Goal: Task Accomplishment & Management: Use online tool/utility

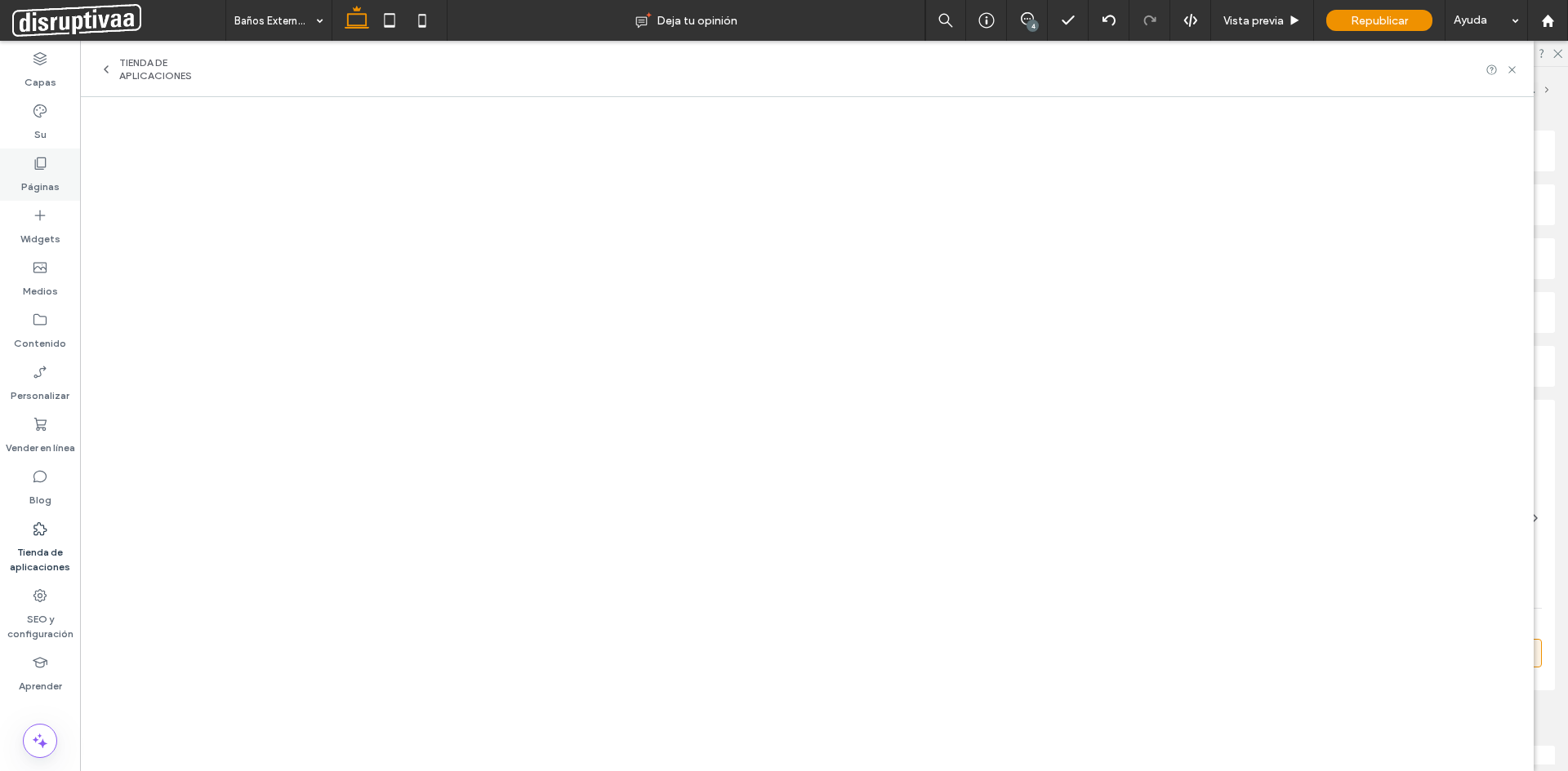
click at [50, 163] on div "Páginas" at bounding box center [40, 175] width 80 height 52
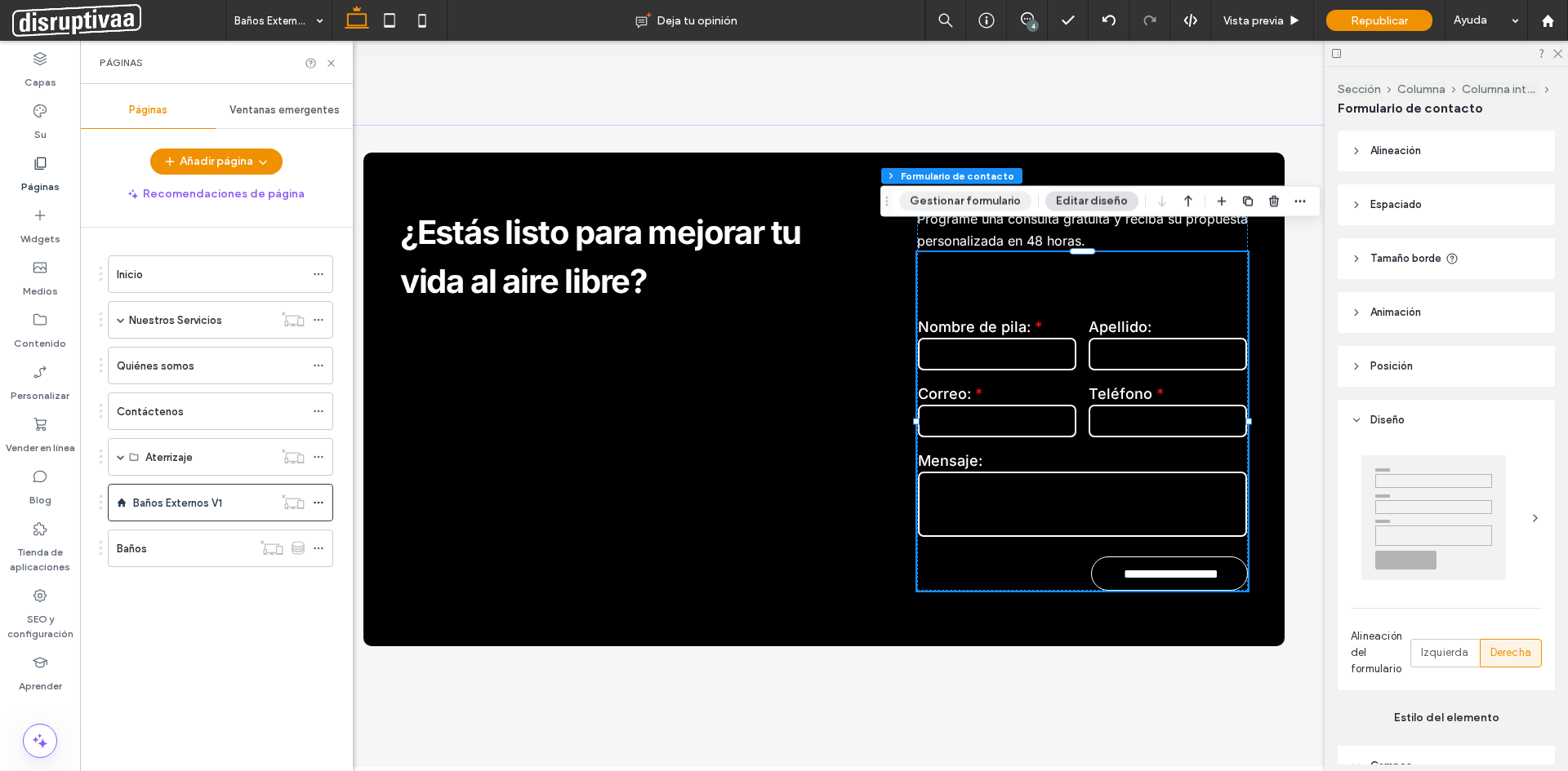
click at [971, 199] on button "Gestionar formulario" at bounding box center [964, 202] width 132 height 20
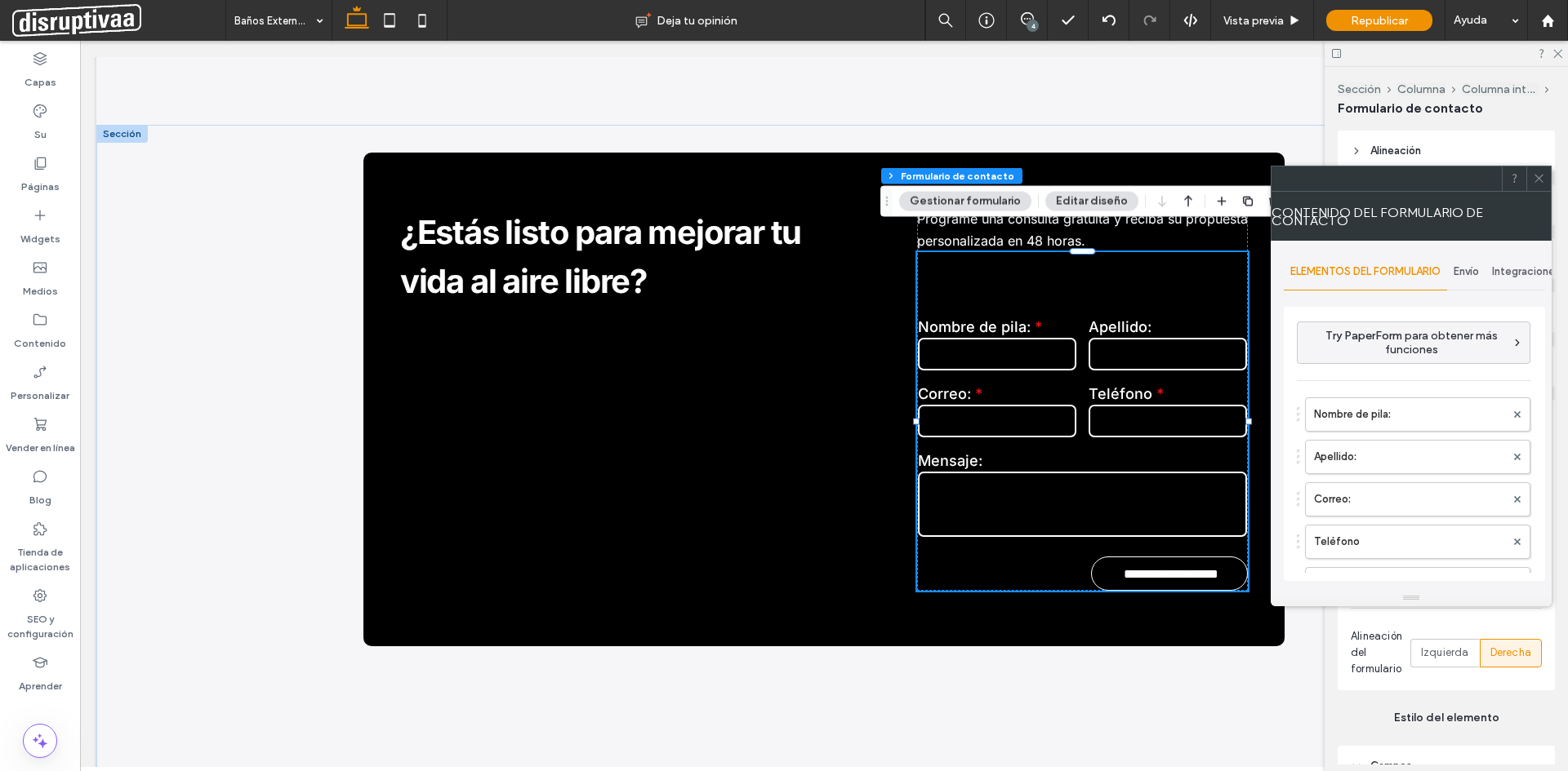
click at [1472, 269] on span "Envío" at bounding box center [1466, 271] width 25 height 13
click at [1385, 355] on label "Nueva notificación de envío" at bounding box center [1415, 349] width 218 height 32
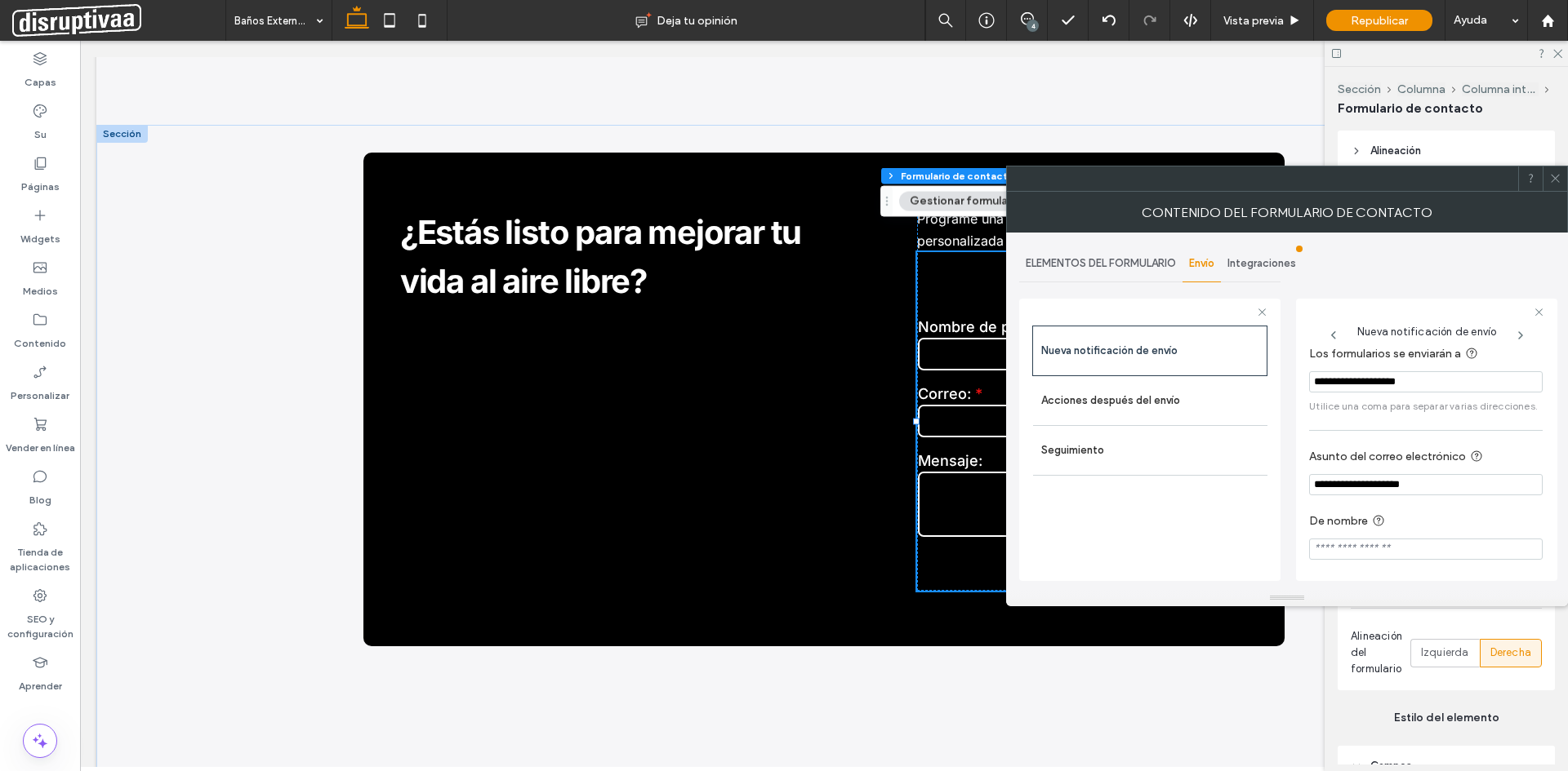
scroll to position [14, 0]
click at [1095, 385] on label "Acciones después del envío" at bounding box center [1150, 401] width 218 height 32
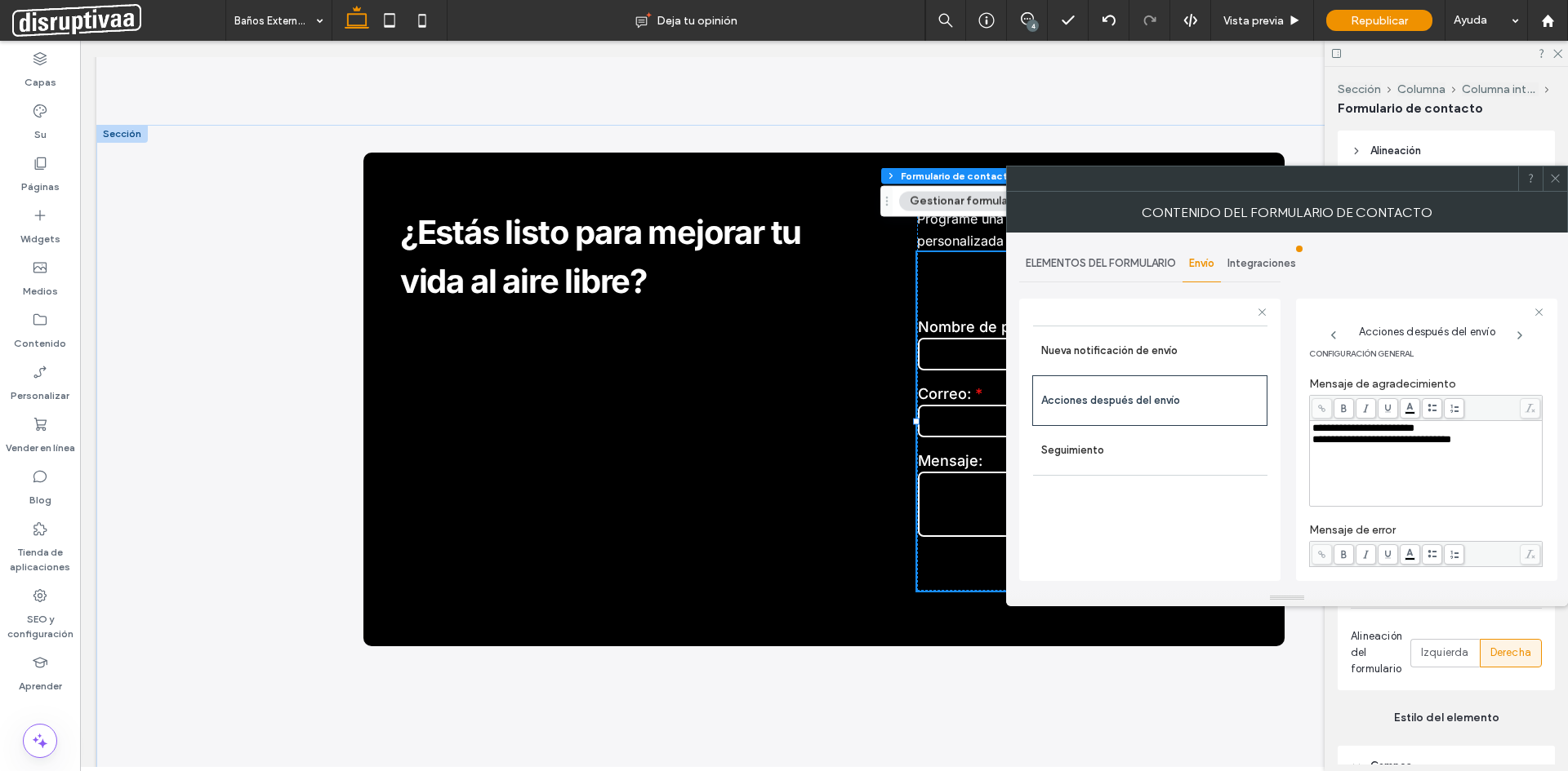
click at [1552, 184] on icon at bounding box center [1555, 178] width 13 height 13
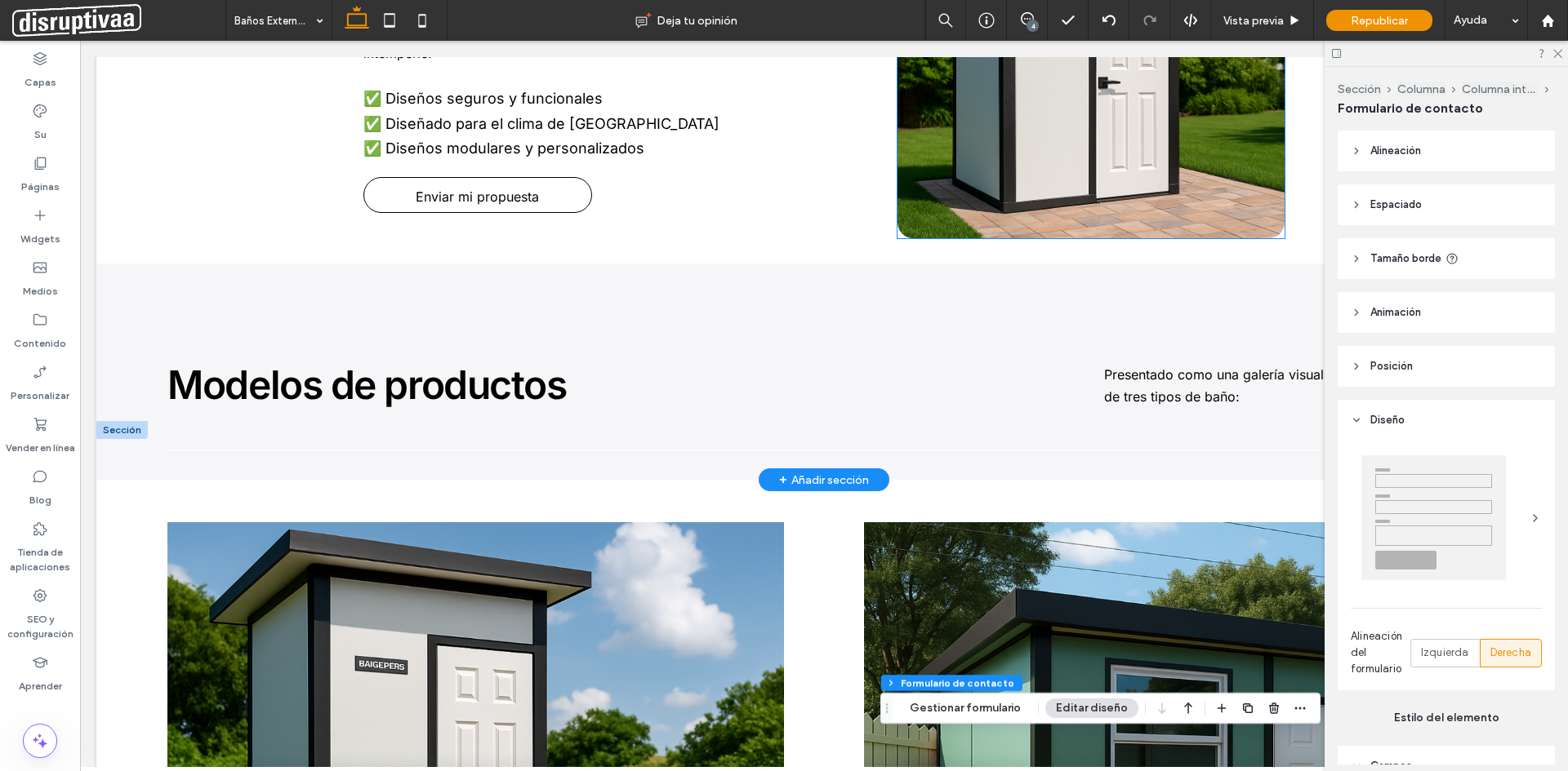
scroll to position [1149, 0]
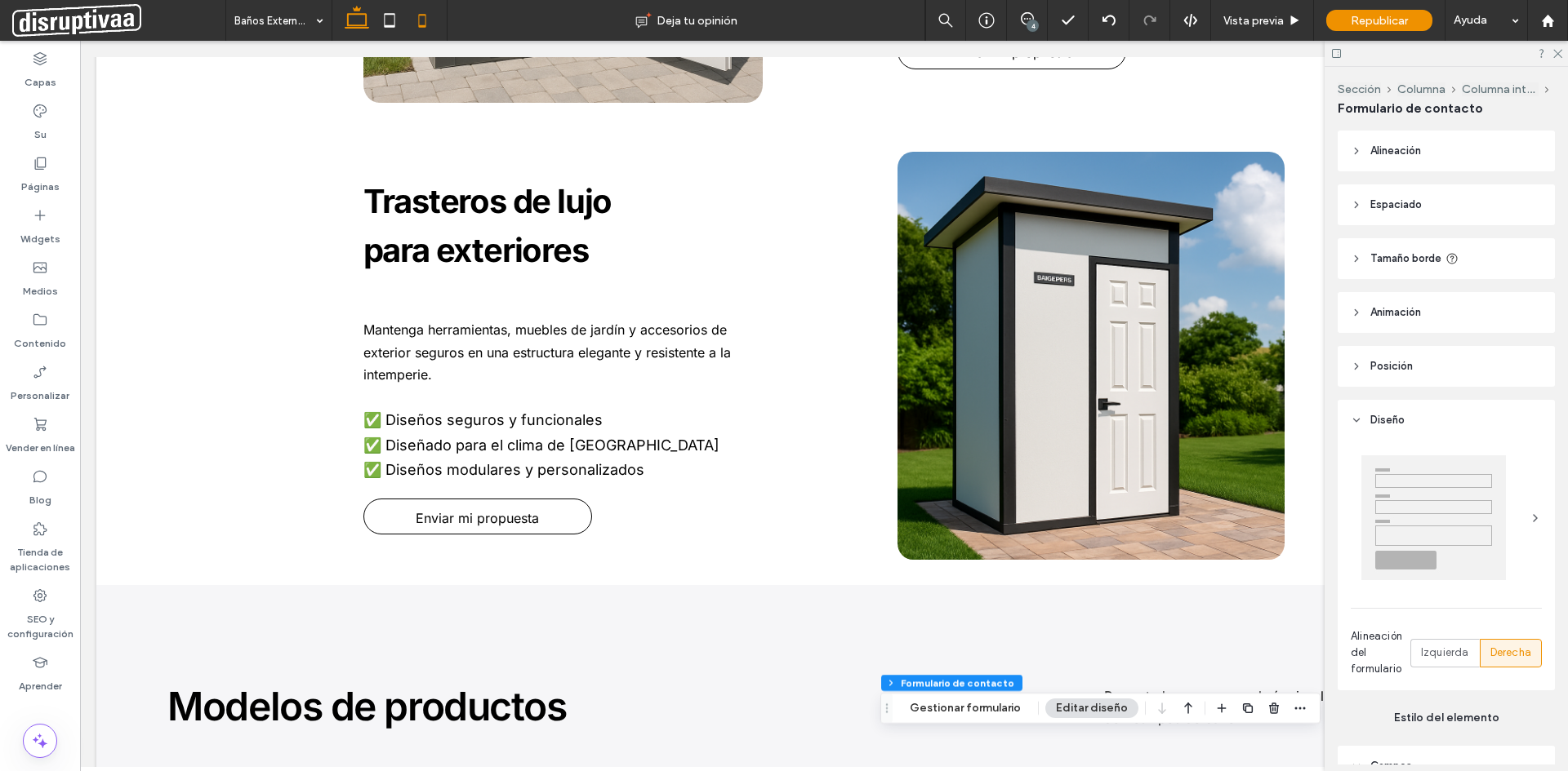
click at [416, 13] on icon at bounding box center [422, 21] width 32 height 32
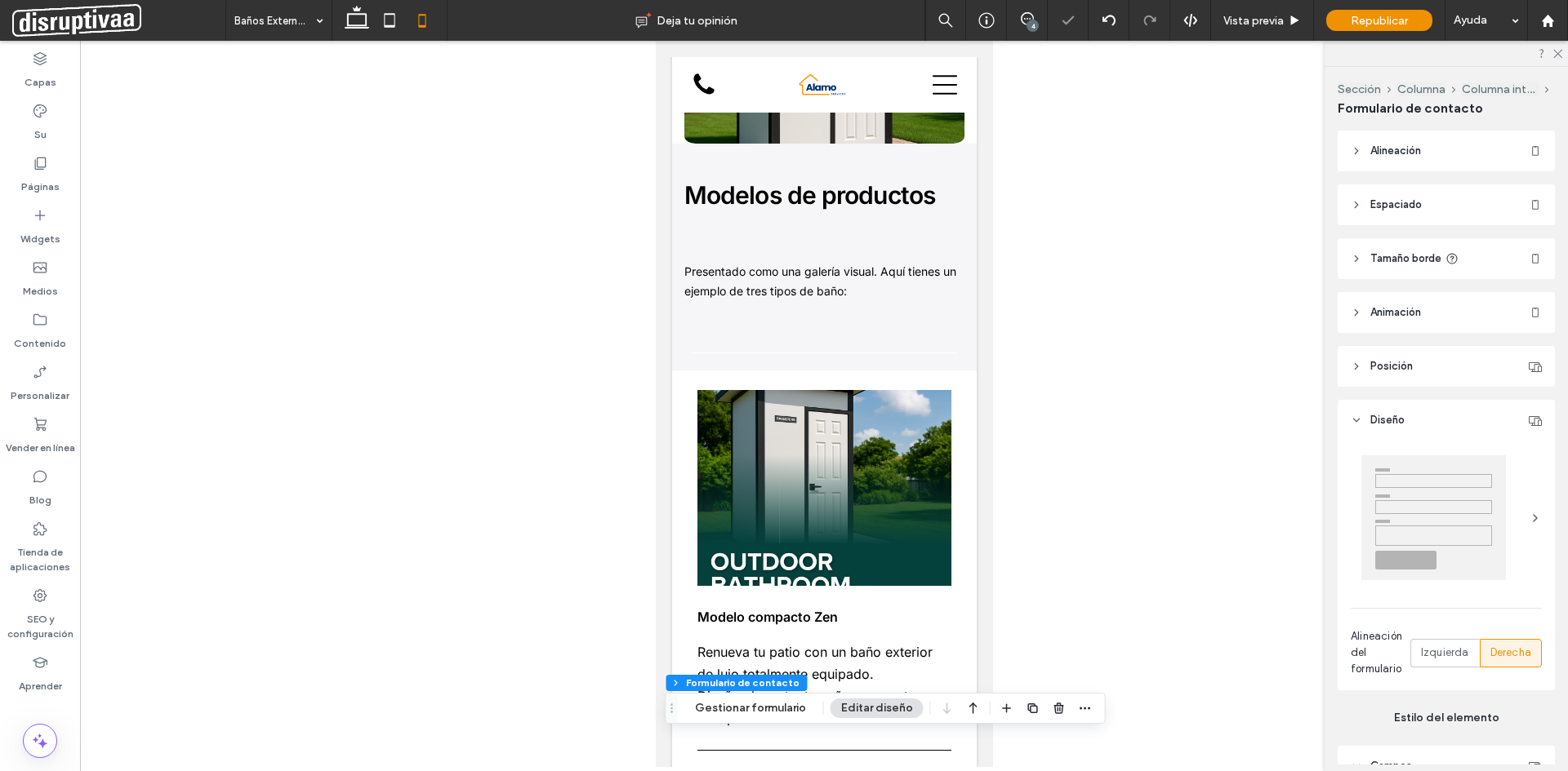
scroll to position [2051, 0]
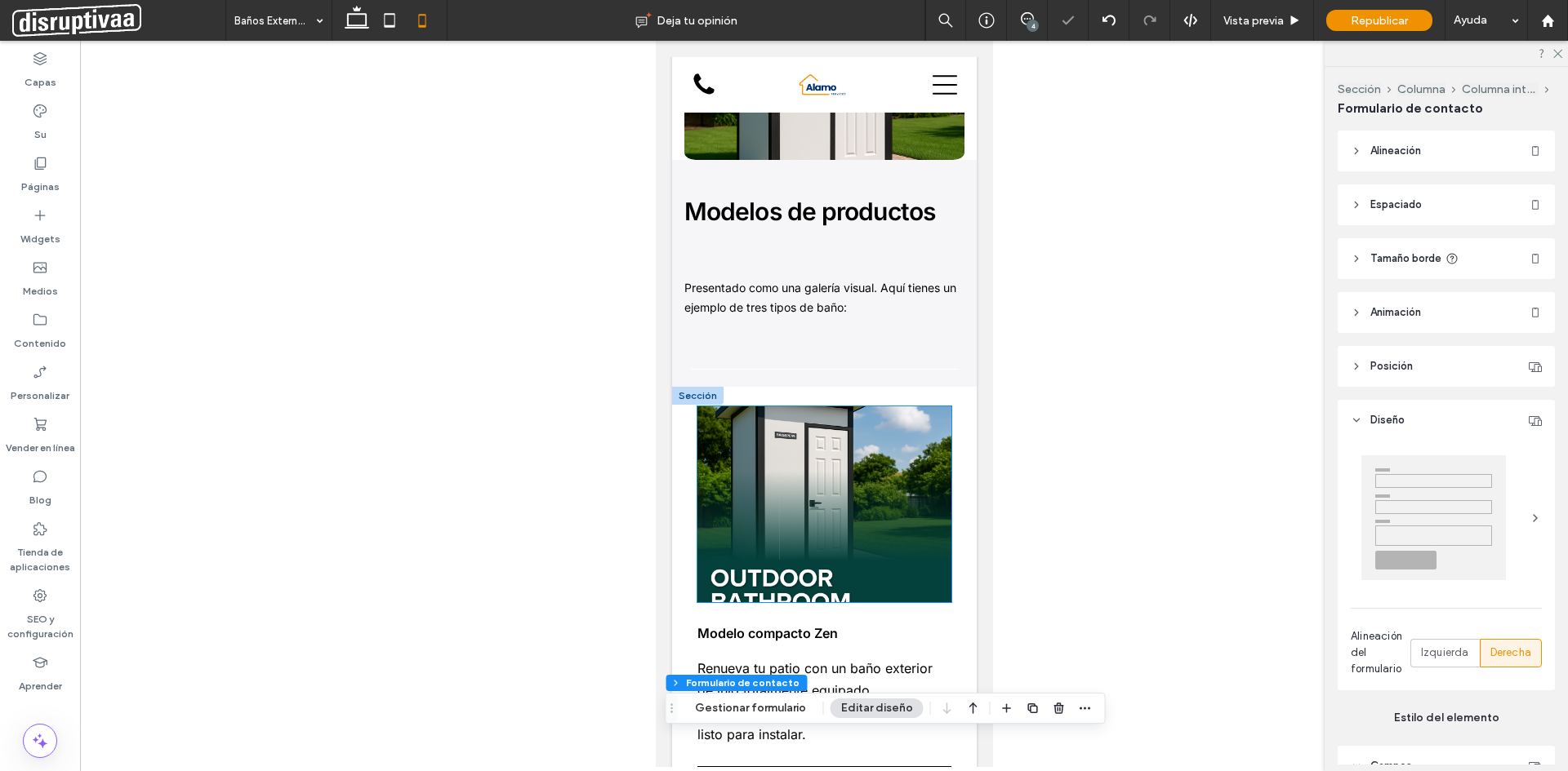
click at [829, 452] on img at bounding box center [824, 503] width 254 height 195
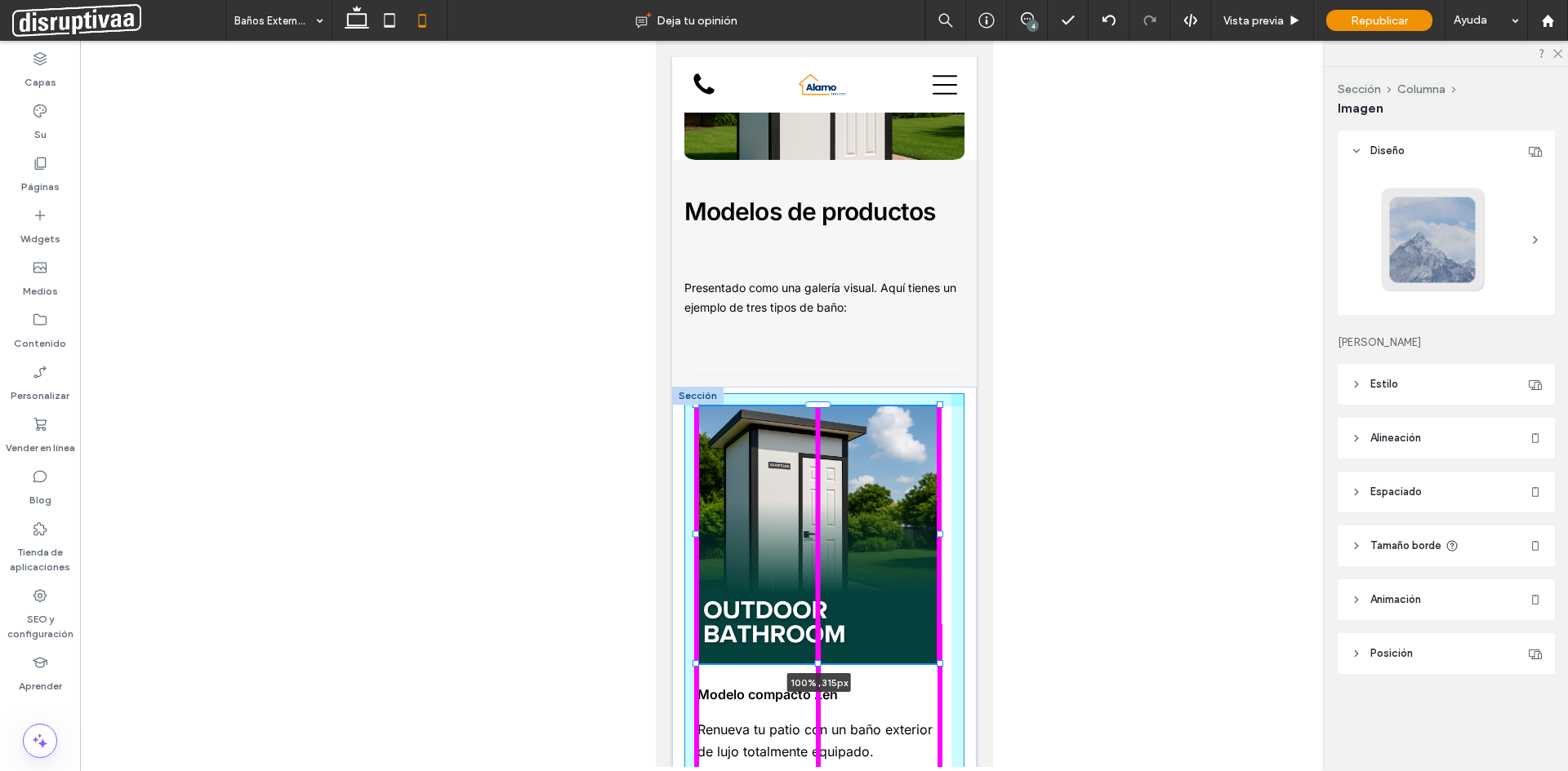
drag, startPoint x: 816, startPoint y: 568, endPoint x: 812, endPoint y: 630, distance: 62.1
click at [697, 406] on div at bounding box center [696, 405] width 1 height 1
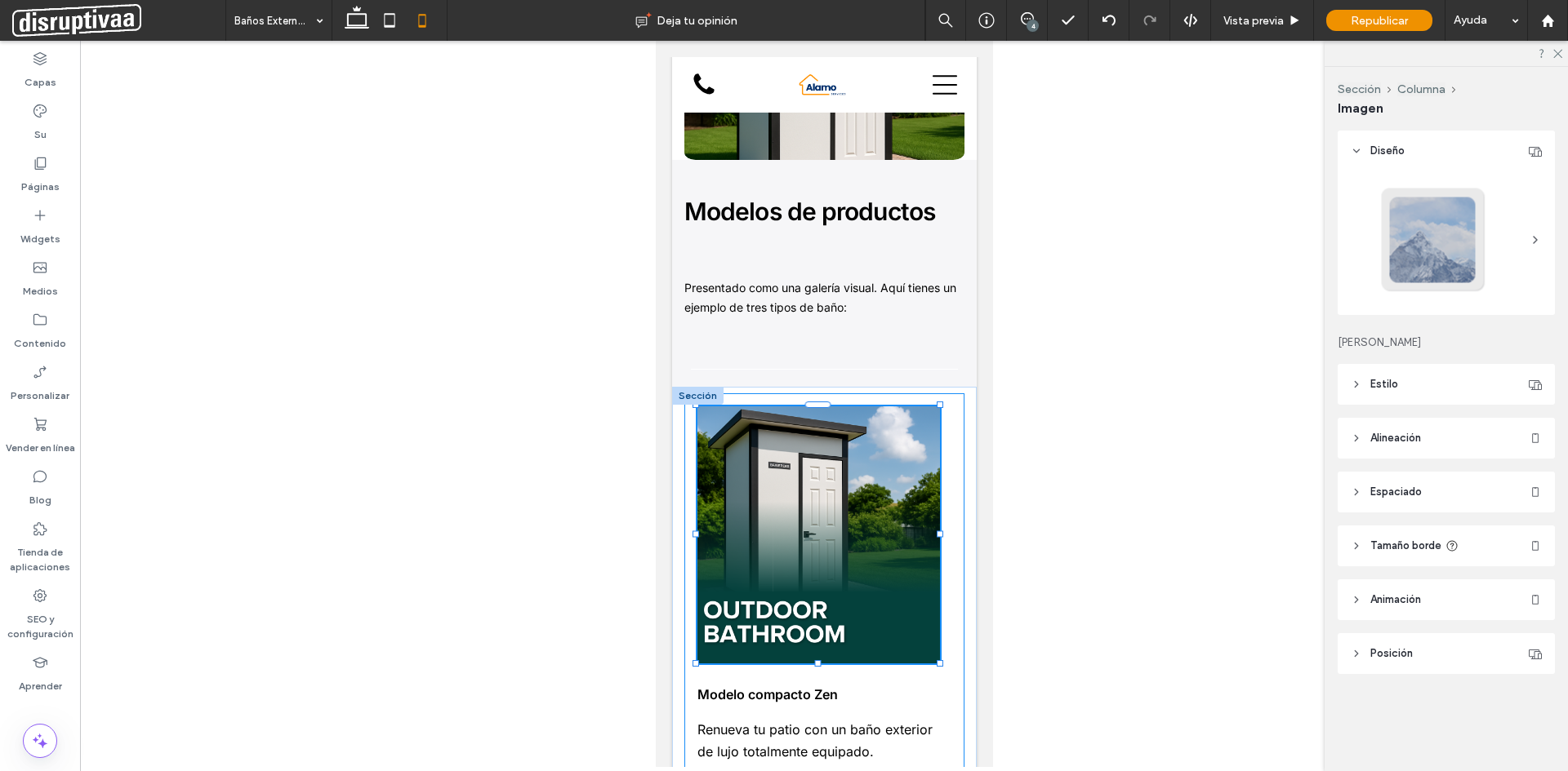
type input "***"
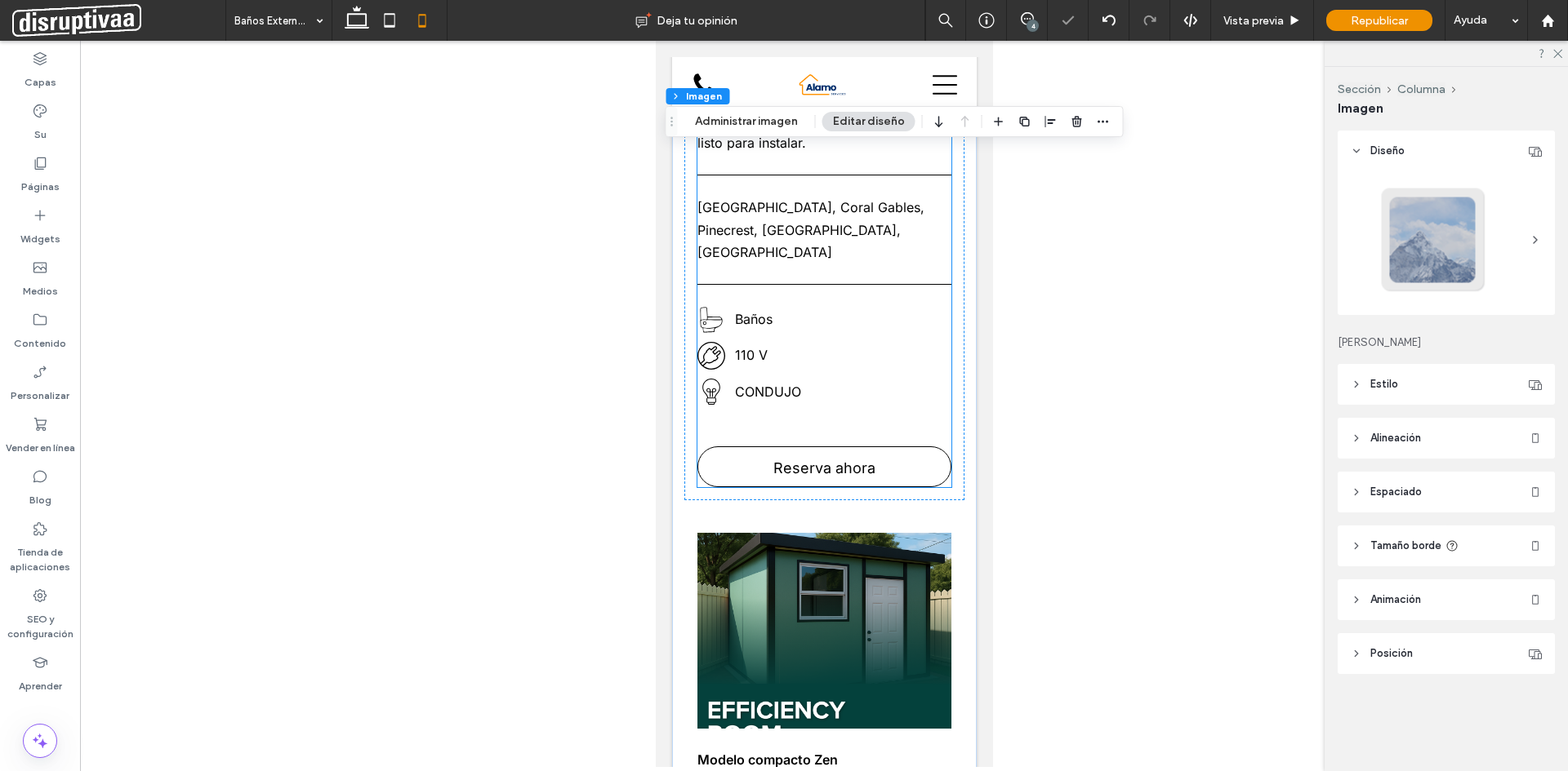
scroll to position [2785, 0]
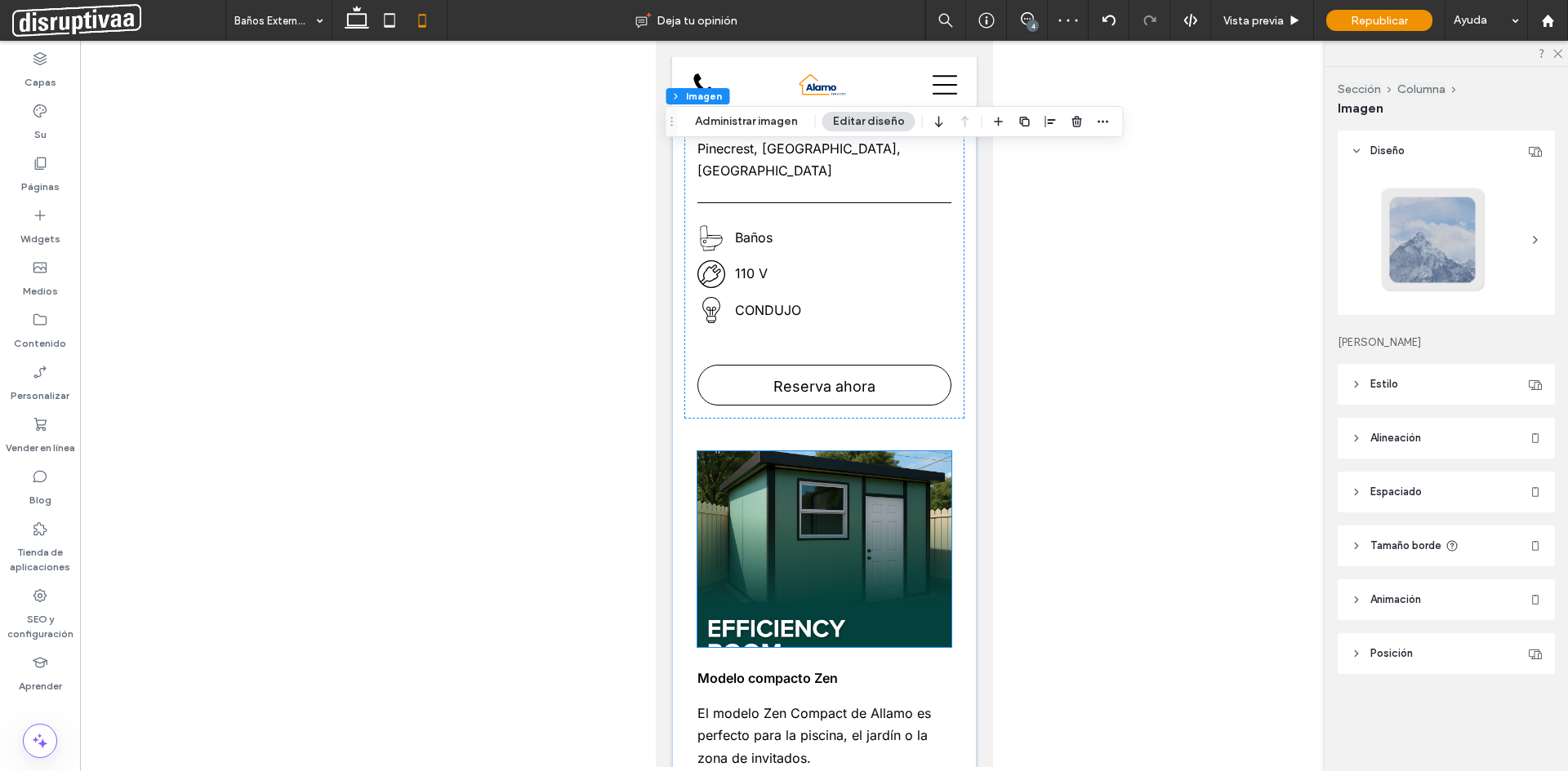
click at [806, 479] on img at bounding box center [824, 549] width 254 height 195
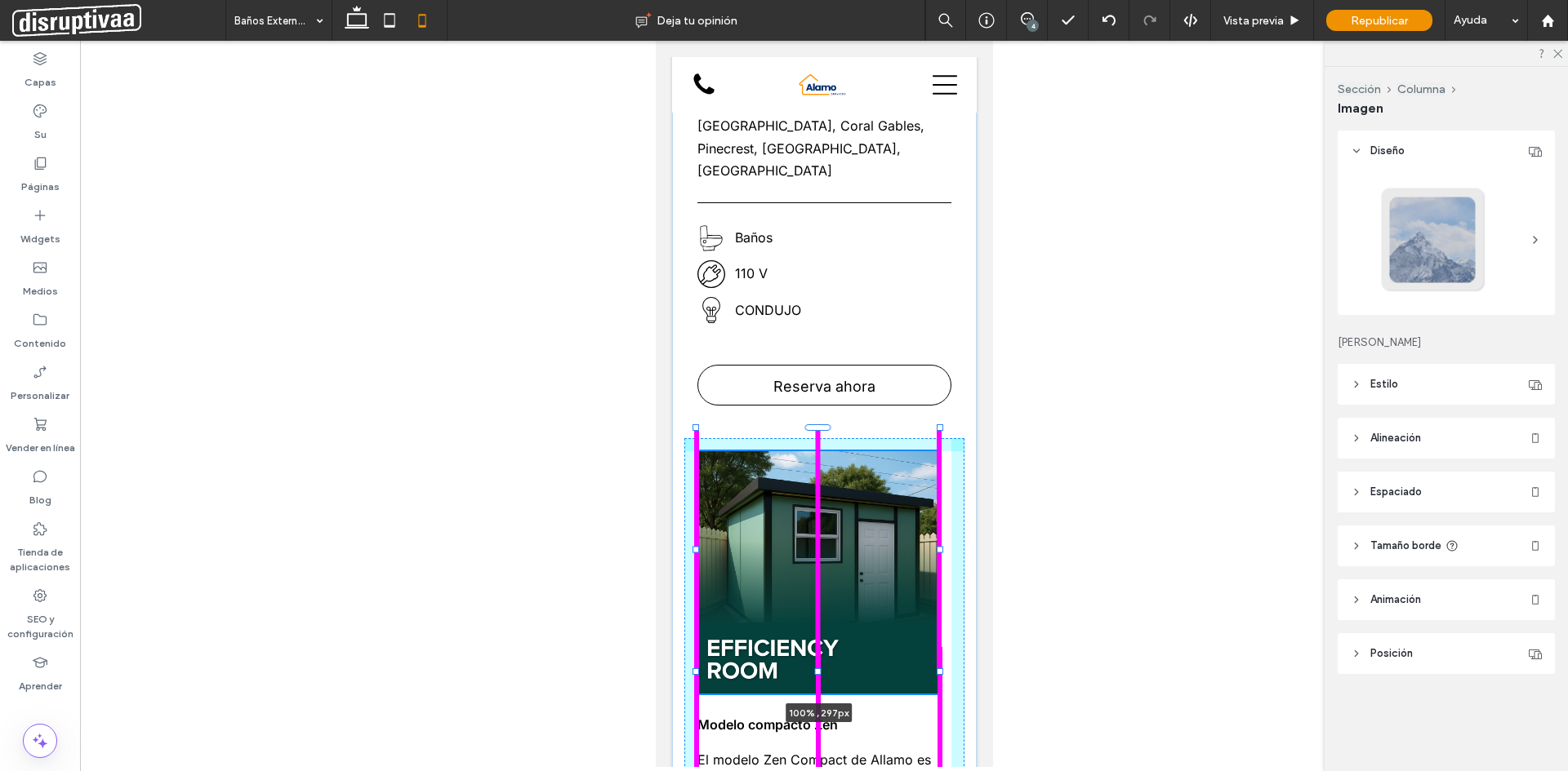
drag, startPoint x: 819, startPoint y: 594, endPoint x: 817, endPoint y: 639, distance: 45.0
click at [817, 668] on div at bounding box center [816, 671] width 6 height 6
type input "***"
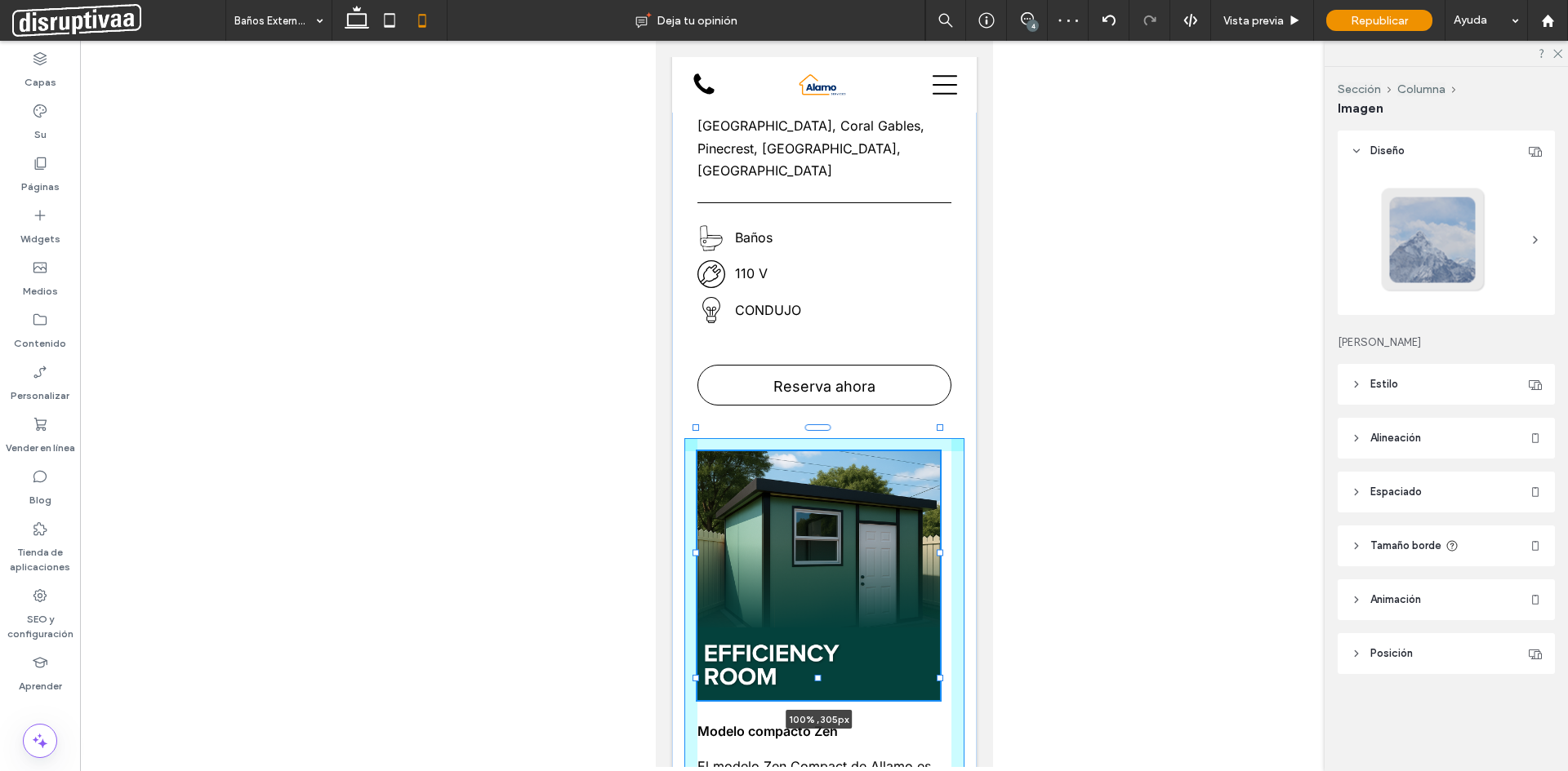
drag, startPoint x: 818, startPoint y: 638, endPoint x: 812, endPoint y: 644, distance: 8.5
click at [697, 430] on div at bounding box center [696, 429] width 1 height 1
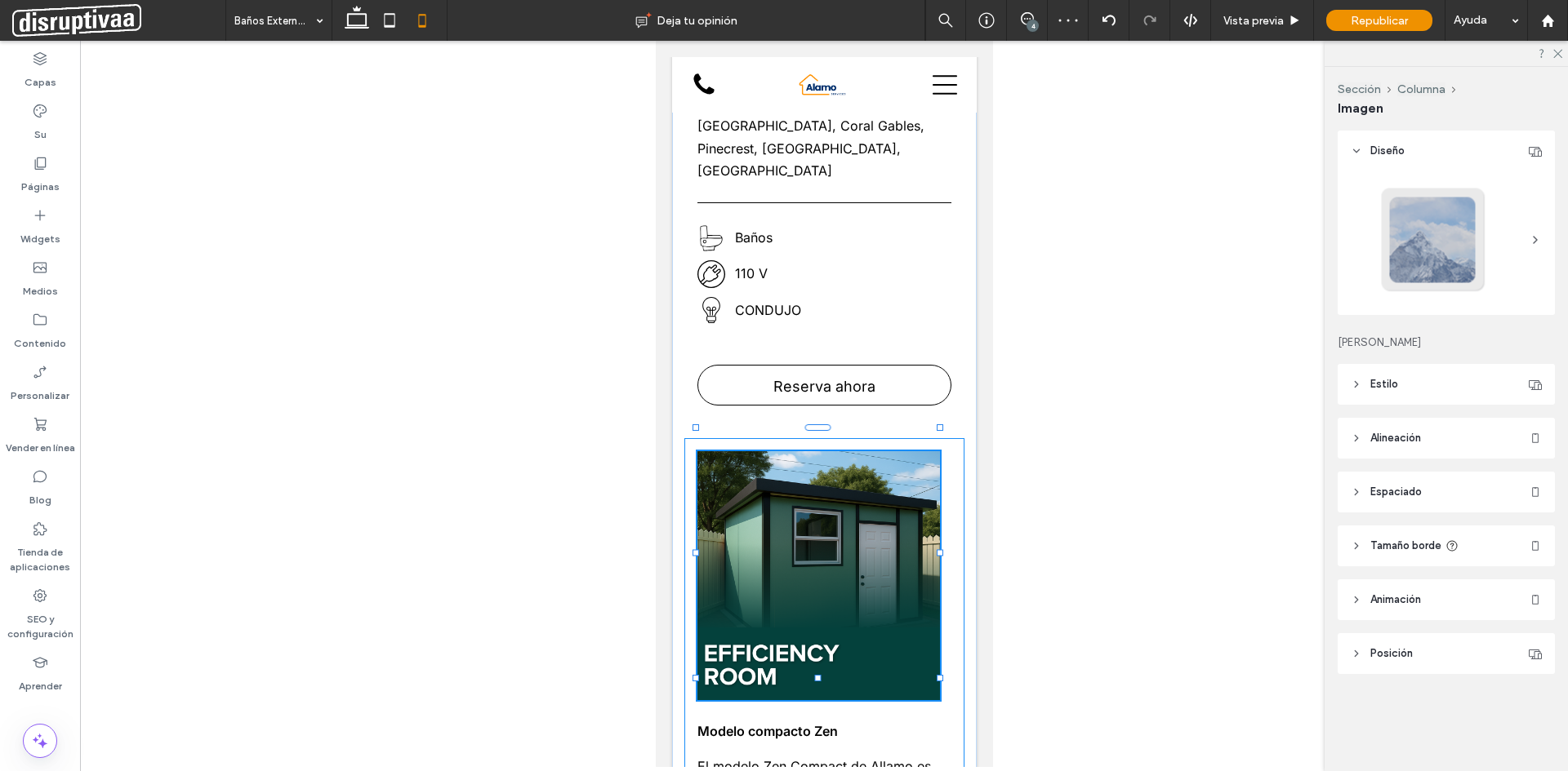
type input "***"
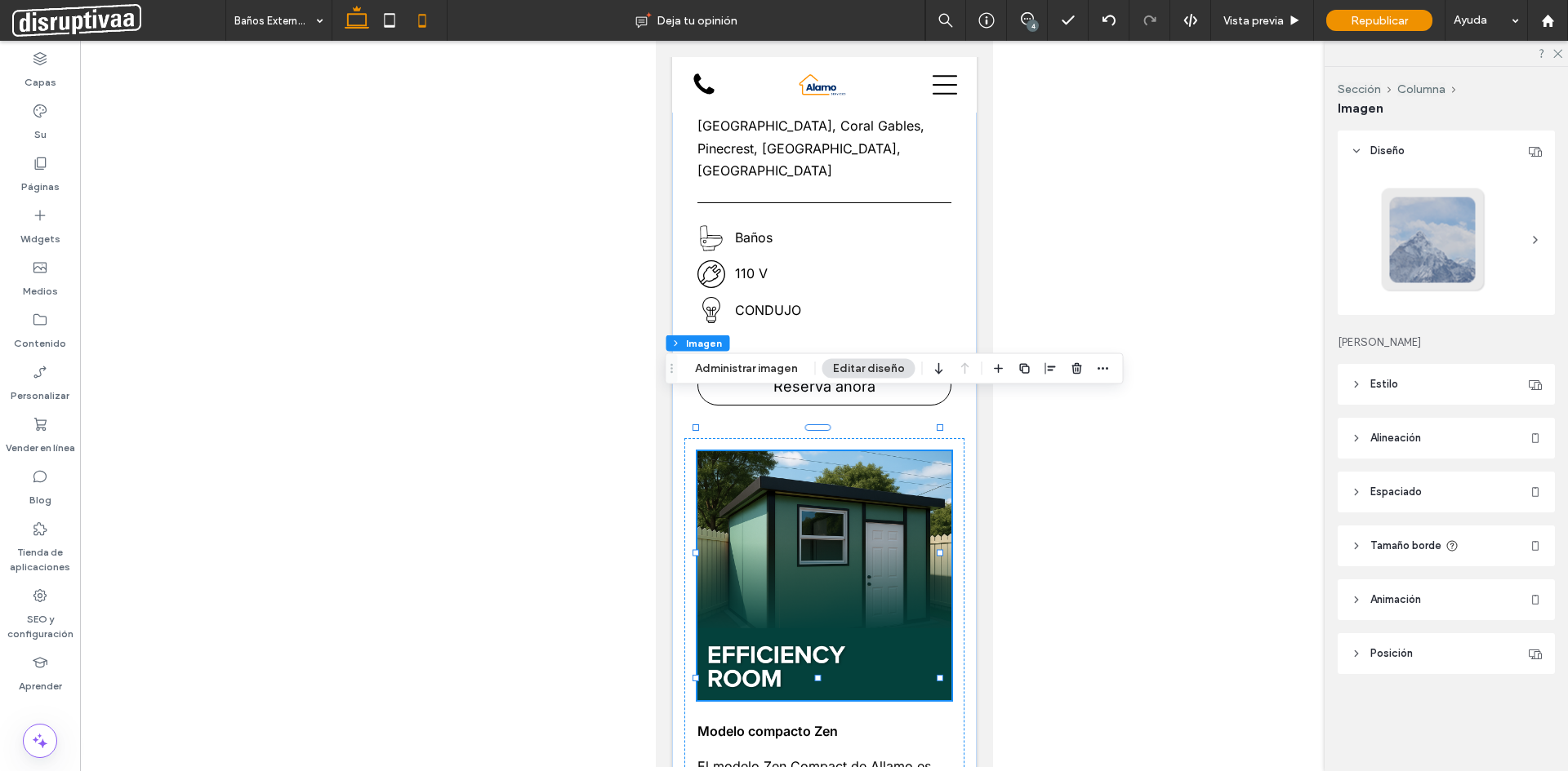
click at [353, 21] on icon at bounding box center [357, 21] width 32 height 32
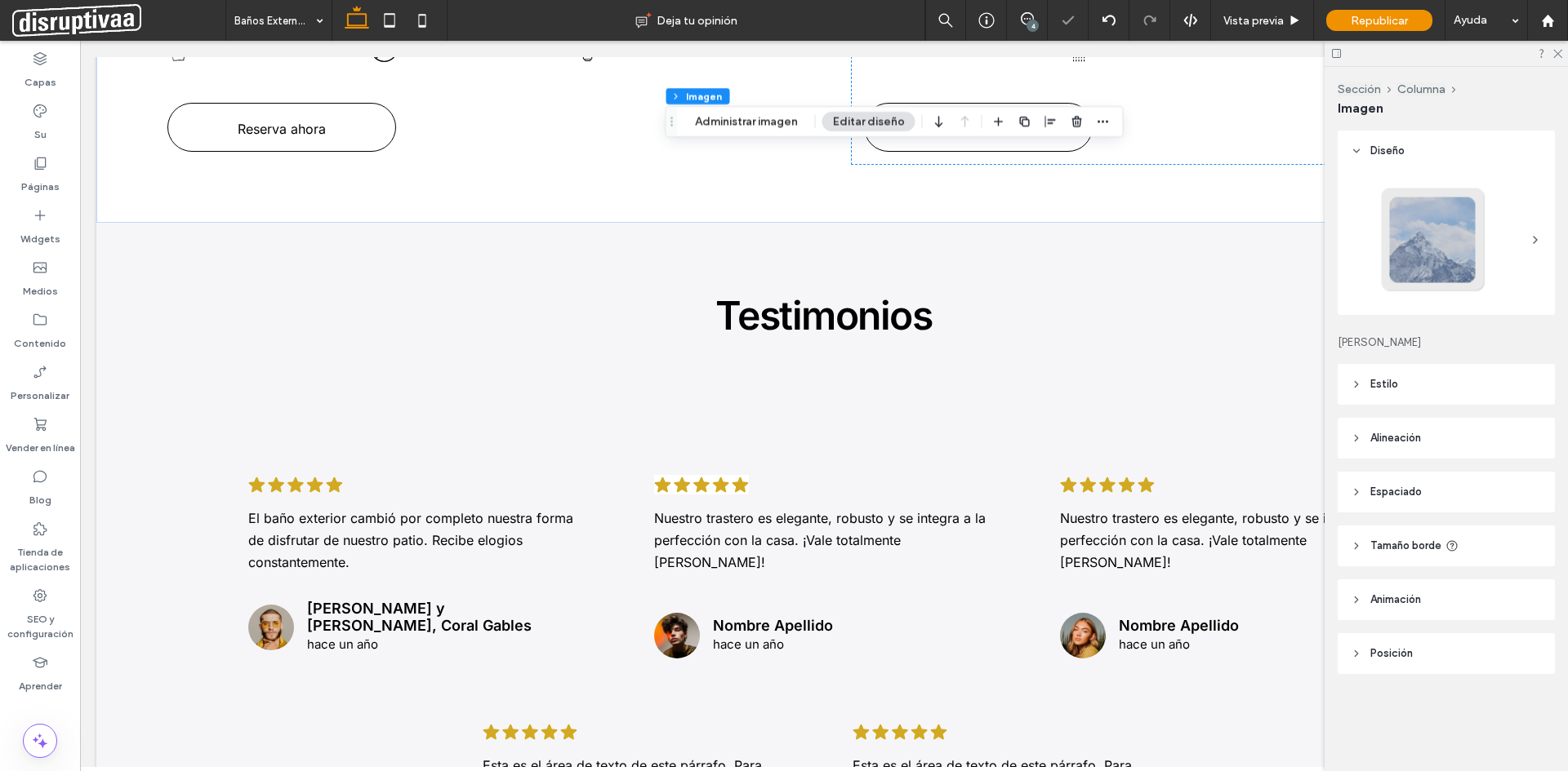
type input "***"
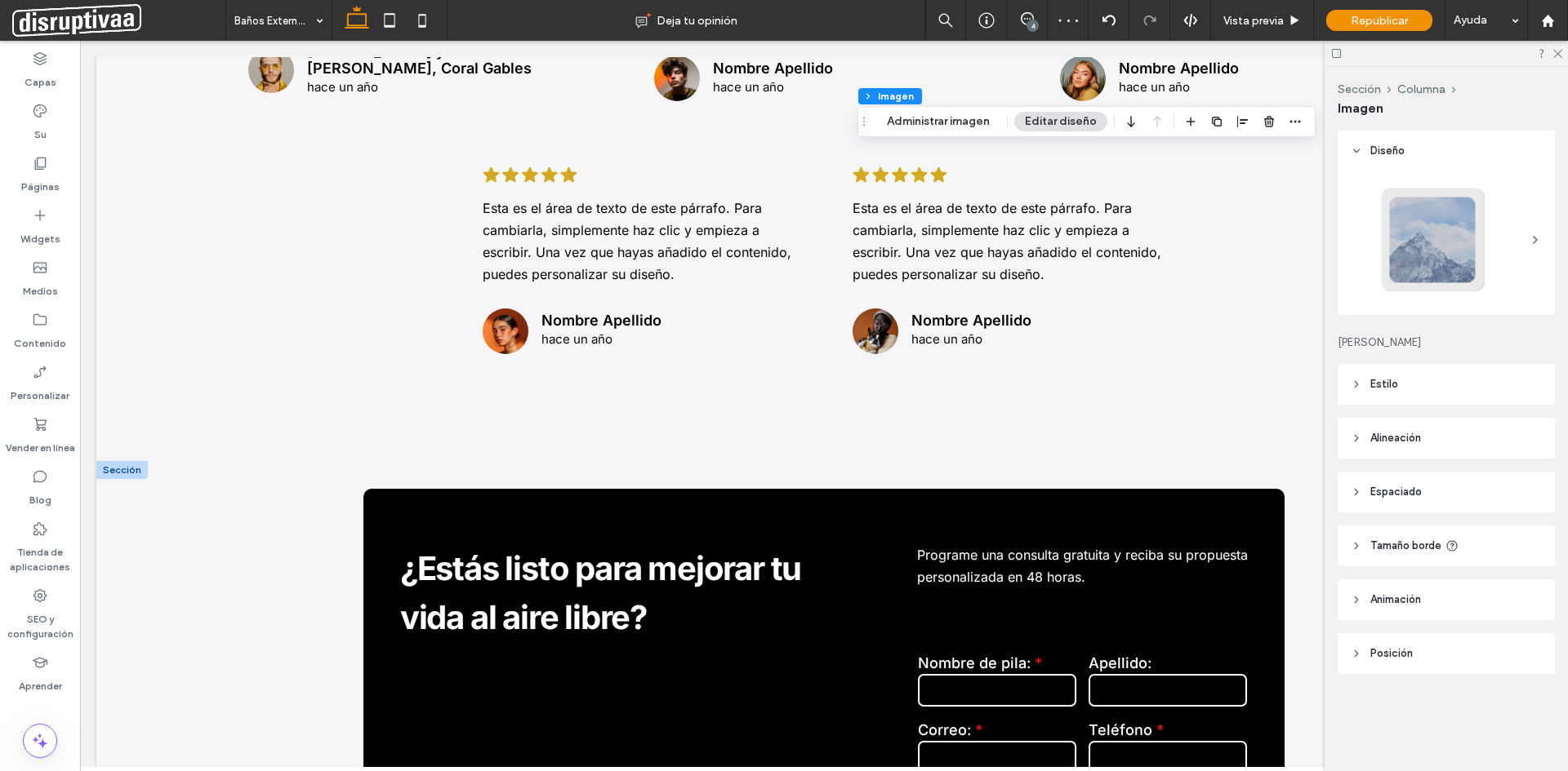
scroll to position [3532, 0]
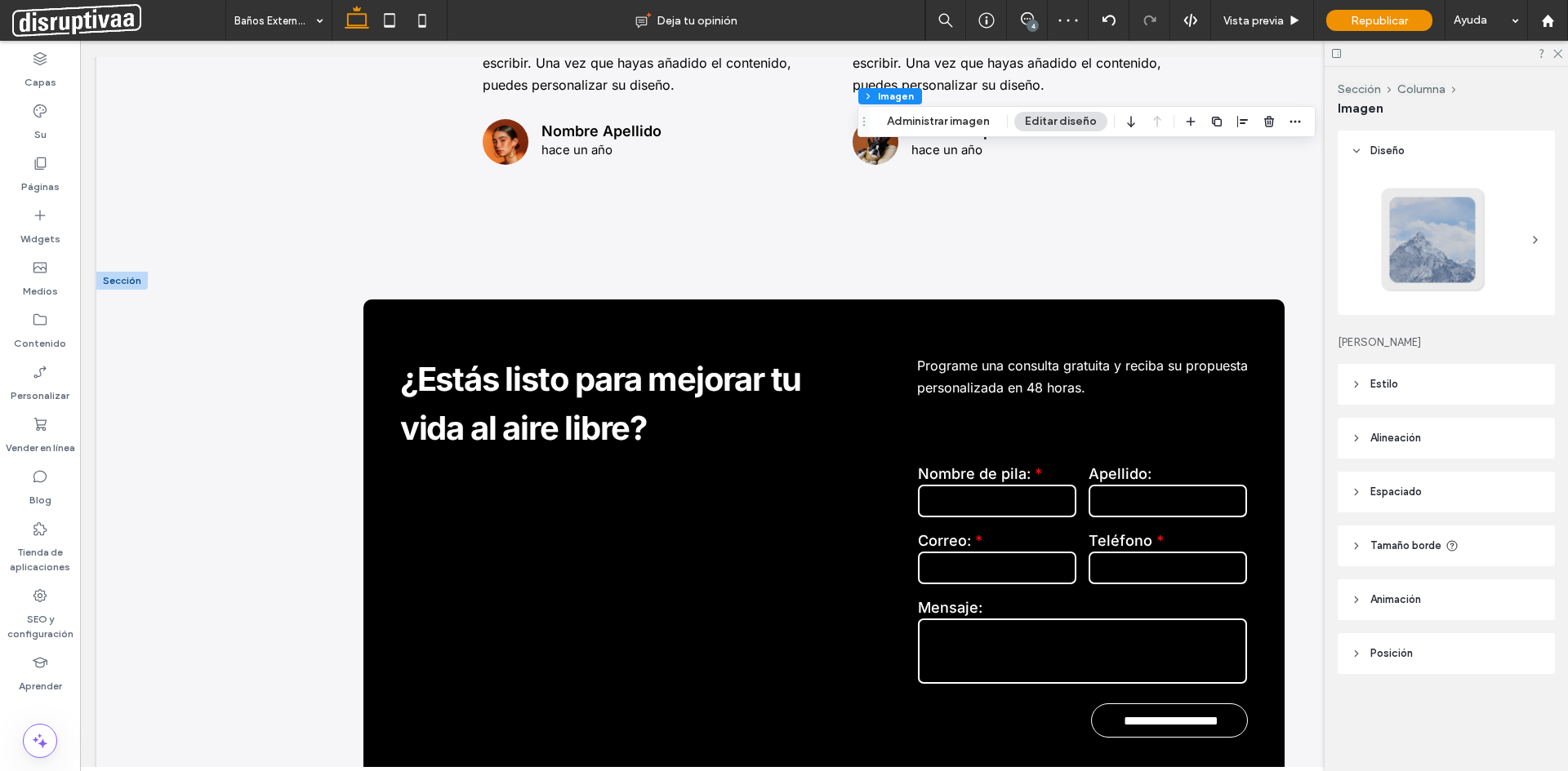
click at [129, 272] on div at bounding box center [122, 281] width 51 height 18
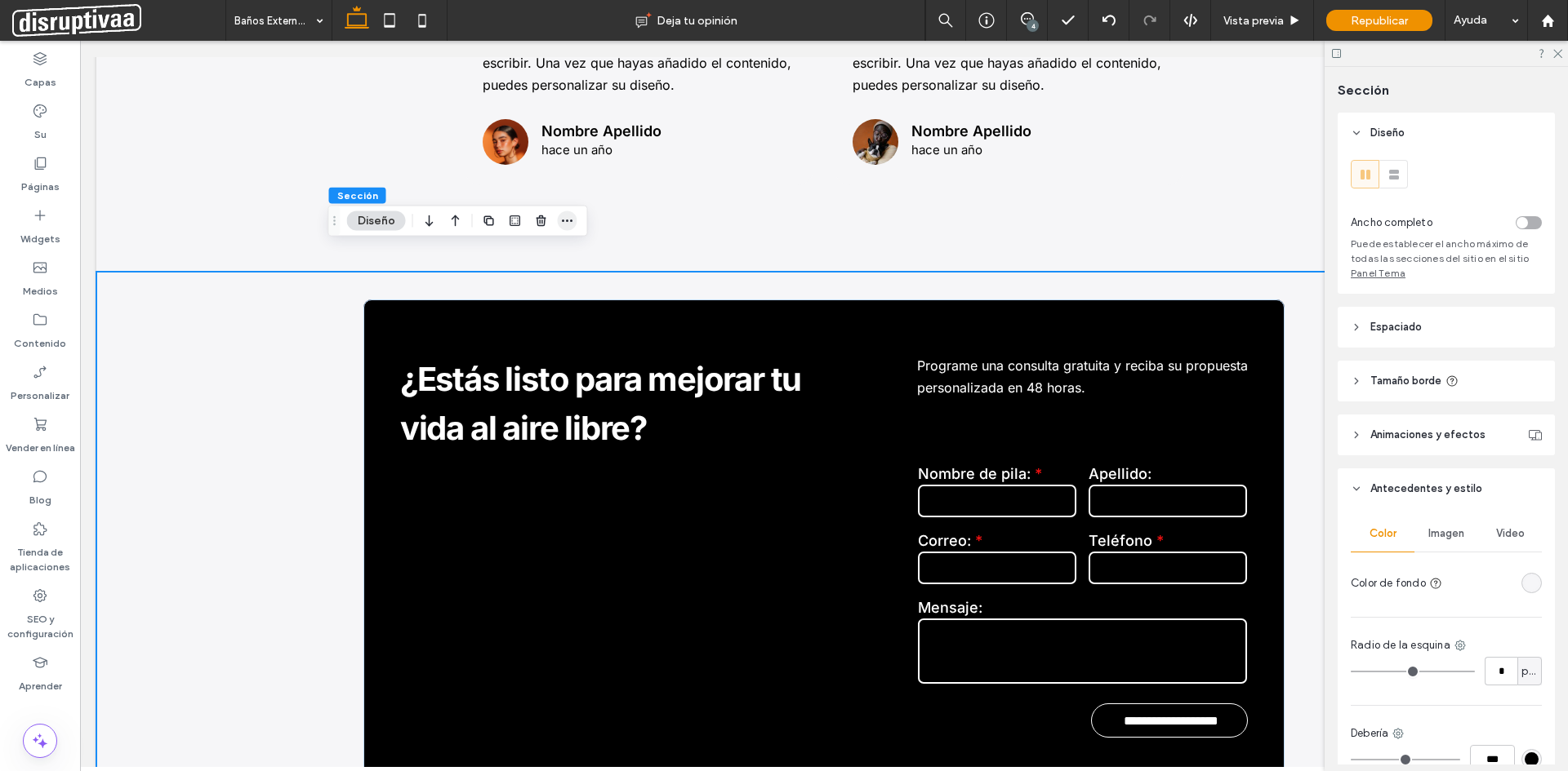
click at [568, 221] on use "button" at bounding box center [567, 221] width 11 height 3
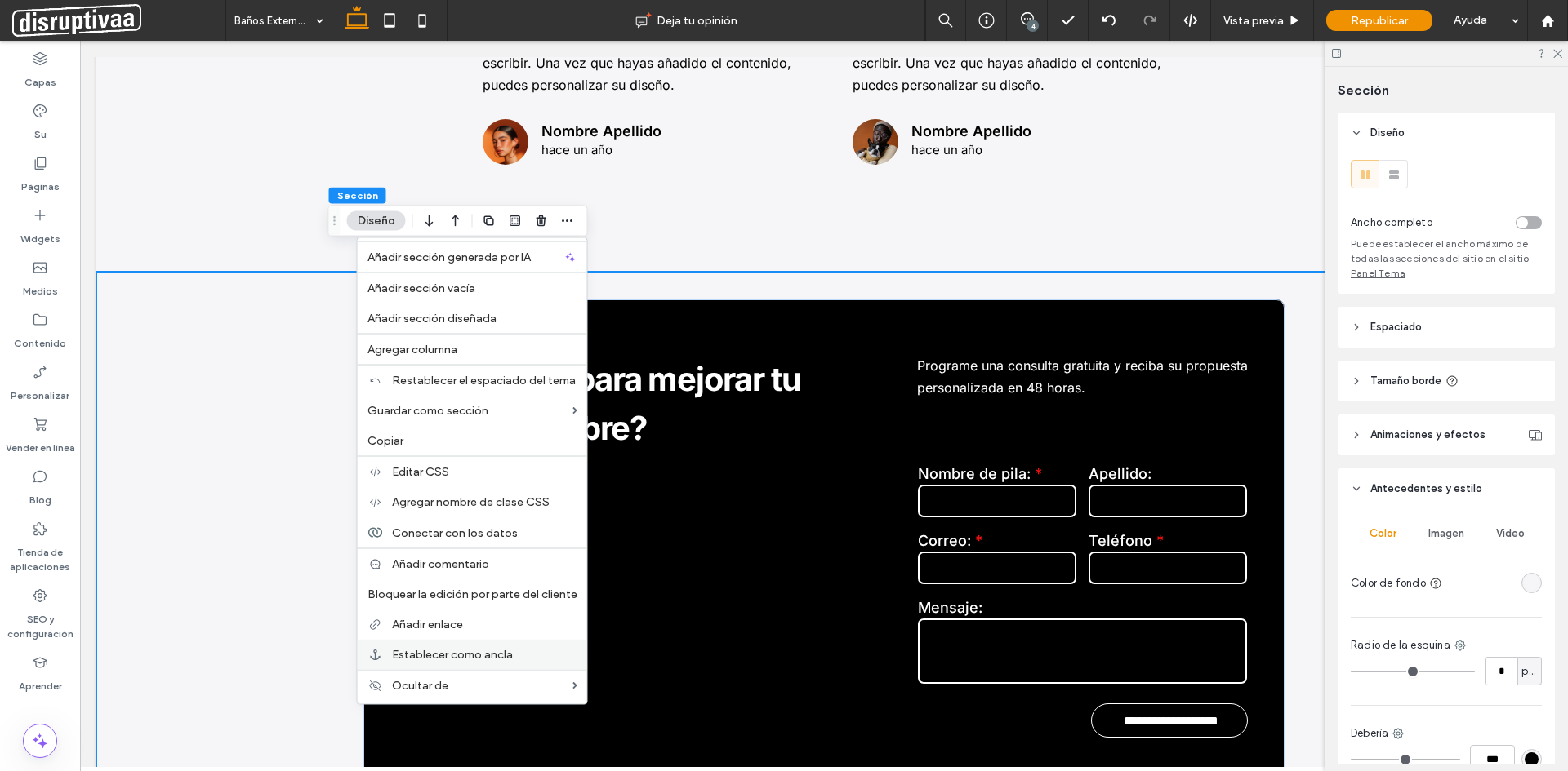
click at [497, 658] on span "Establecer como ancla" at bounding box center [452, 654] width 121 height 14
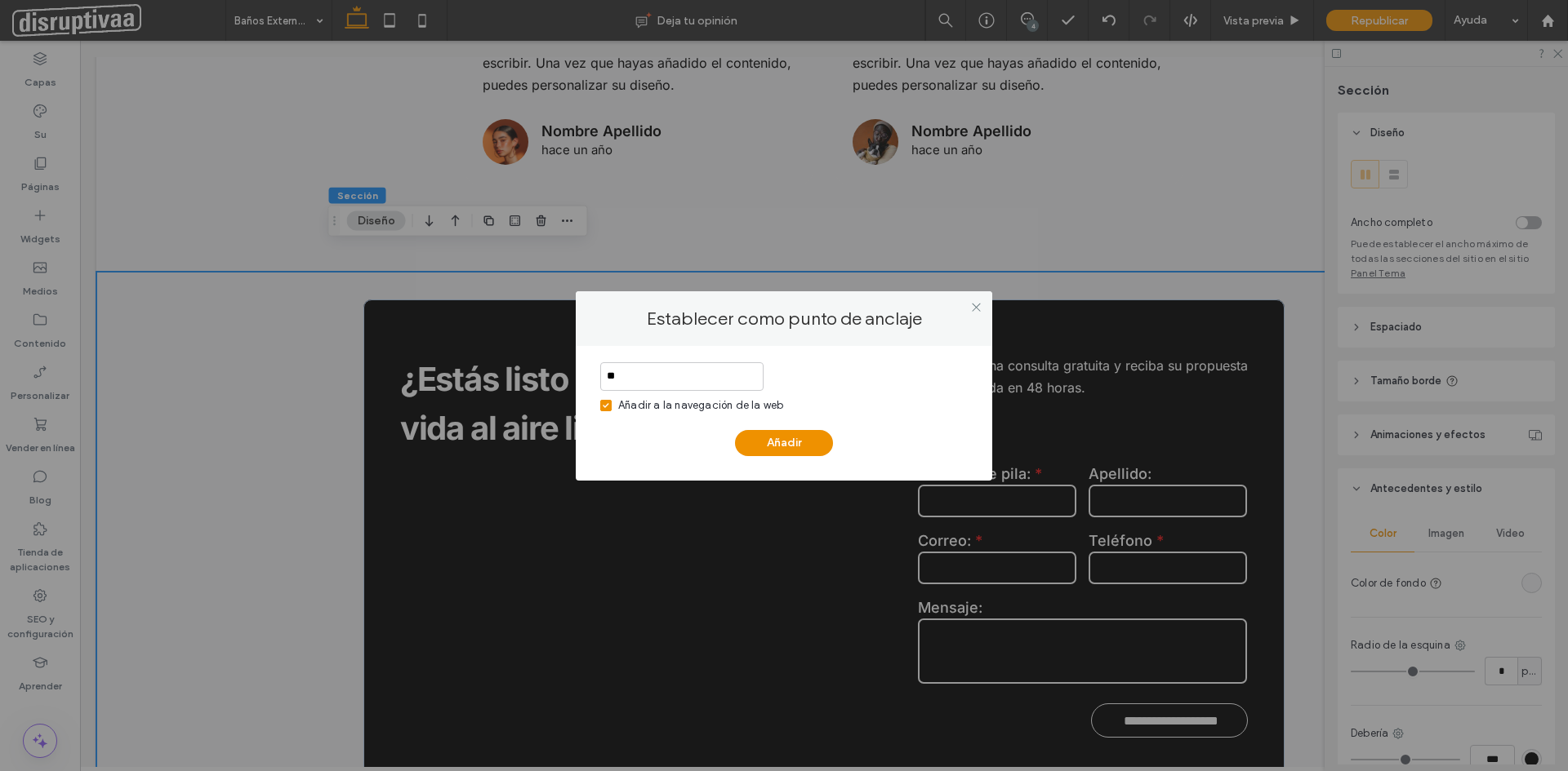
type input "*"
click at [603, 404] on icon at bounding box center [606, 405] width 6 height 5
click at [660, 377] on input "****" at bounding box center [681, 376] width 163 height 29
type input "**********"
click at [791, 436] on button "Añadir" at bounding box center [783, 442] width 98 height 26
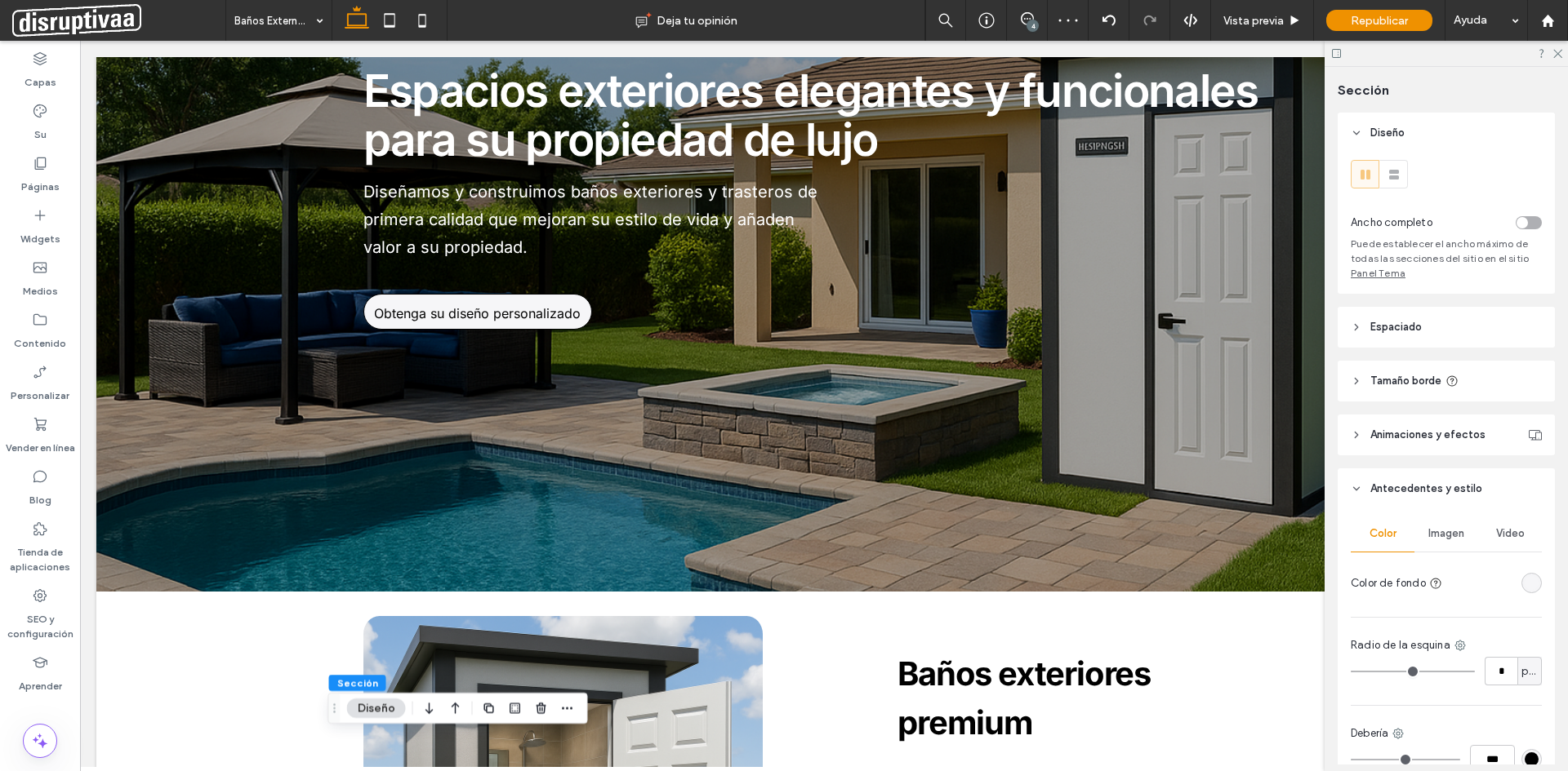
scroll to position [0, 0]
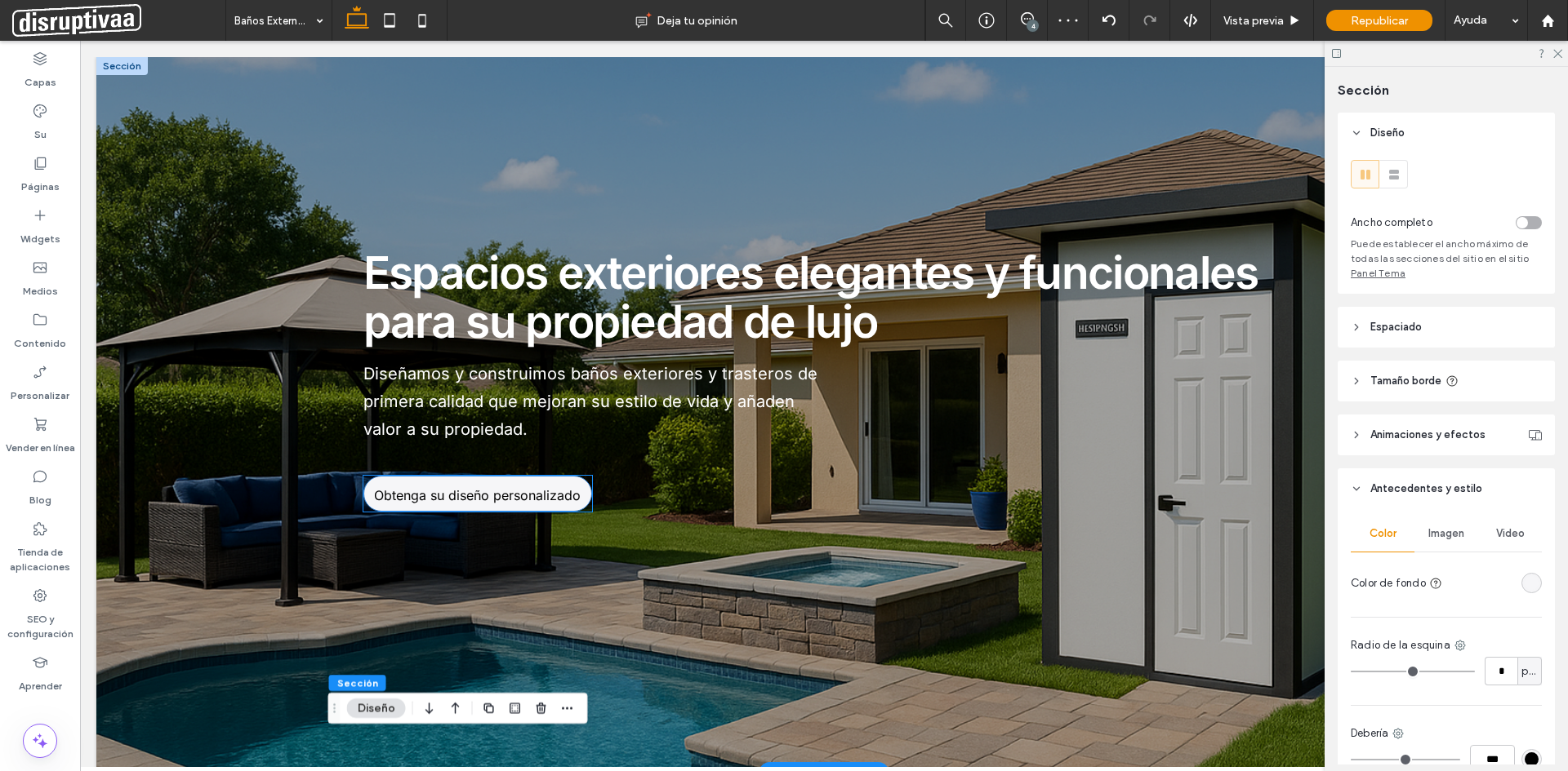
click at [477, 497] on font "Obtenga su diseño personalizado" at bounding box center [477, 494] width 206 height 16
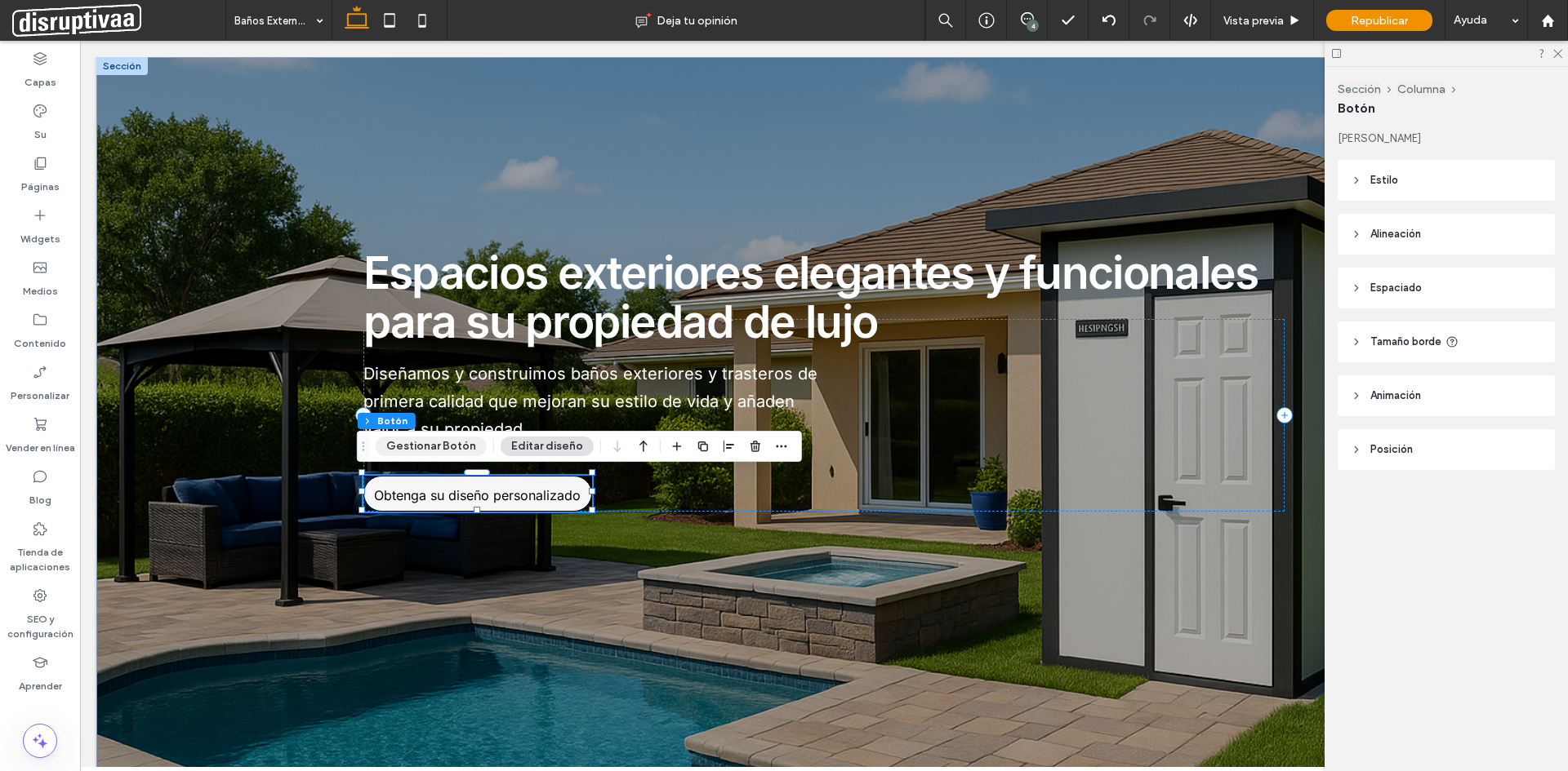
click at [449, 447] on button "Gestionar Botón" at bounding box center [431, 447] width 111 height 20
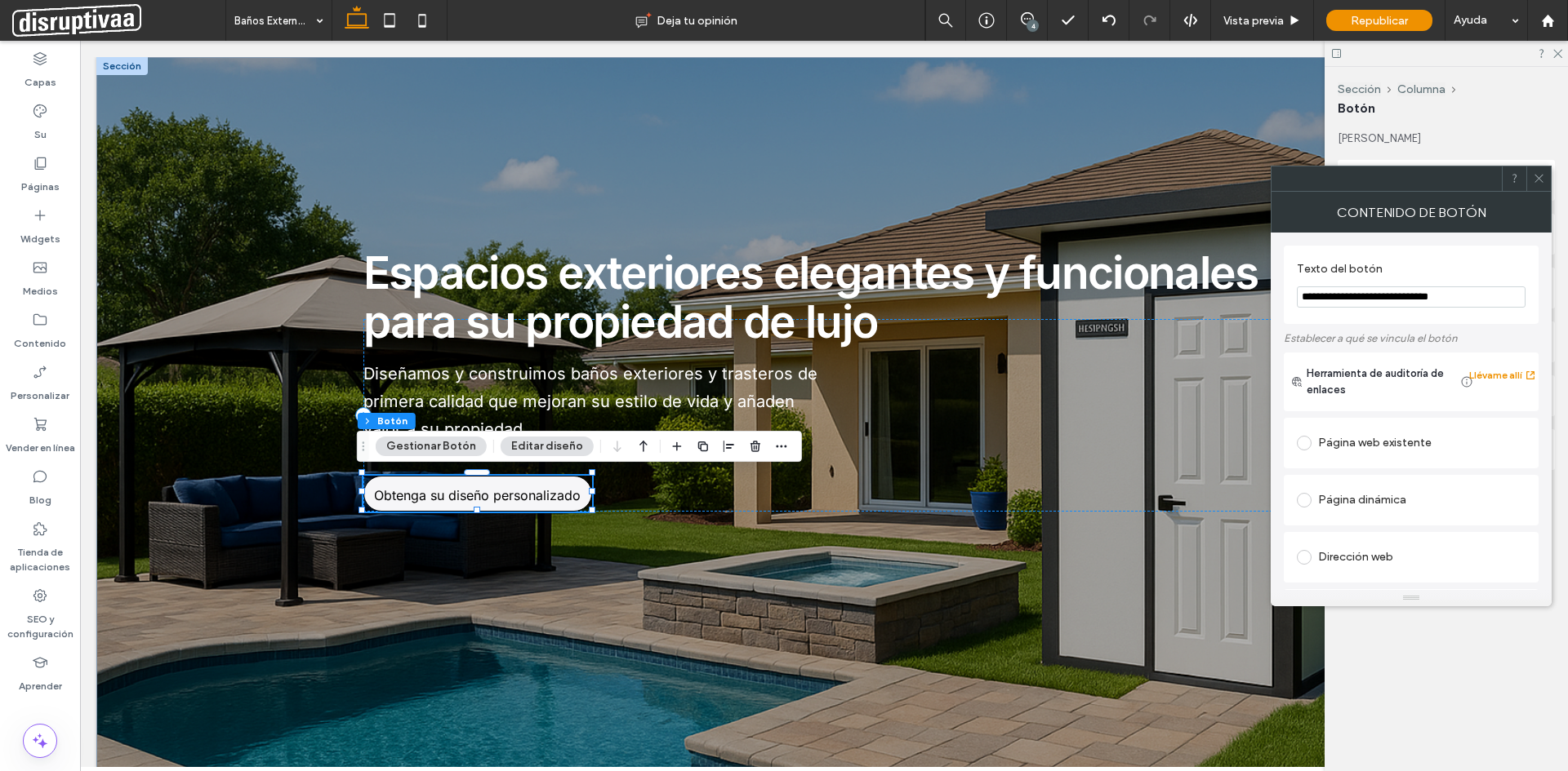
click at [1386, 298] on input "**********" at bounding box center [1411, 297] width 229 height 22
paste input "Texto del botón"
type input "**********"
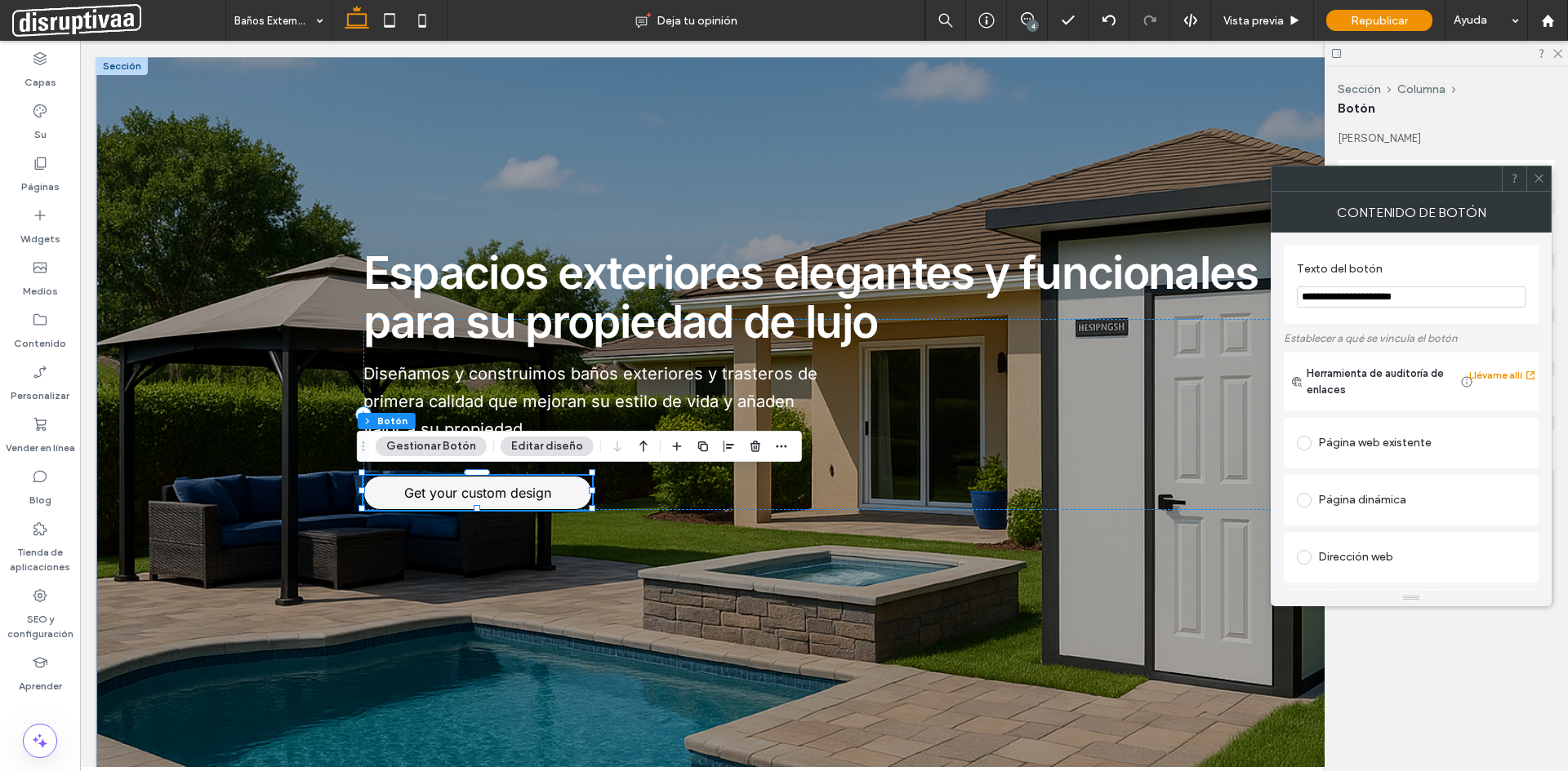
drag, startPoint x: 1499, startPoint y: 264, endPoint x: 1290, endPoint y: 302, distance: 212.4
click at [1499, 264] on label "Texto del botón" at bounding box center [1408, 271] width 222 height 18
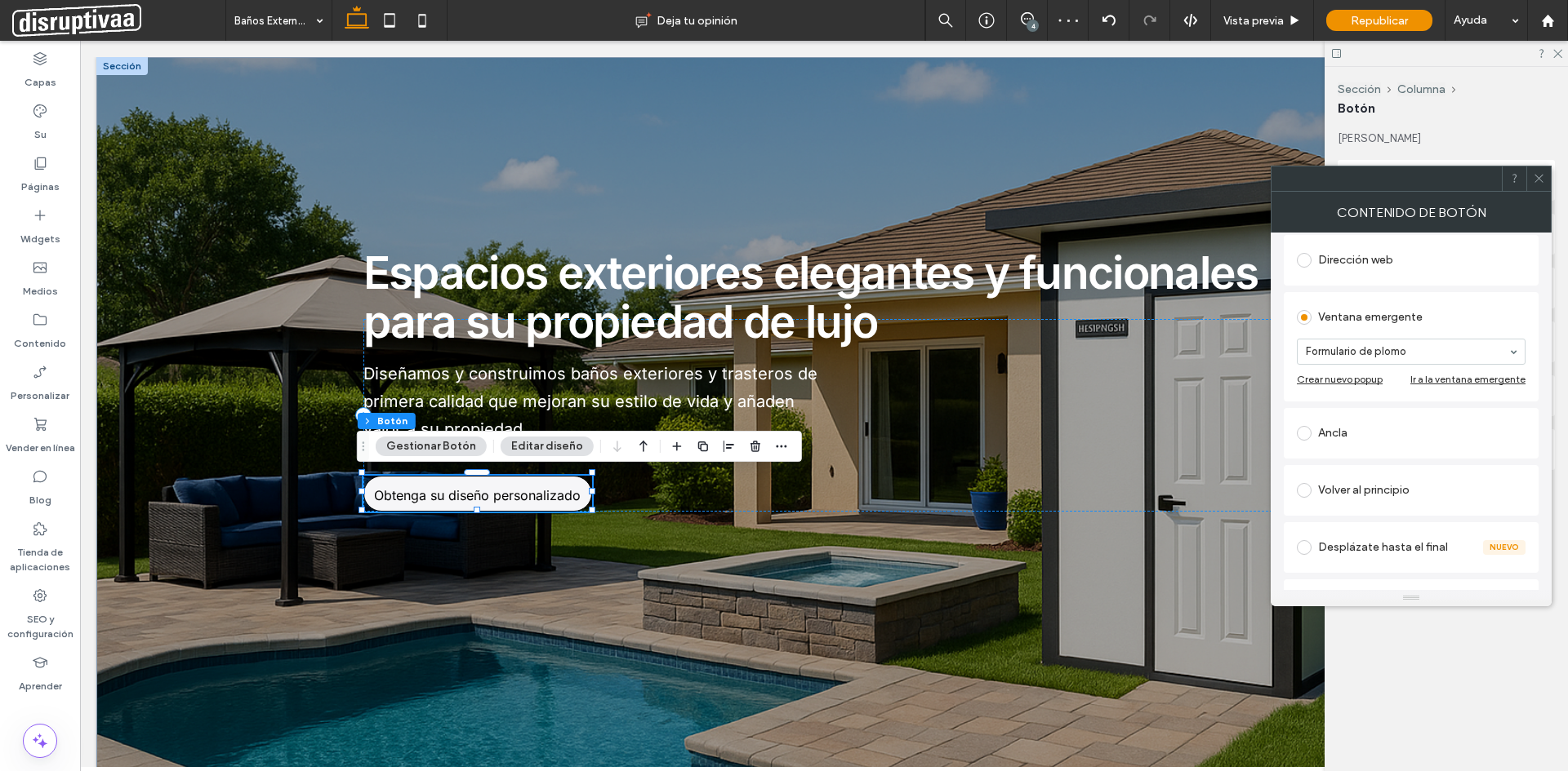
scroll to position [326, 0]
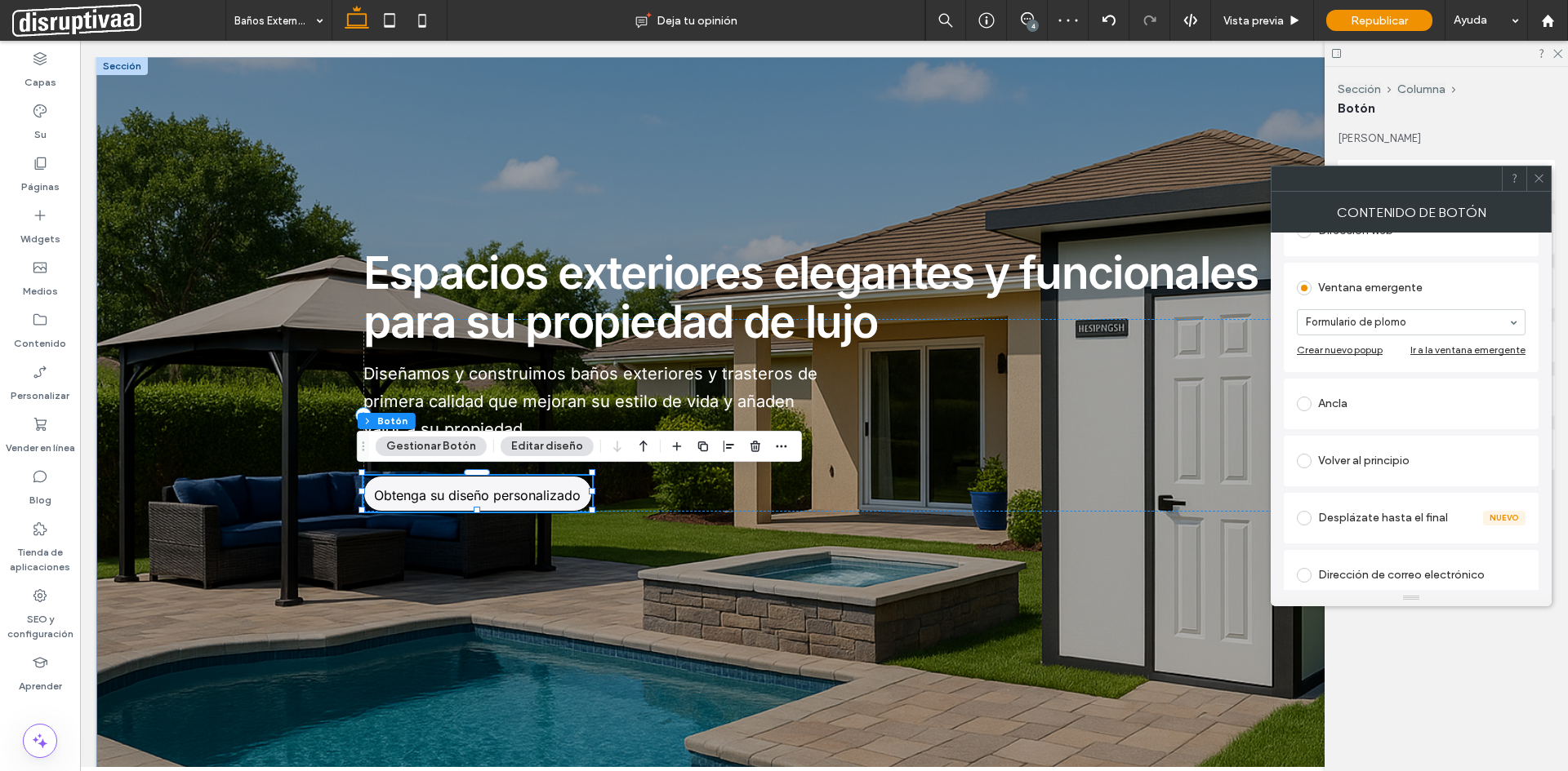
click at [1339, 414] on div "Ancla" at bounding box center [1411, 404] width 229 height 26
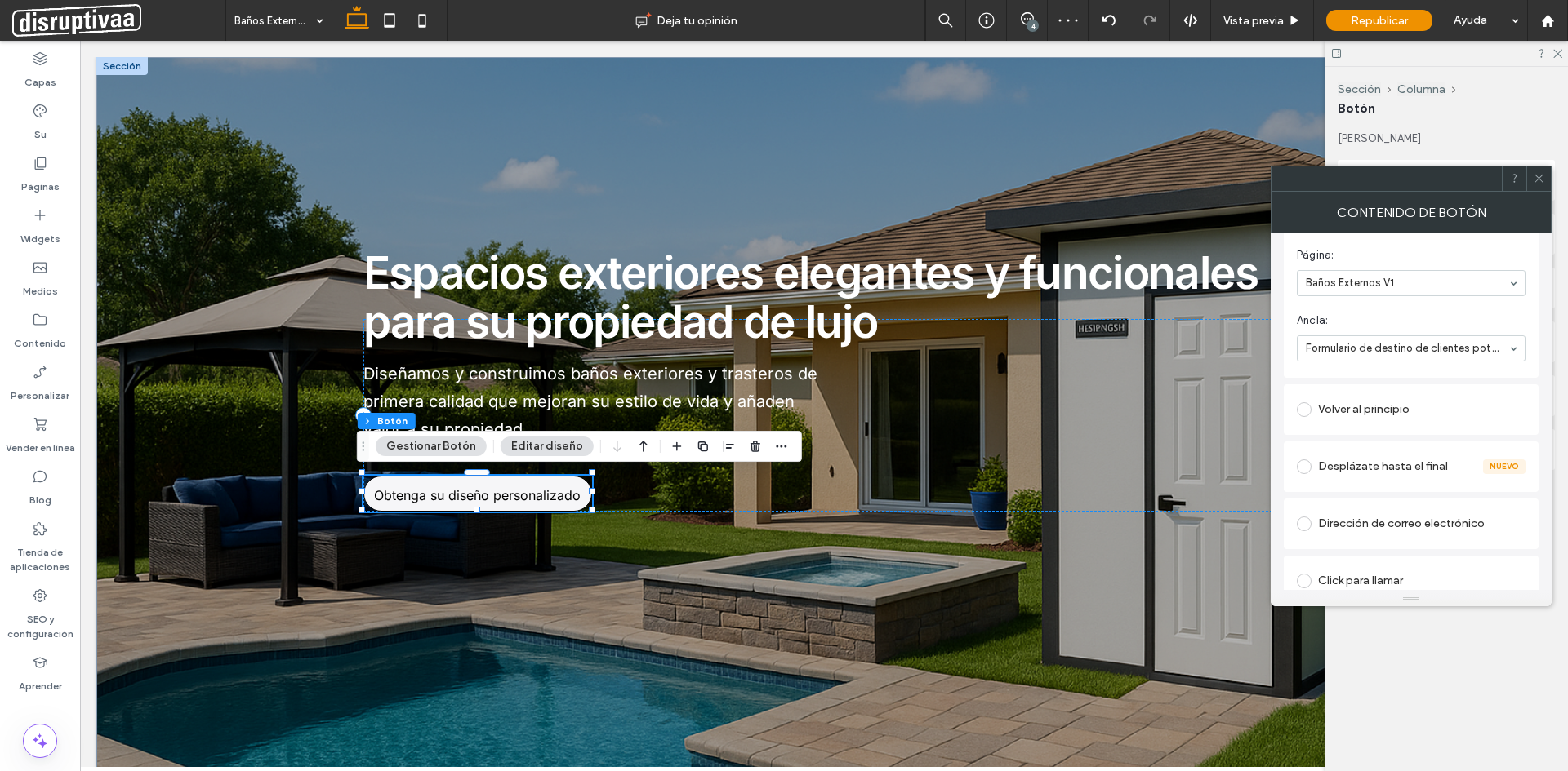
scroll to position [357, 0]
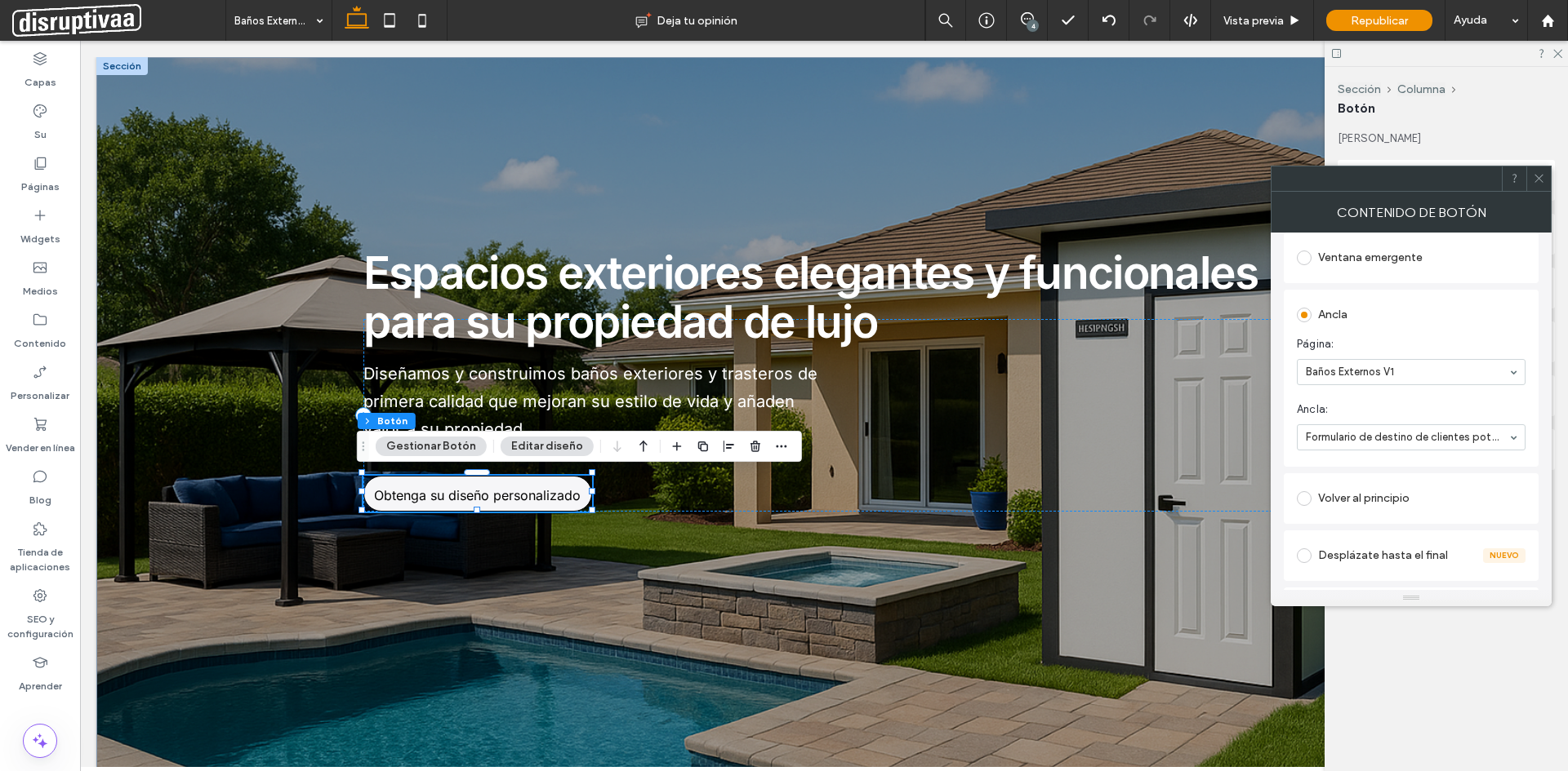
click at [1541, 187] on span at bounding box center [1539, 178] width 13 height 24
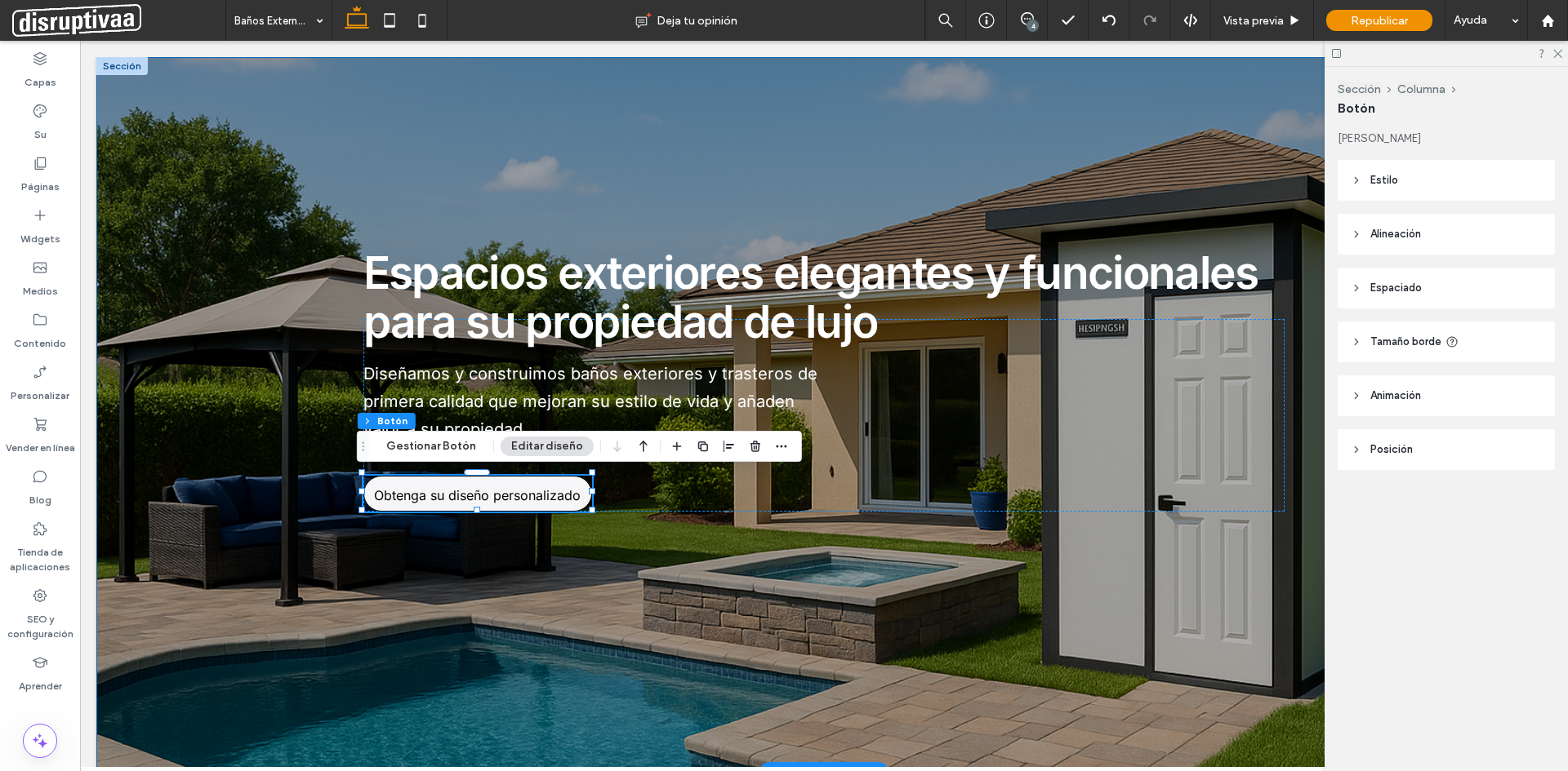
click at [252, 328] on div "Espacios exteriores elegantes y funcionales para su propiedad de lujo Diseñamos…" at bounding box center [824, 414] width 1454 height 716
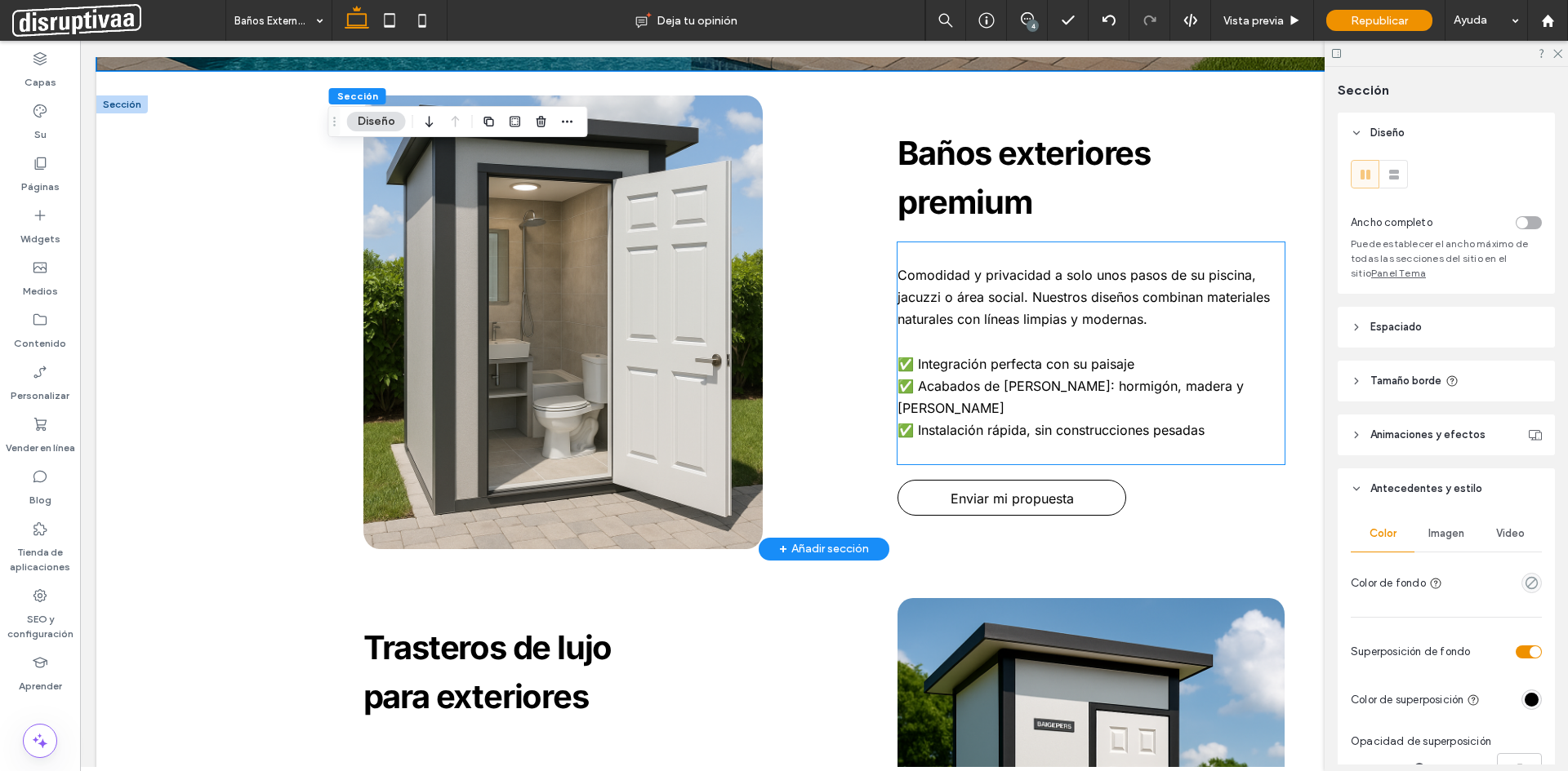
scroll to position [734, 0]
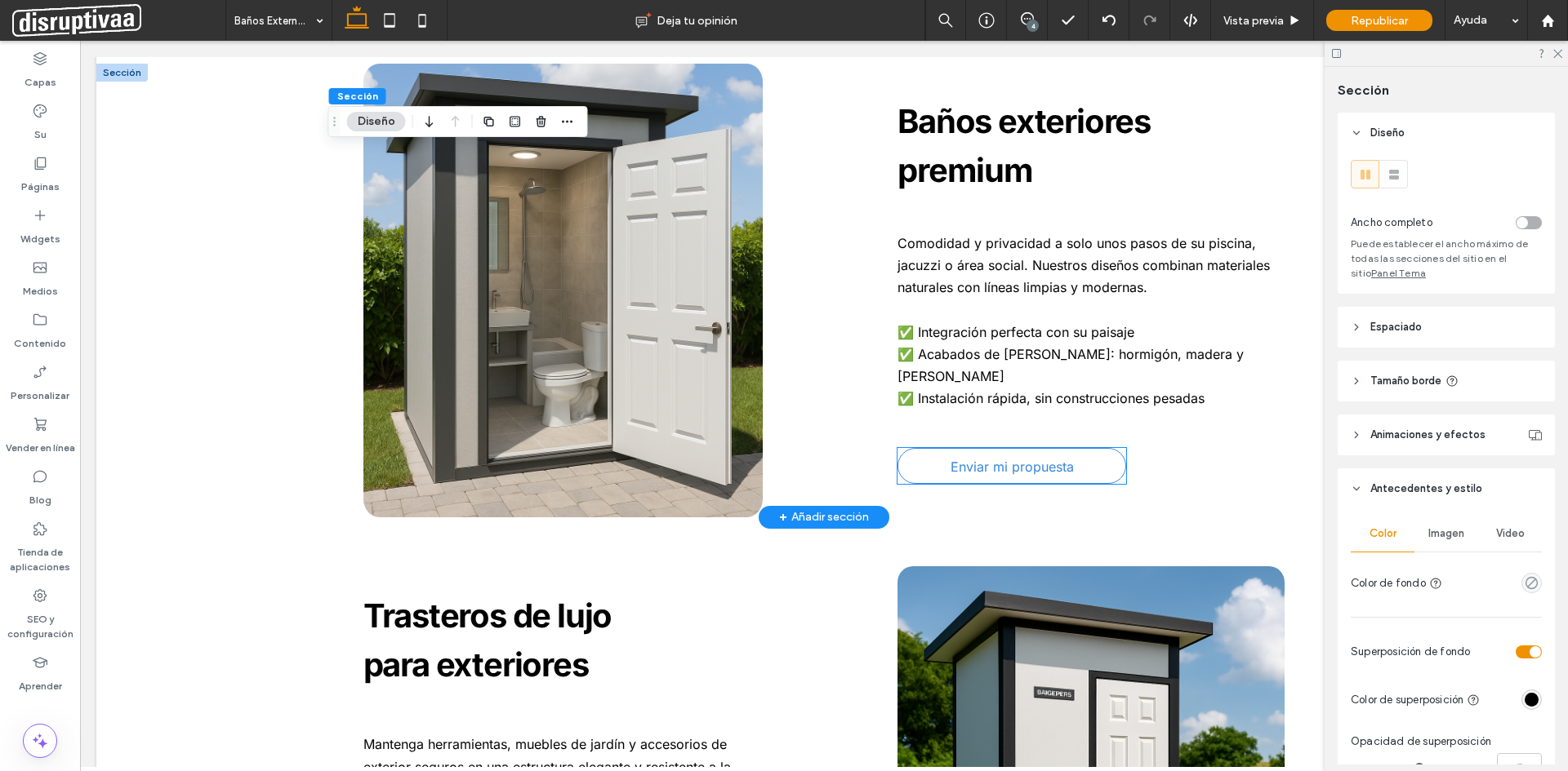
click at [1016, 458] on font "Enviar mi propuesta" at bounding box center [1012, 467] width 123 height 16
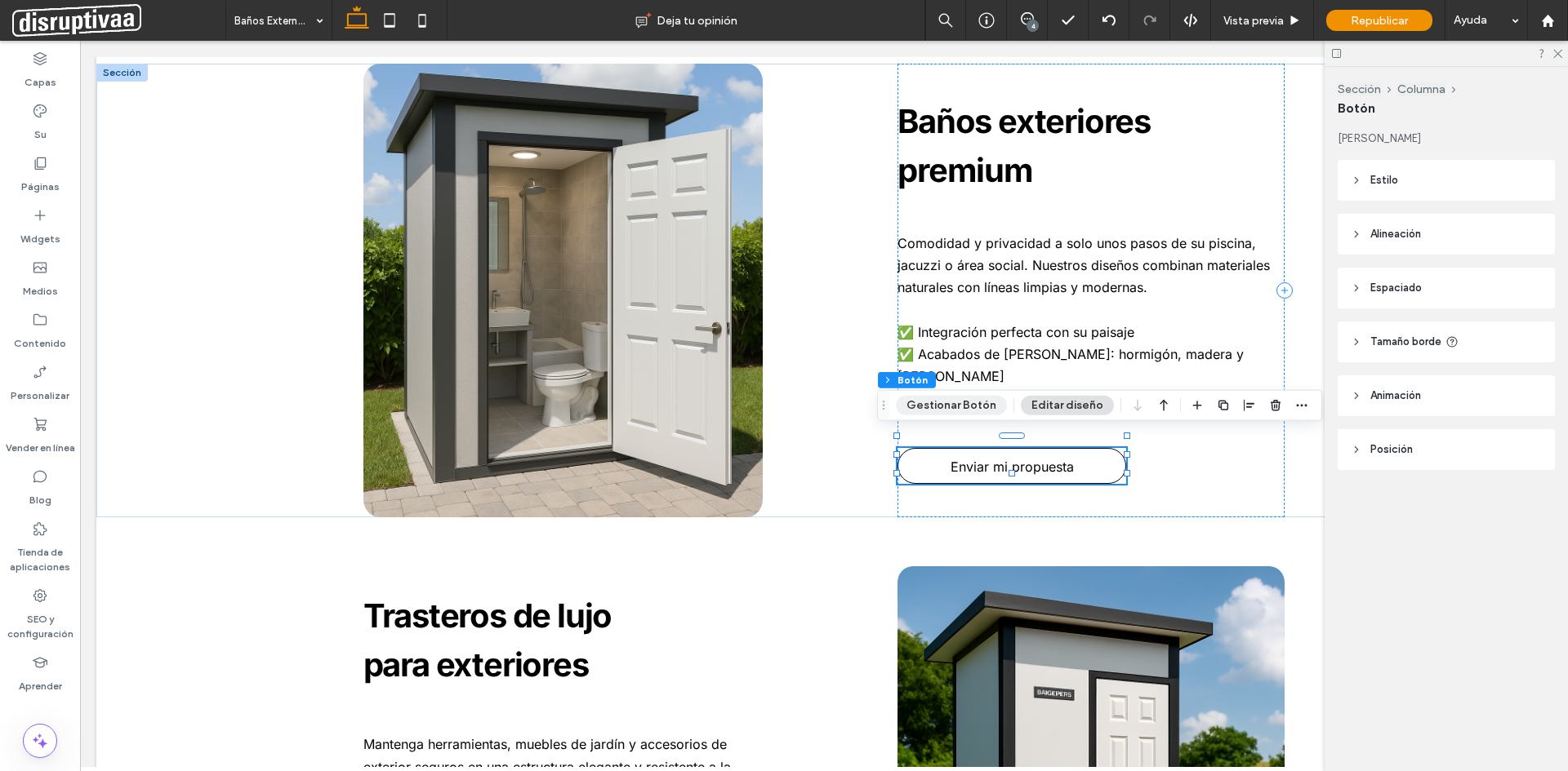
click at [948, 413] on font "Gestionar Botón" at bounding box center [952, 405] width 90 height 14
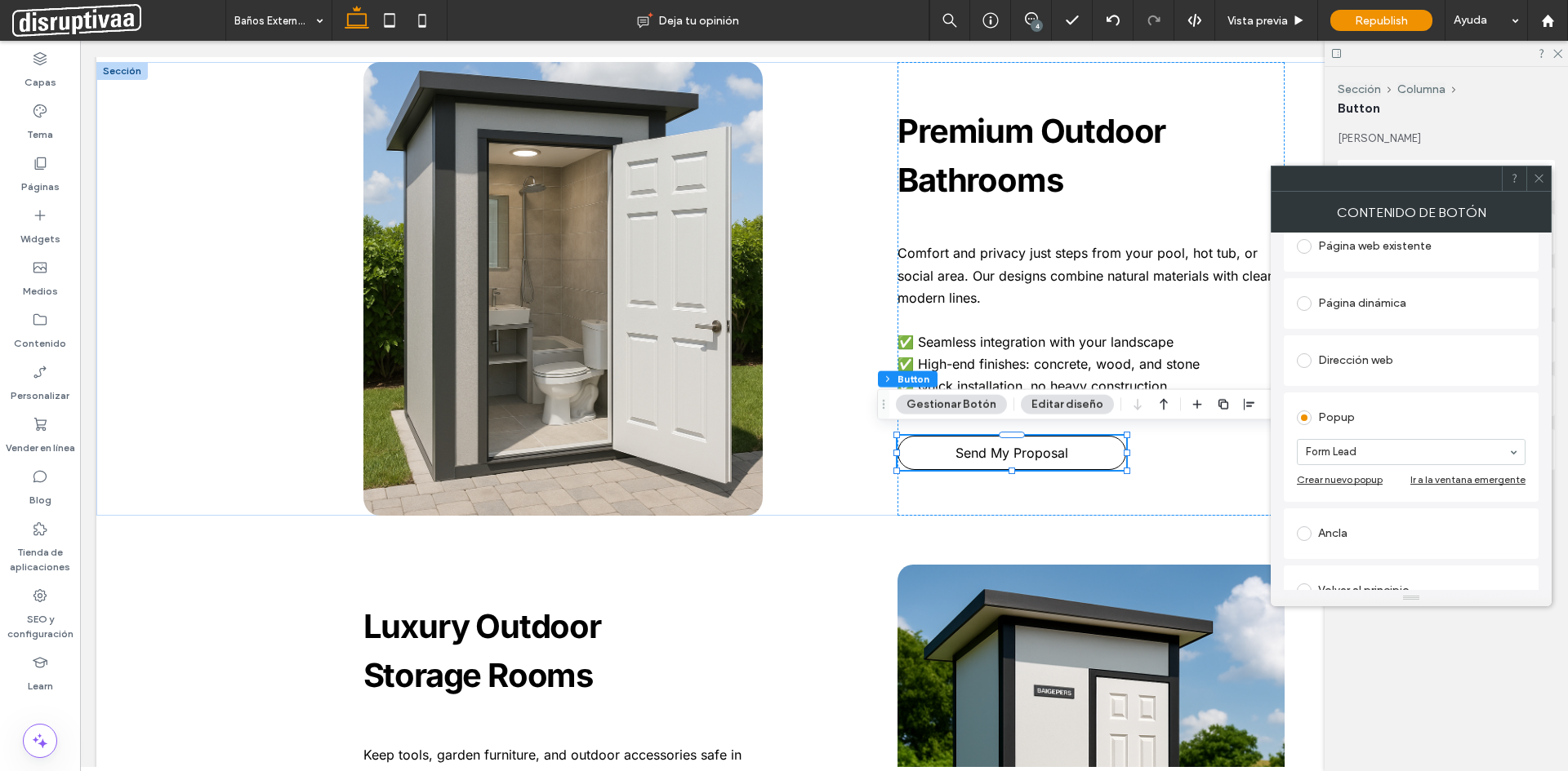
scroll to position [245, 0]
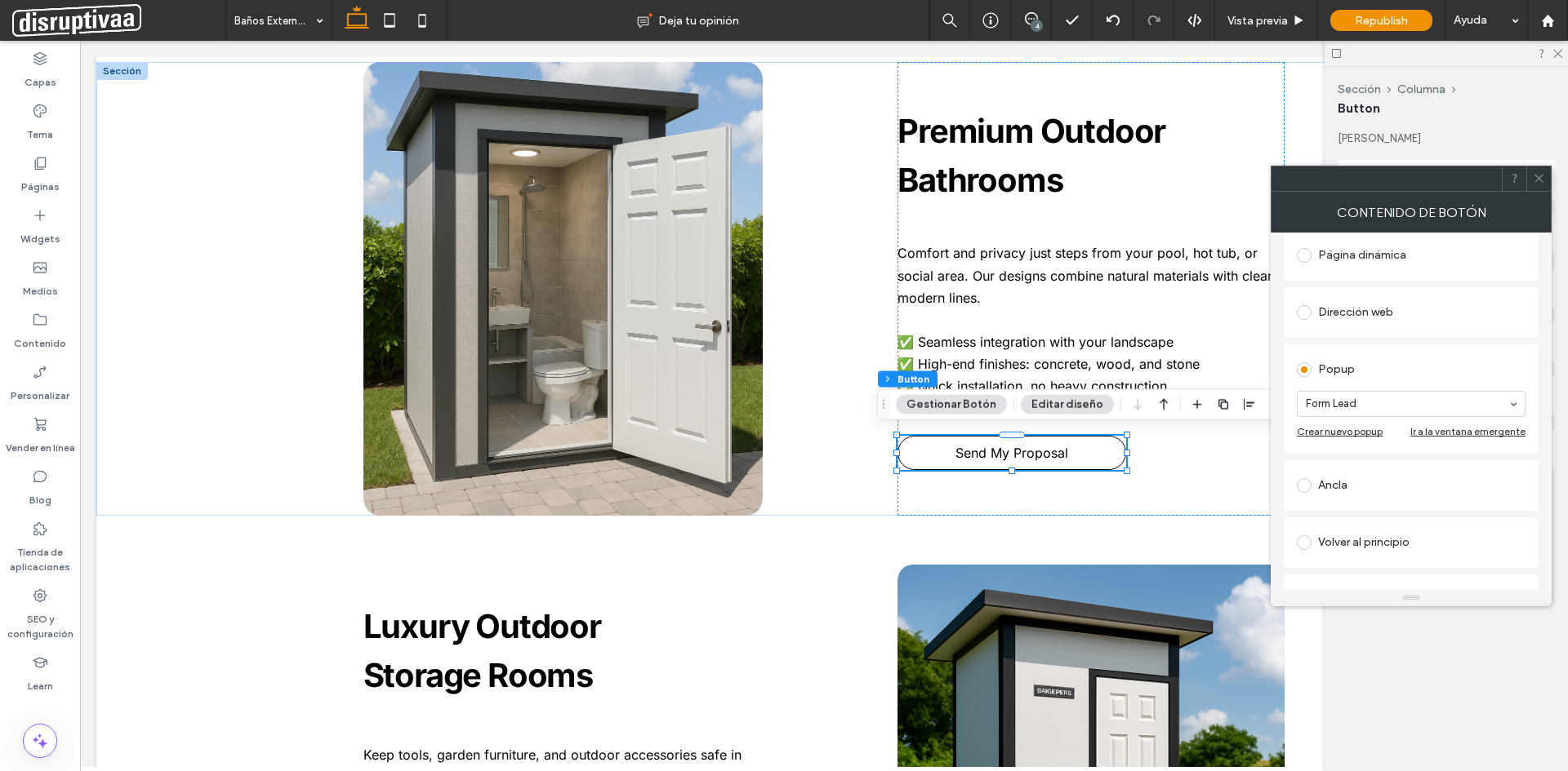
click at [1332, 487] on div "Ancla" at bounding box center [1411, 485] width 229 height 26
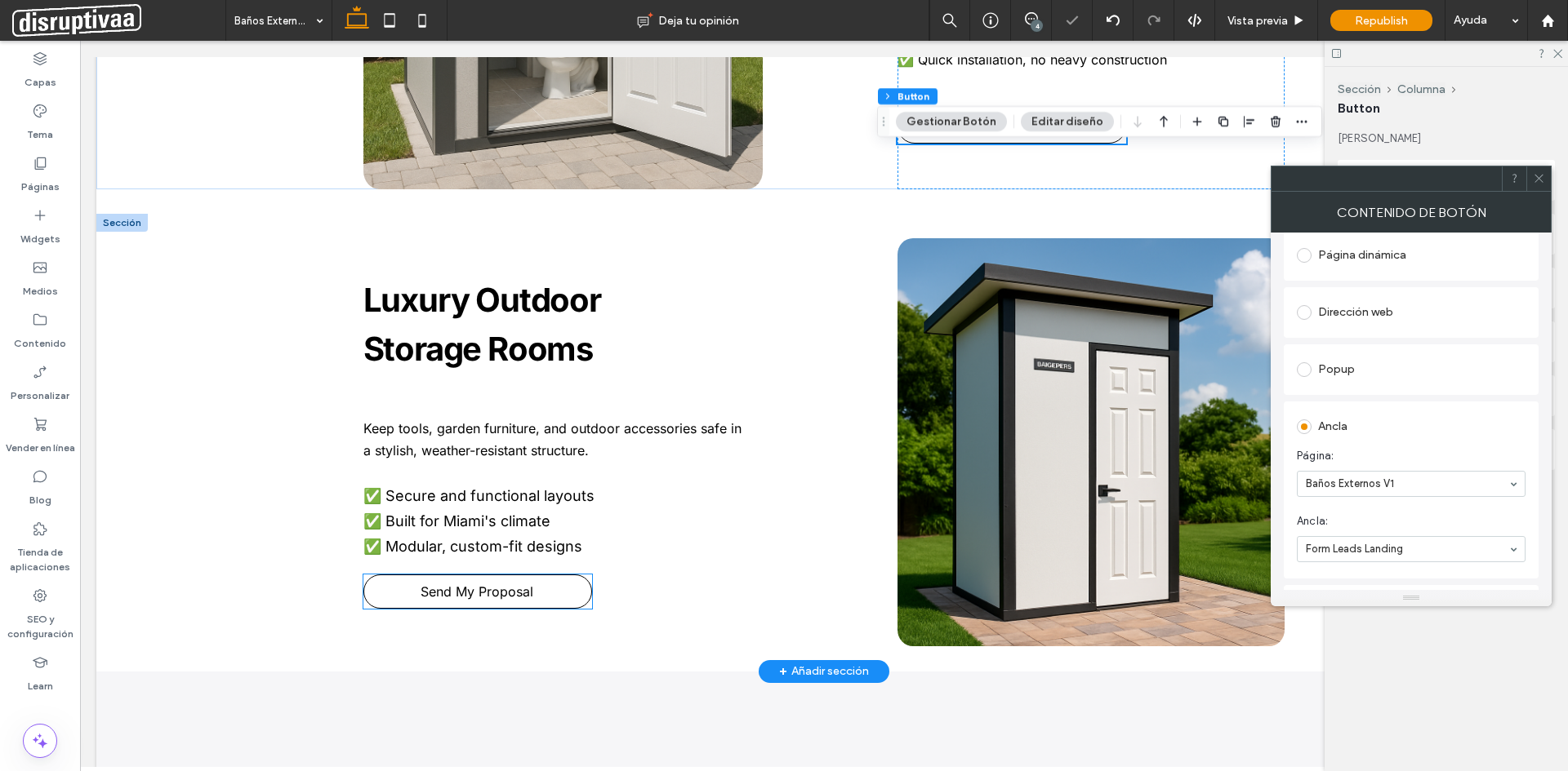
scroll to position [1306, 0]
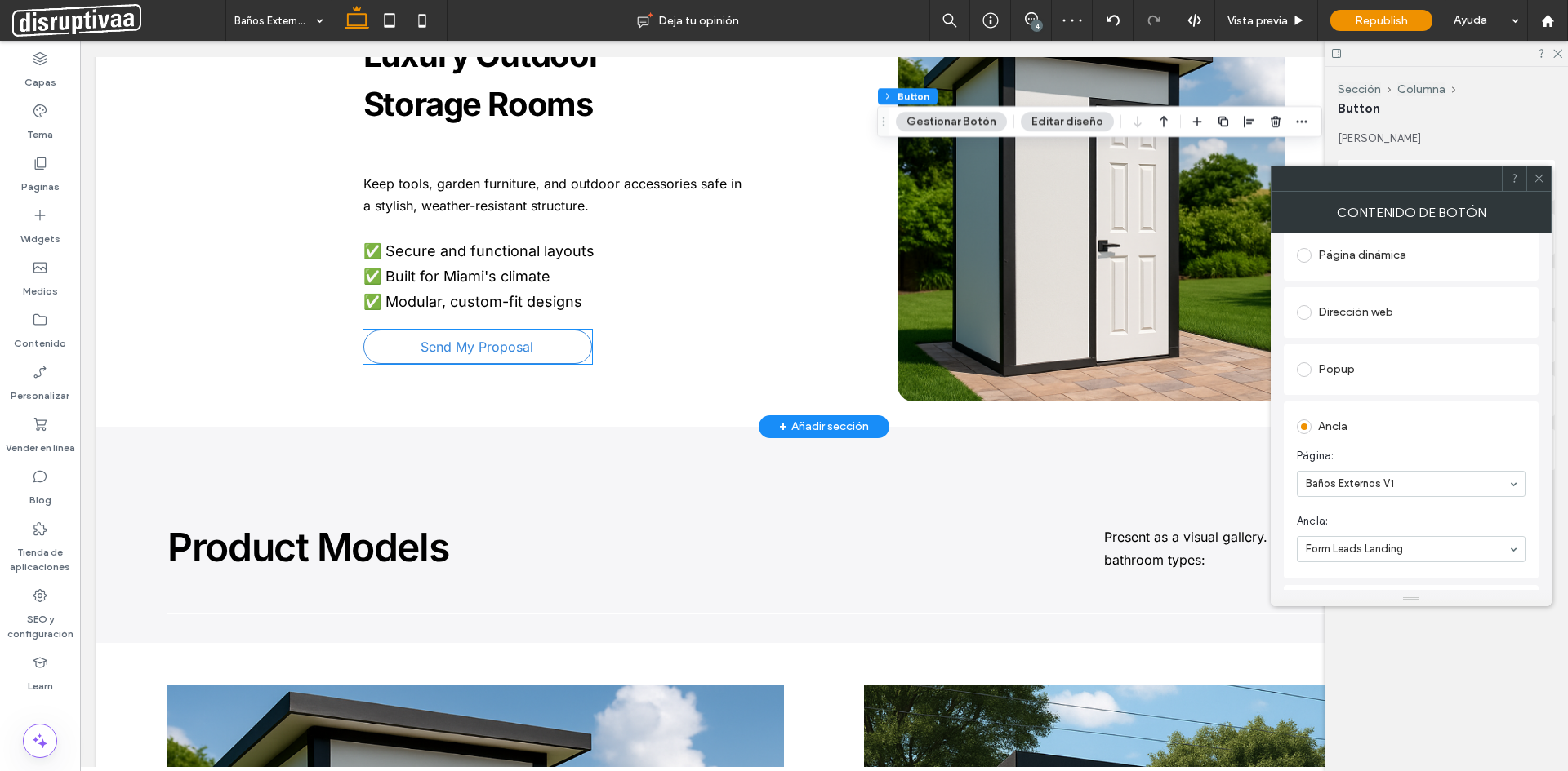
click at [475, 341] on span "Send My Proposal" at bounding box center [477, 347] width 113 height 32
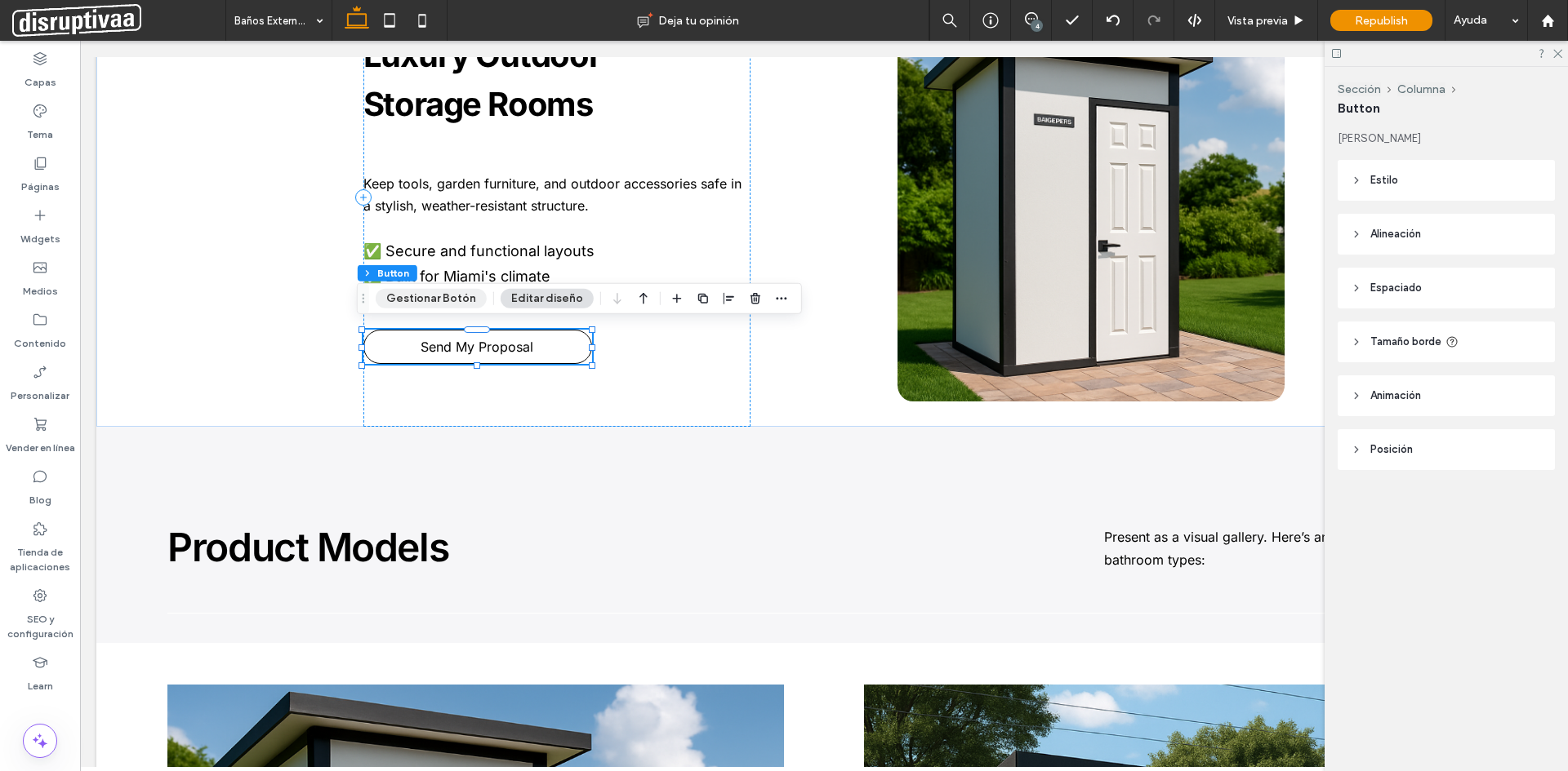
click at [444, 297] on button "Gestionar Botón" at bounding box center [431, 299] width 111 height 20
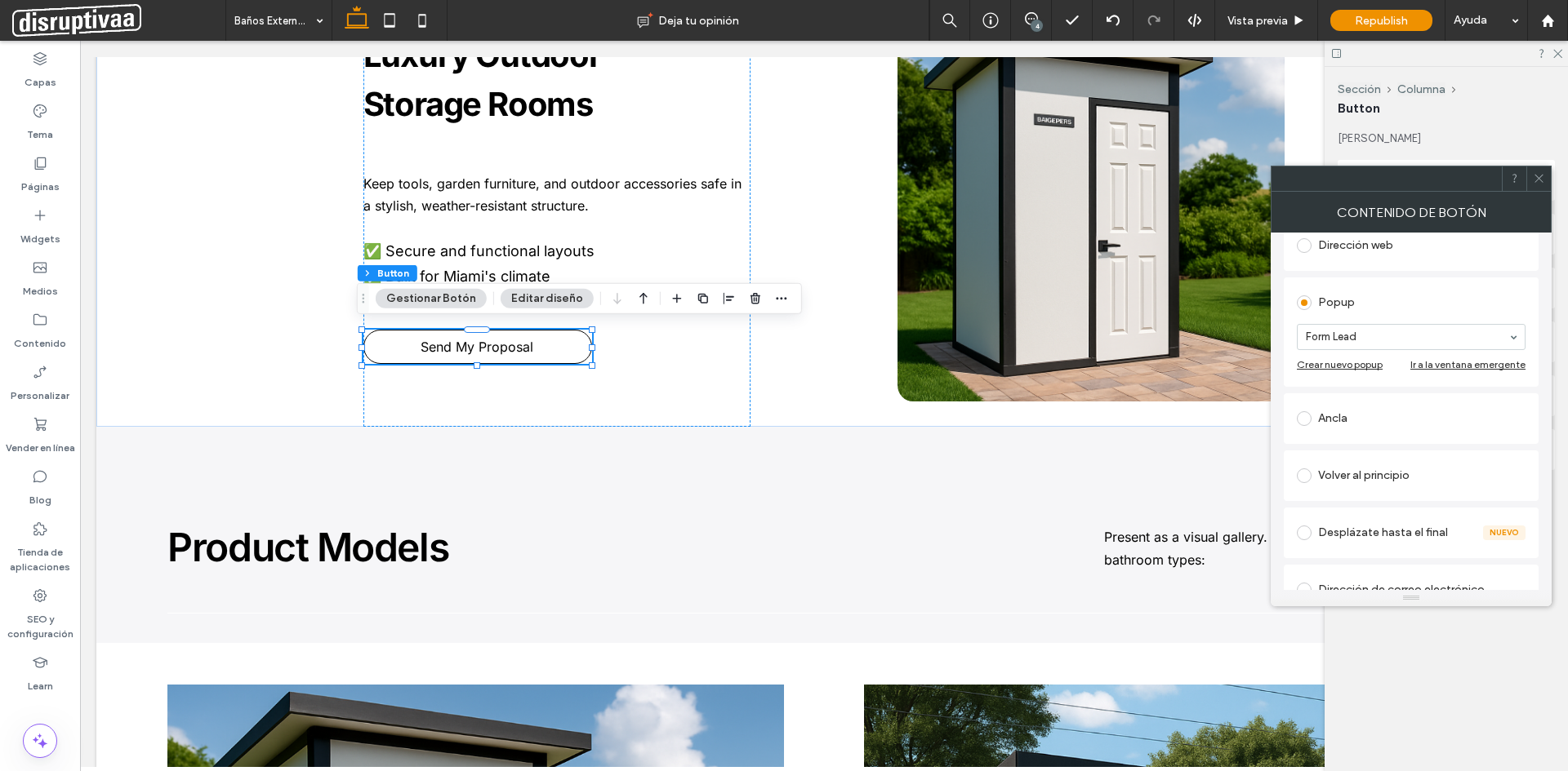
scroll to position [326, 0]
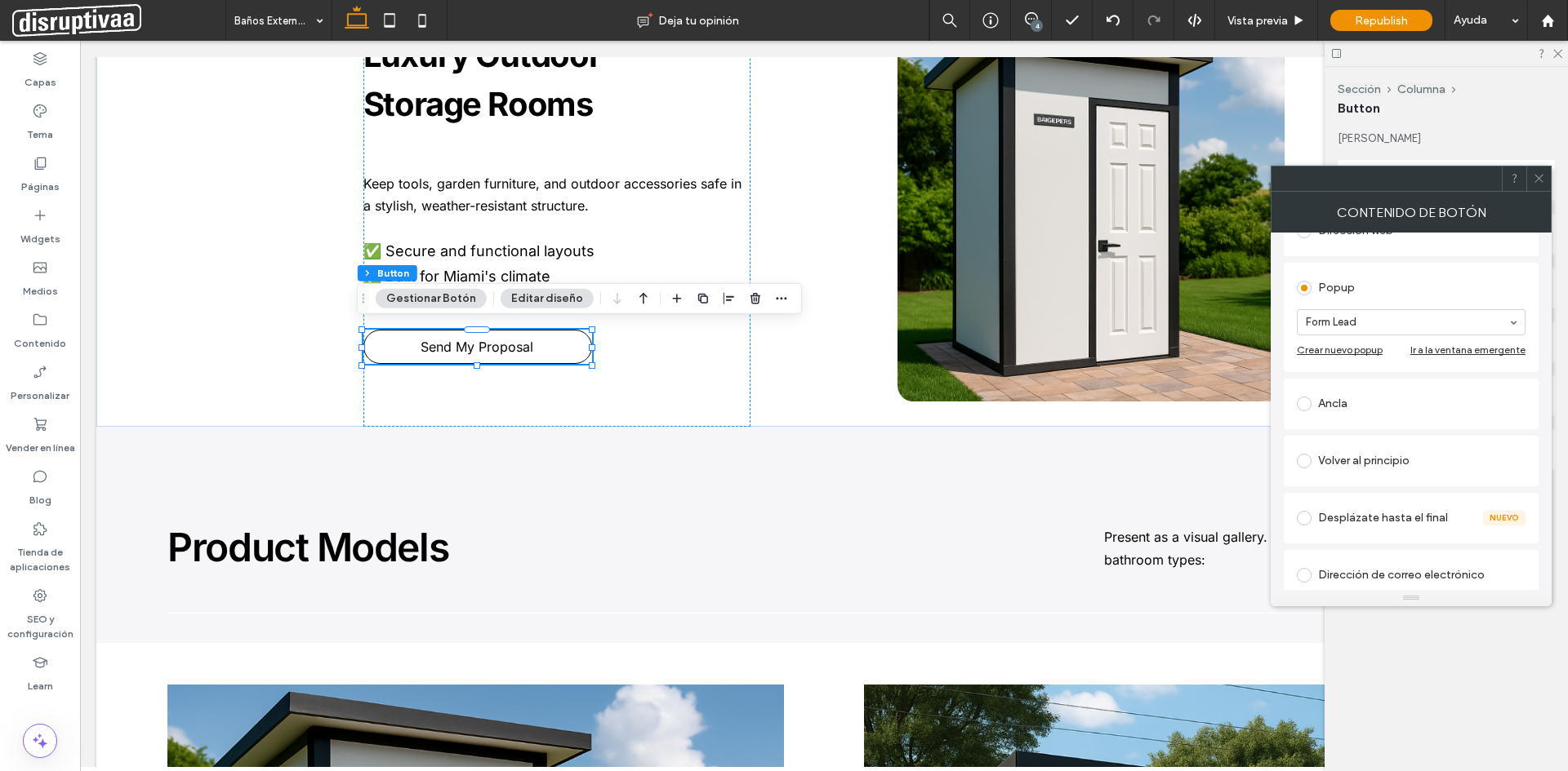
click at [1336, 403] on div "Ancla" at bounding box center [1411, 404] width 229 height 26
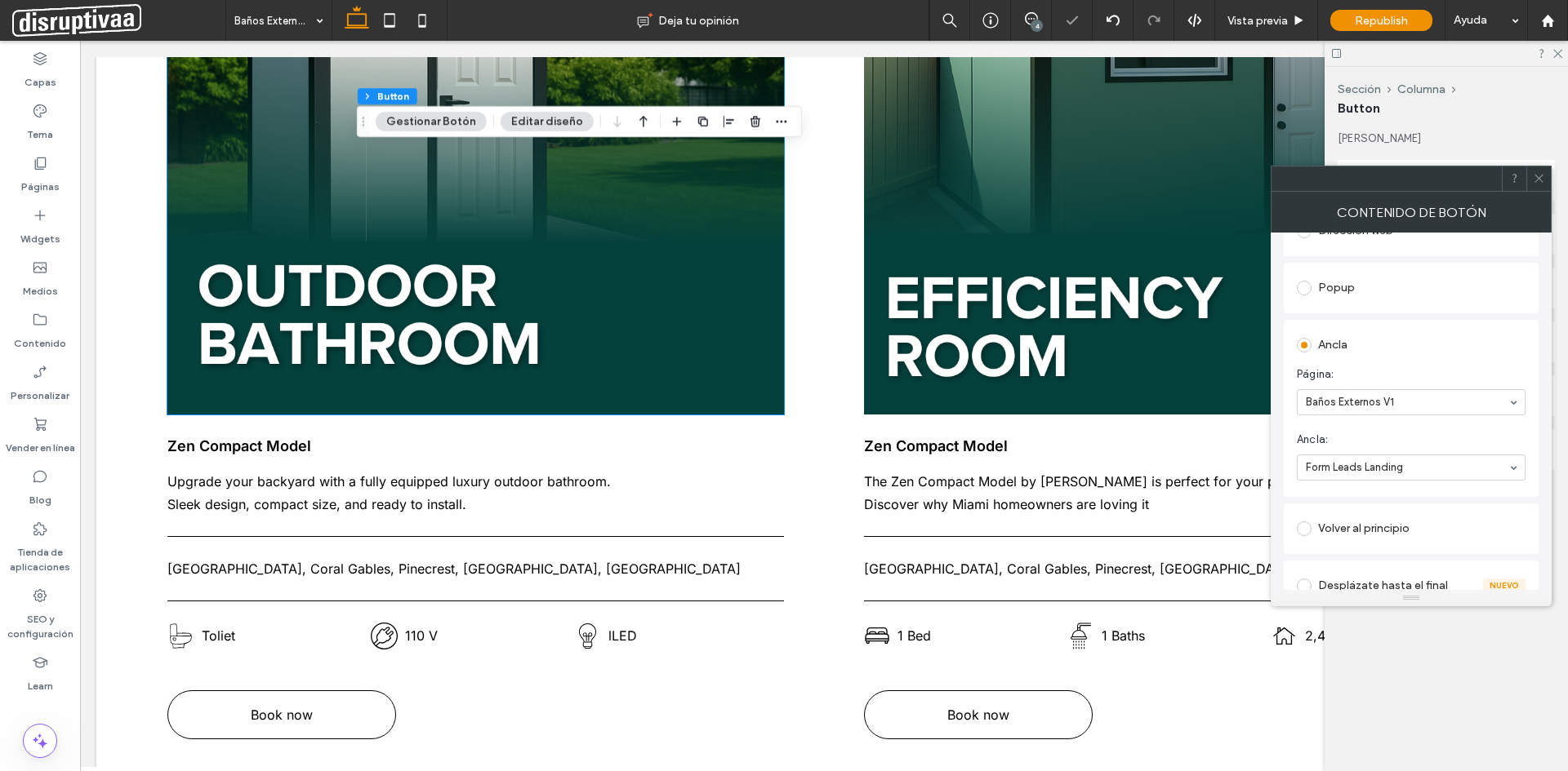
scroll to position [2285, 0]
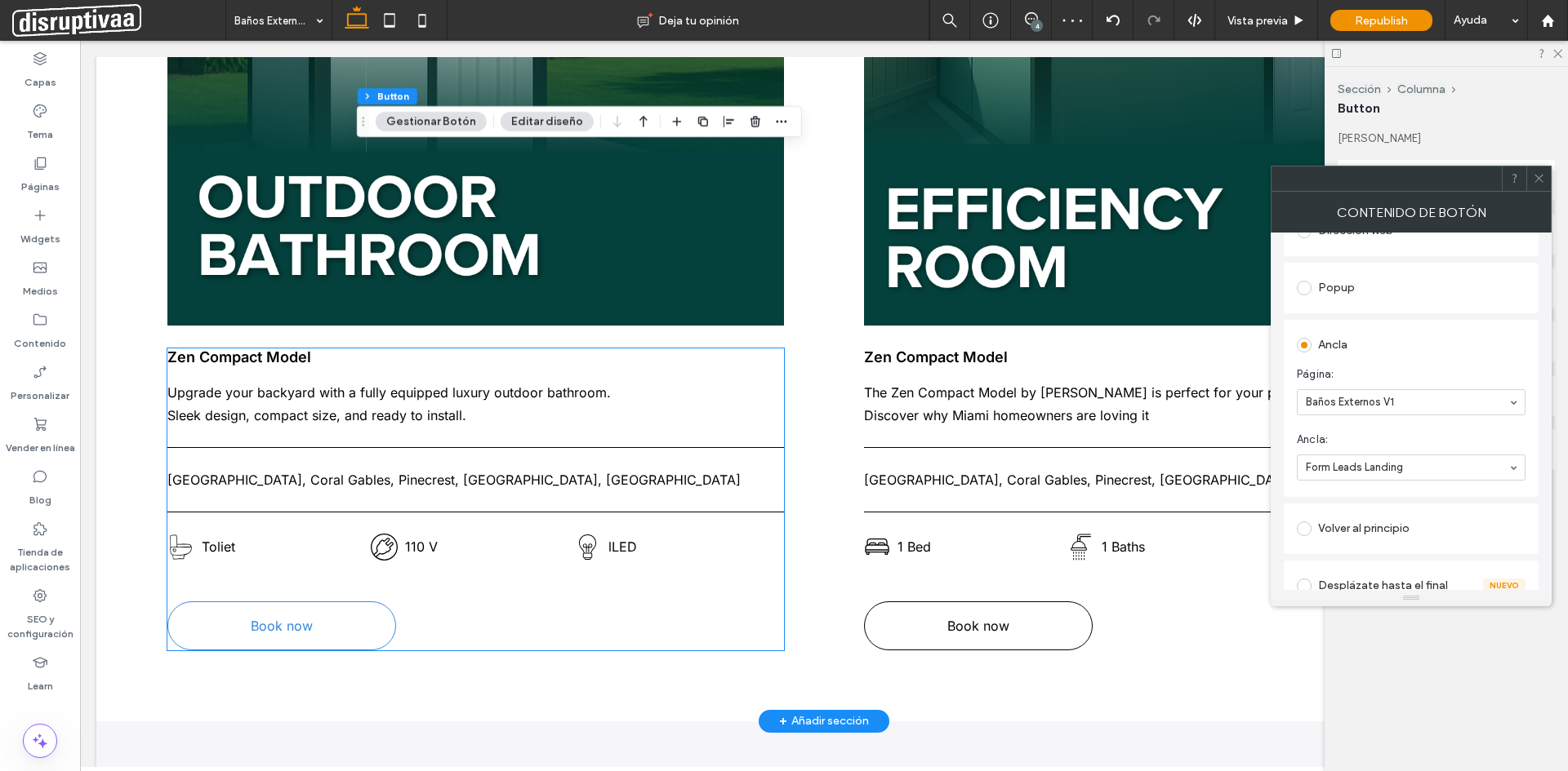
click at [300, 618] on span "Book now" at bounding box center [281, 626] width 62 height 16
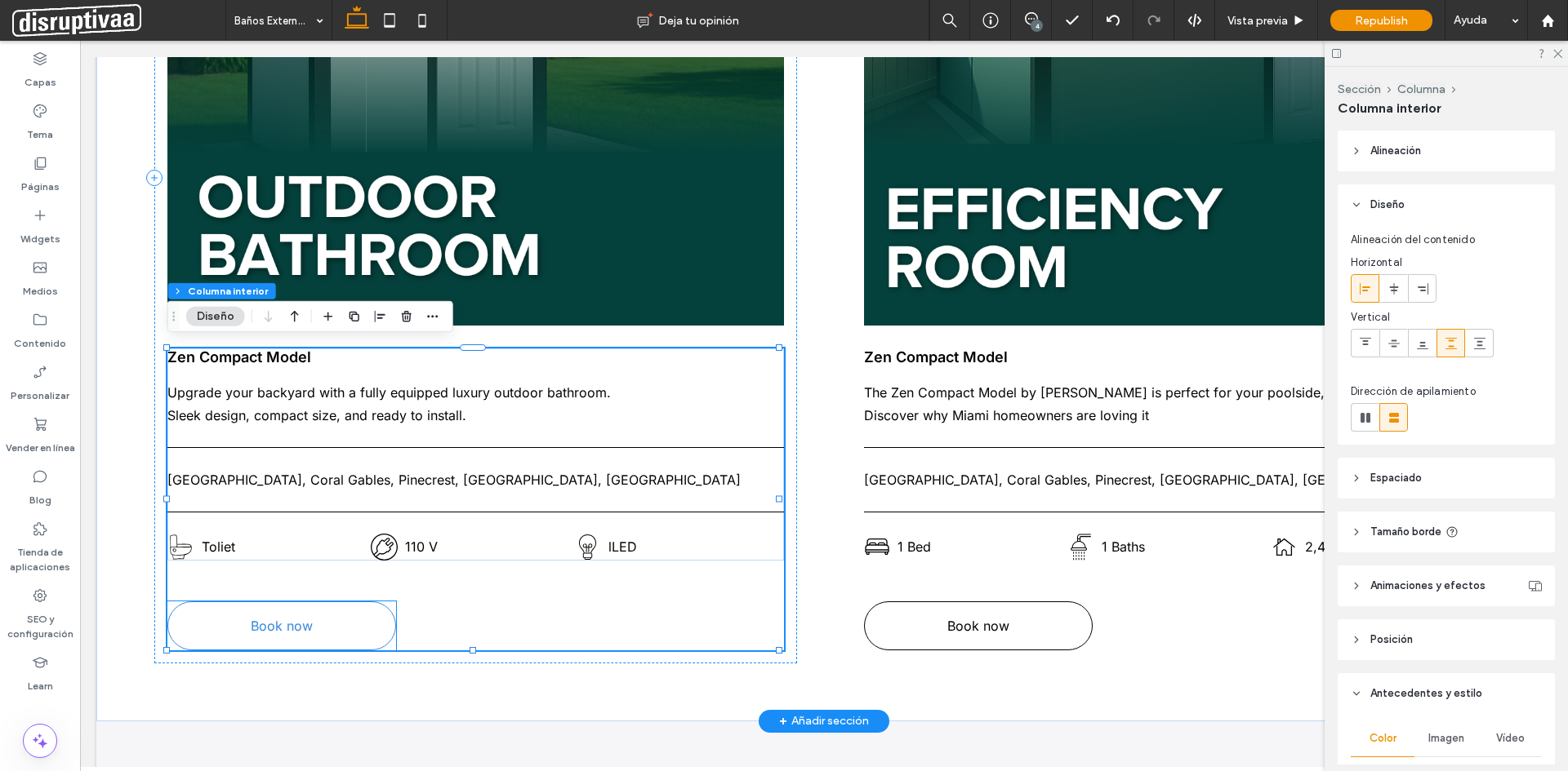
click at [299, 629] on link "Book now" at bounding box center [282, 626] width 229 height 49
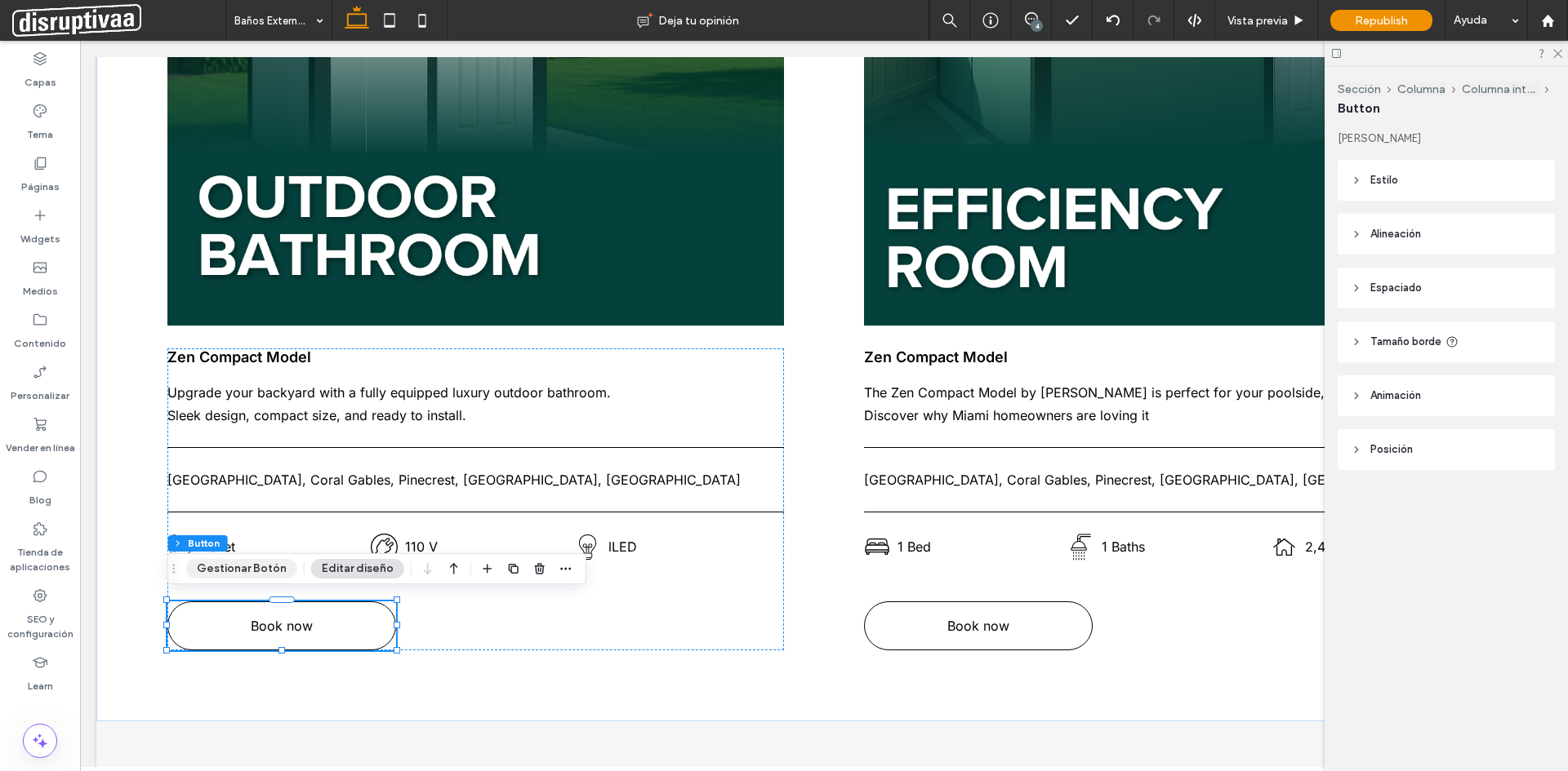
click at [253, 571] on button "Gestionar Botón" at bounding box center [242, 569] width 111 height 20
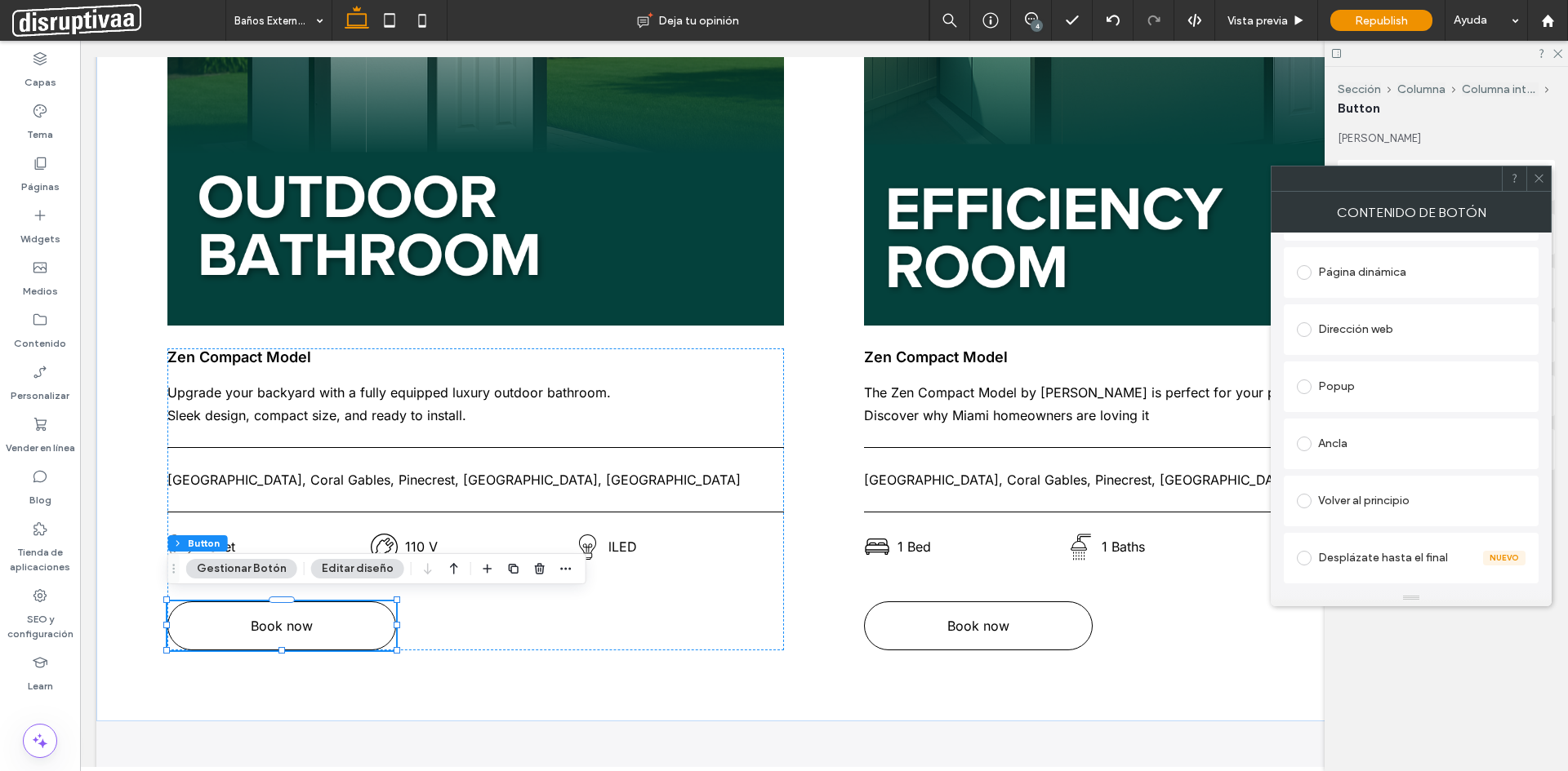
scroll to position [245, 0]
click at [1336, 423] on div "Ancla" at bounding box center [1411, 426] width 229 height 26
click at [1343, 564] on section "Ancla: Select..." at bounding box center [1411, 538] width 229 height 65
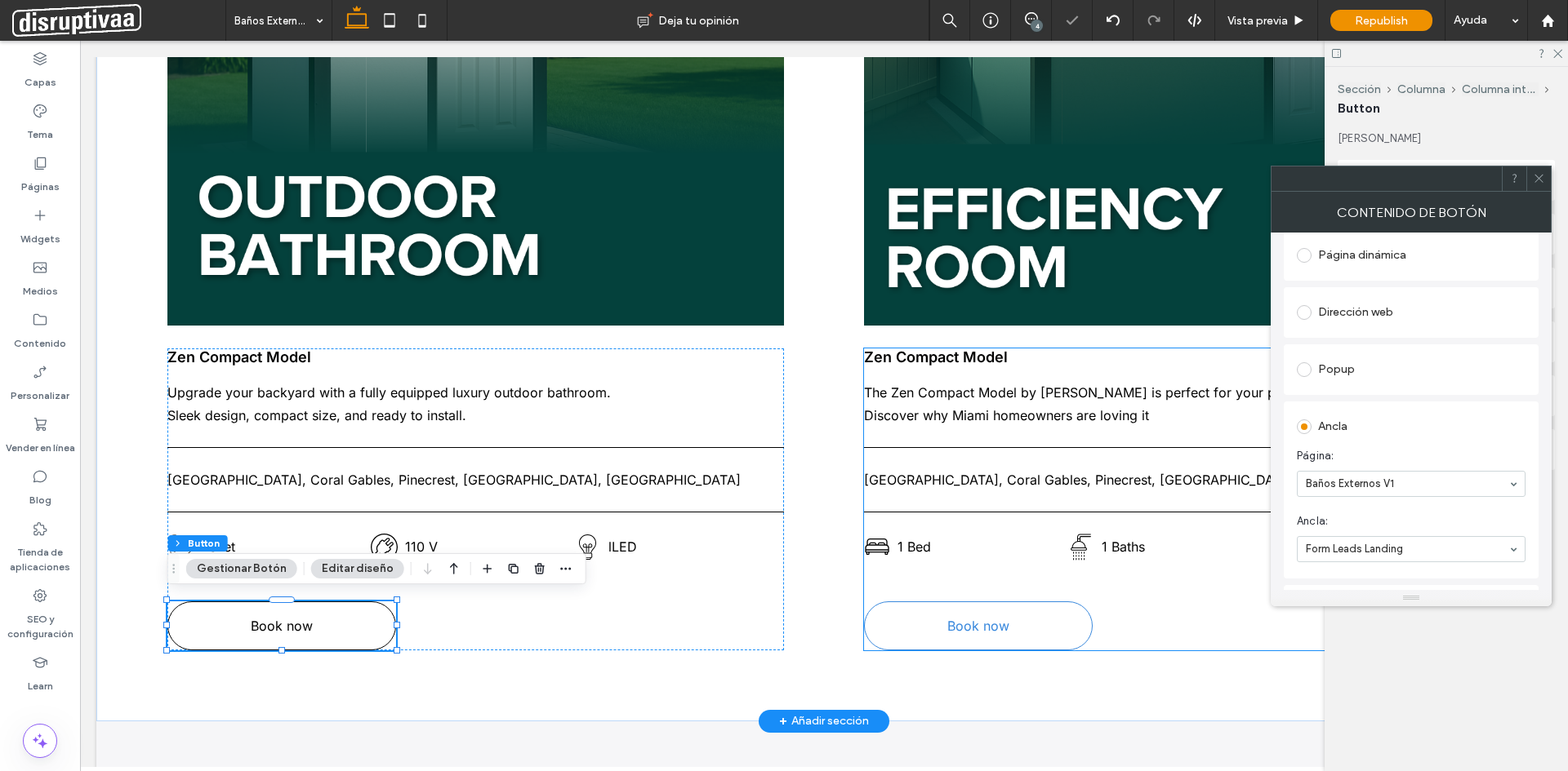
click at [1007, 606] on link "Book now" at bounding box center [979, 626] width 229 height 49
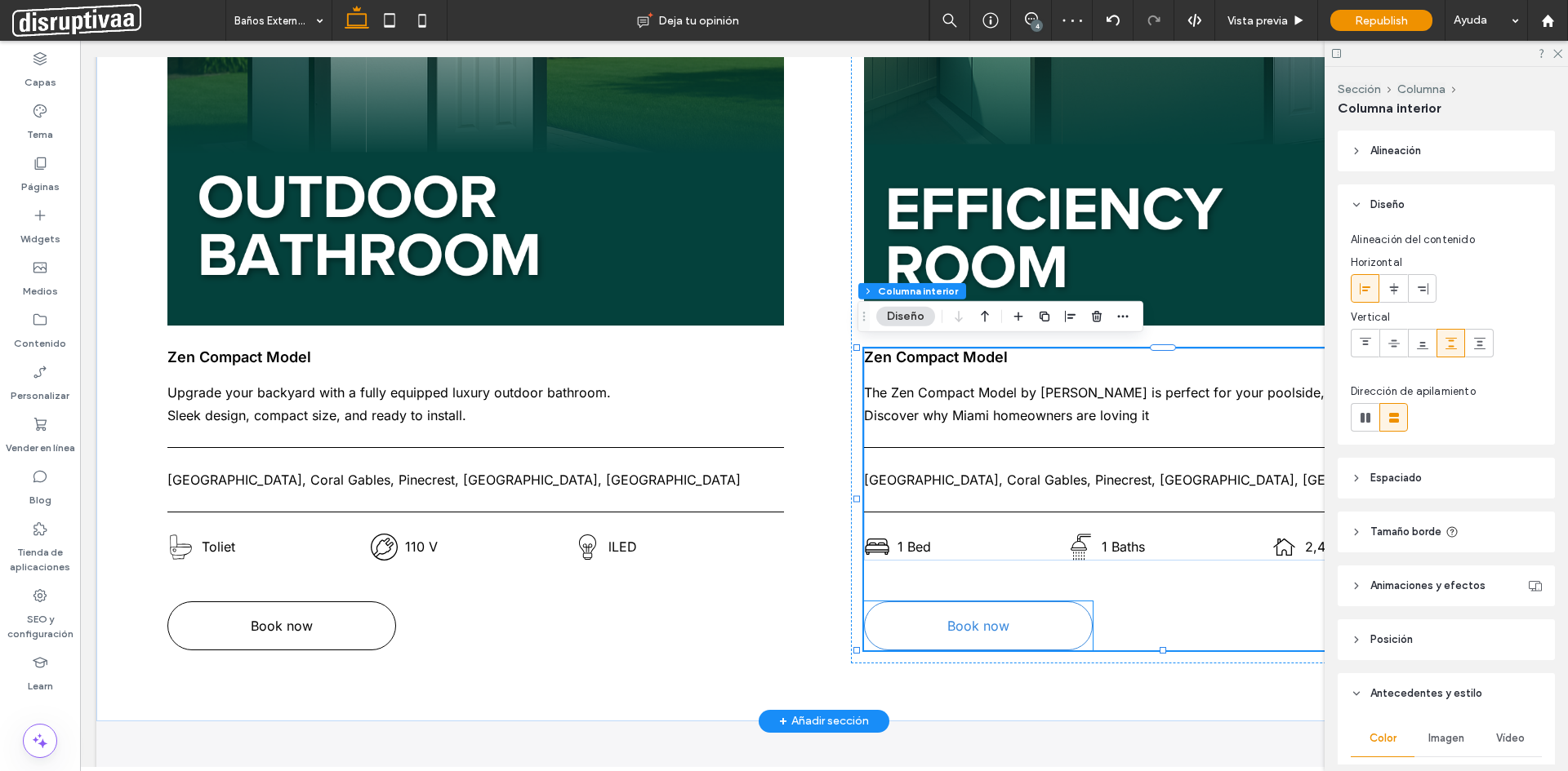
click at [988, 618] on span "Book now" at bounding box center [978, 626] width 62 height 16
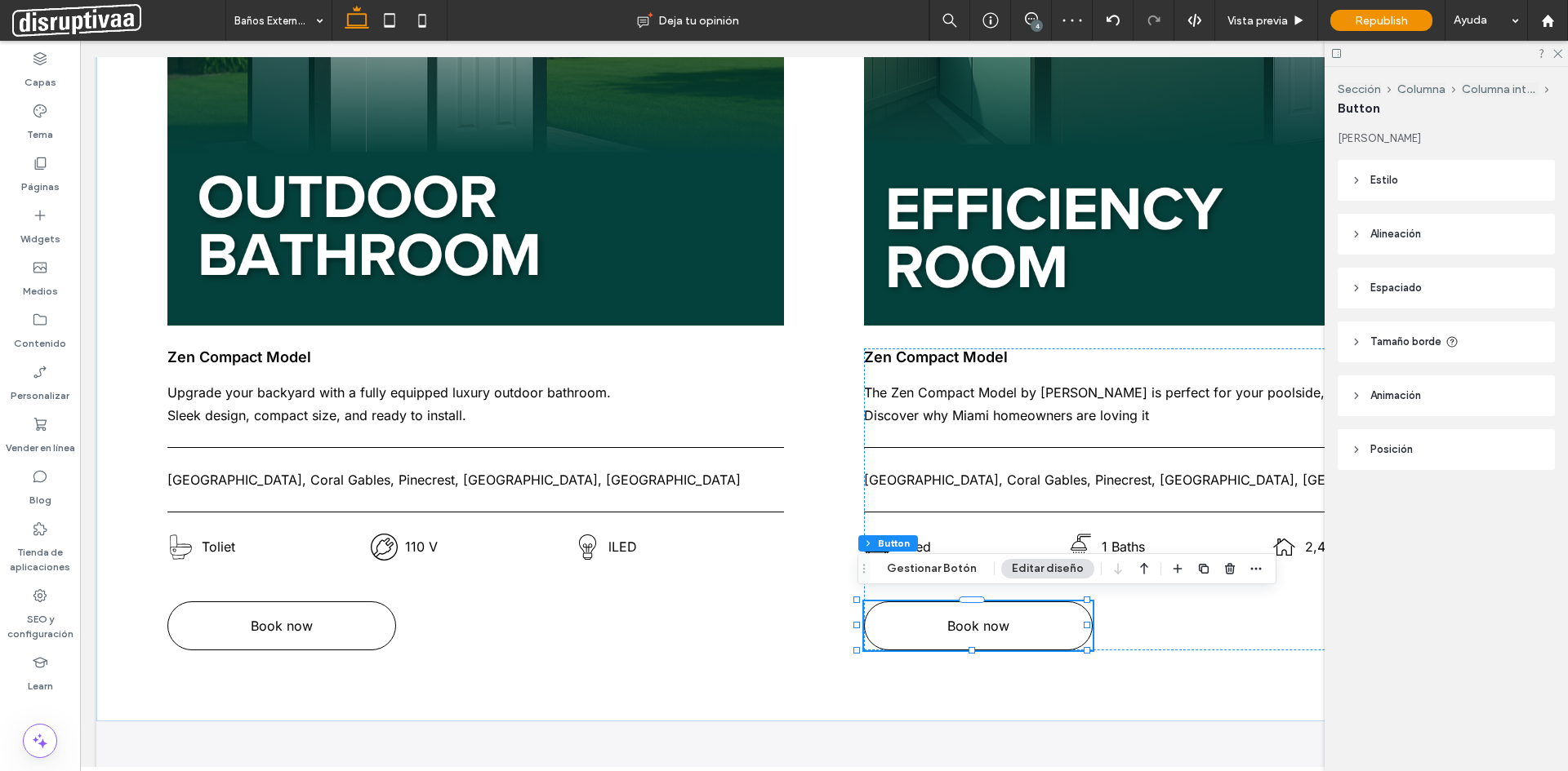
click at [943, 562] on button "Gestionar Botón" at bounding box center [931, 569] width 111 height 20
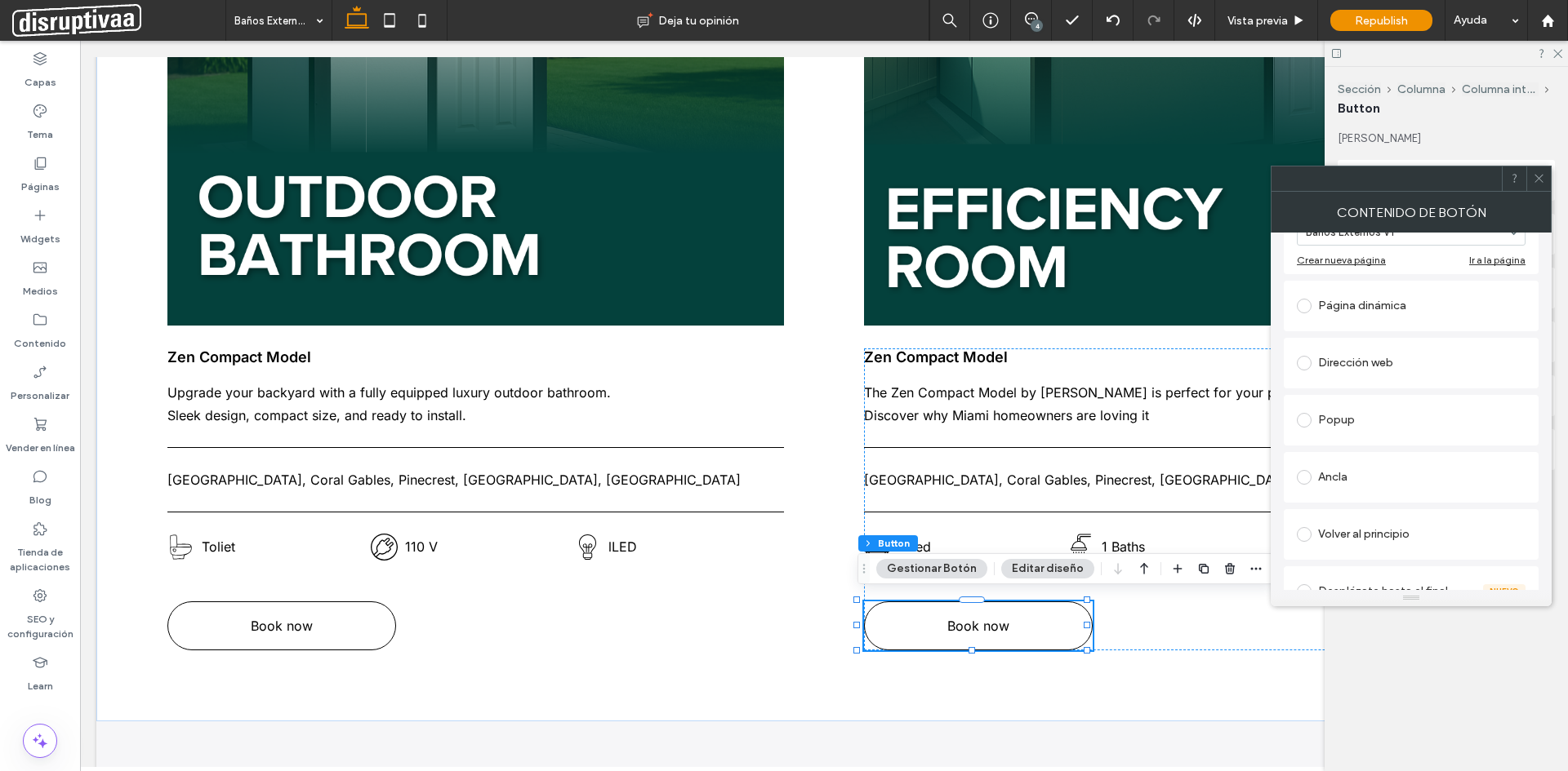
click at [1335, 484] on div "Ancla" at bounding box center [1411, 477] width 229 height 26
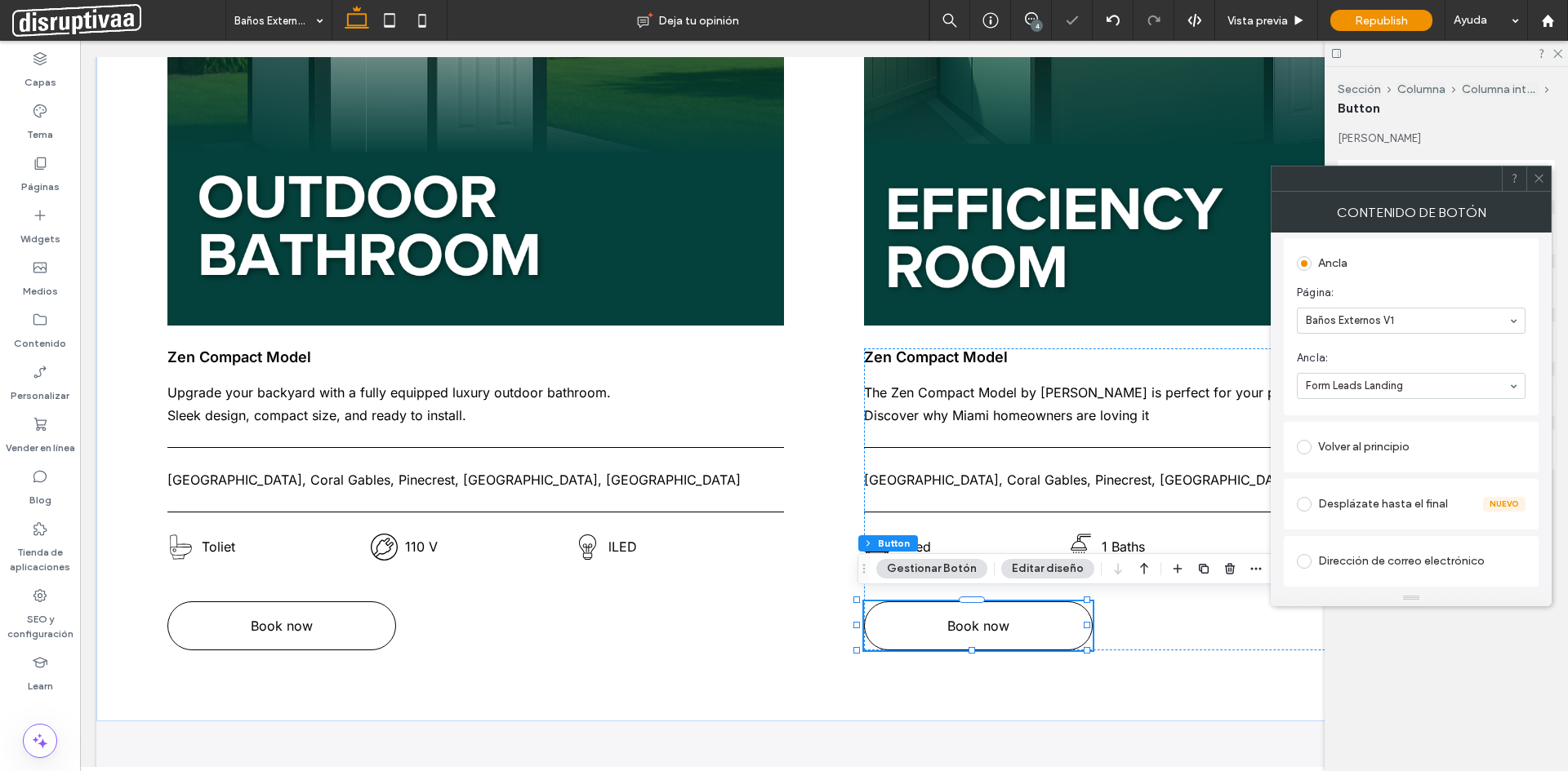
click at [1541, 181] on icon at bounding box center [1539, 178] width 13 height 13
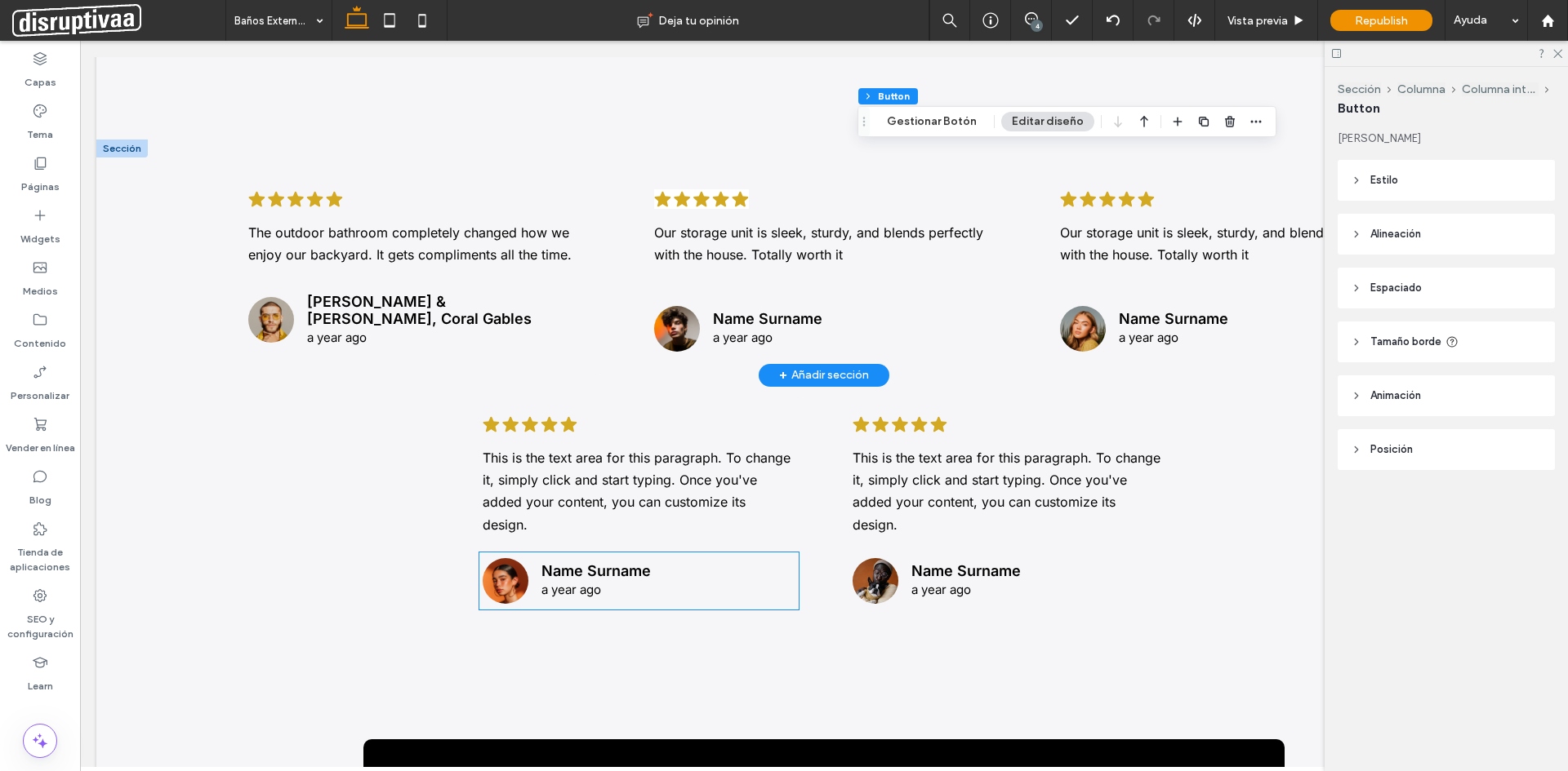
scroll to position [3019, 0]
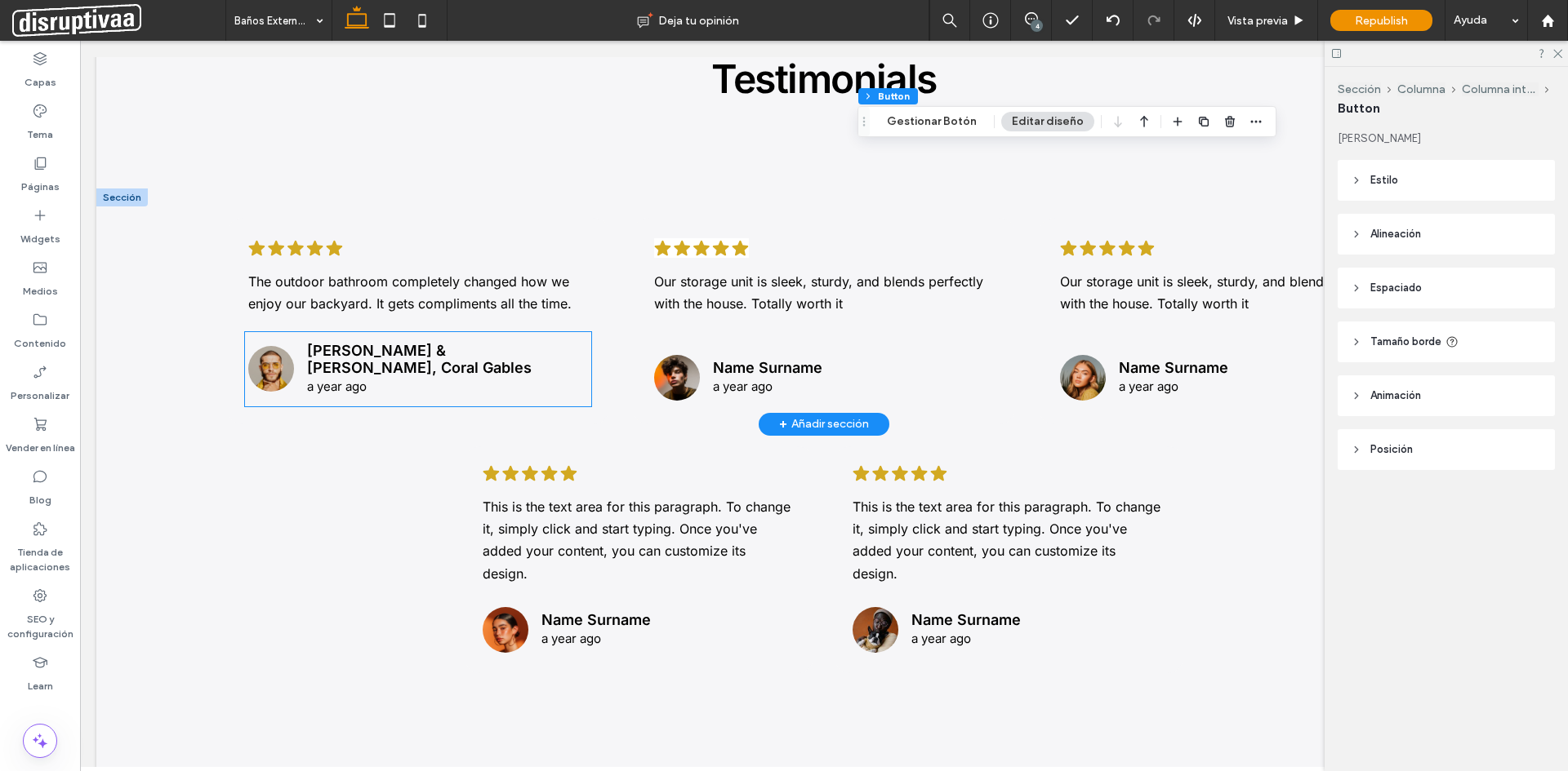
click at [333, 378] on span "a year ago" at bounding box center [337, 386] width 59 height 15
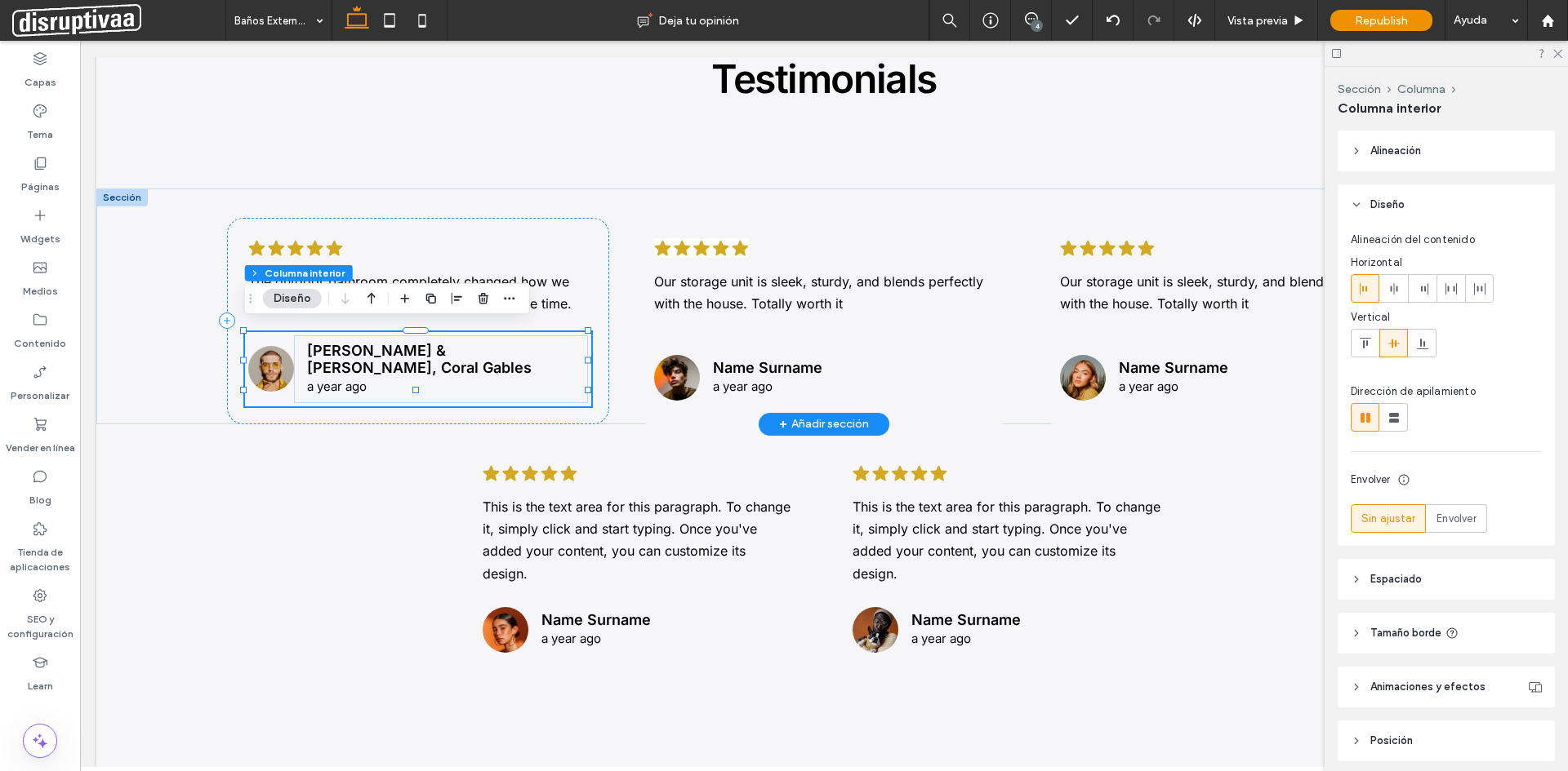
click at [333, 378] on span "a year ago" at bounding box center [337, 386] width 59 height 15
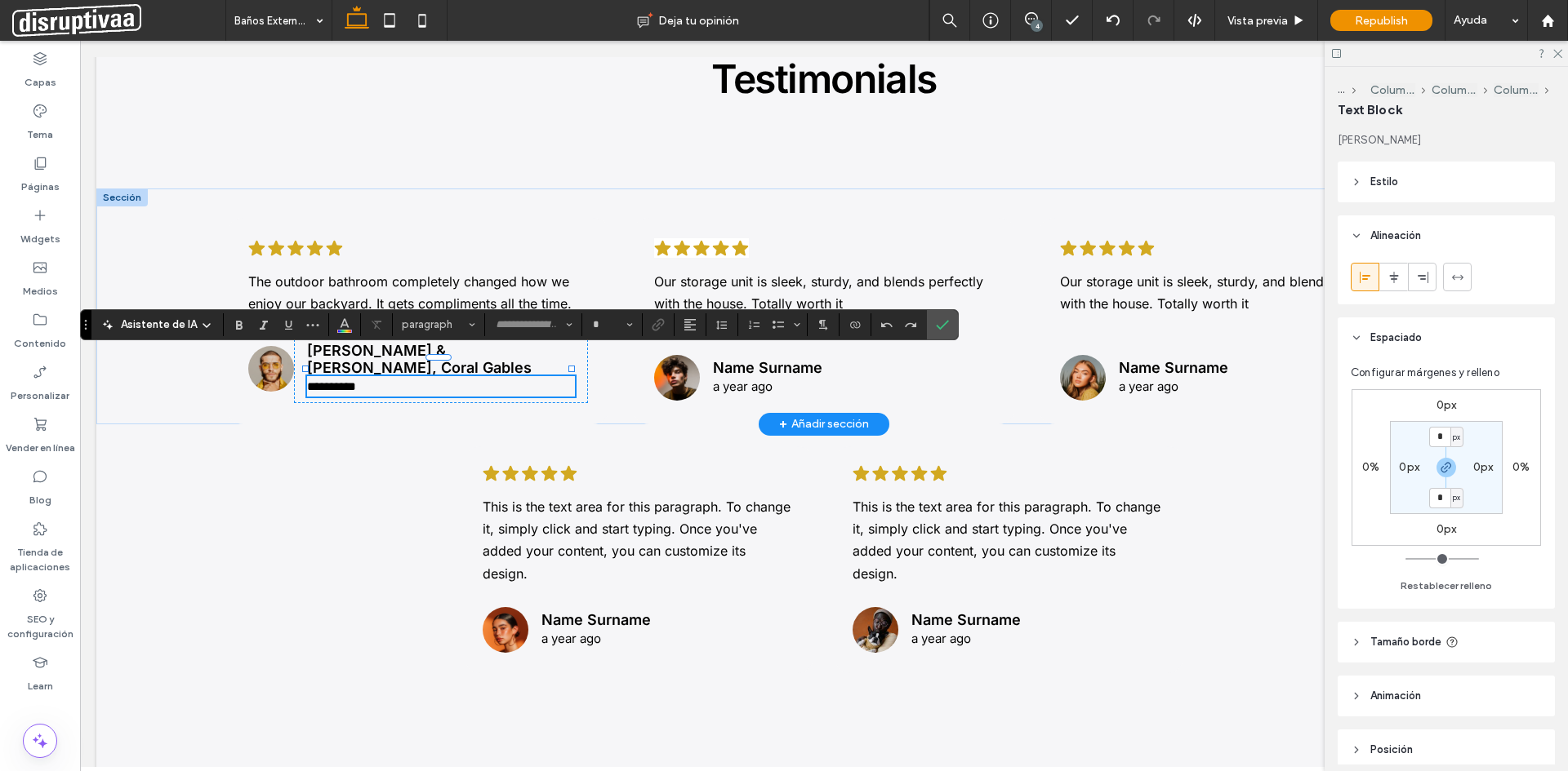
type input "*****"
type input "**"
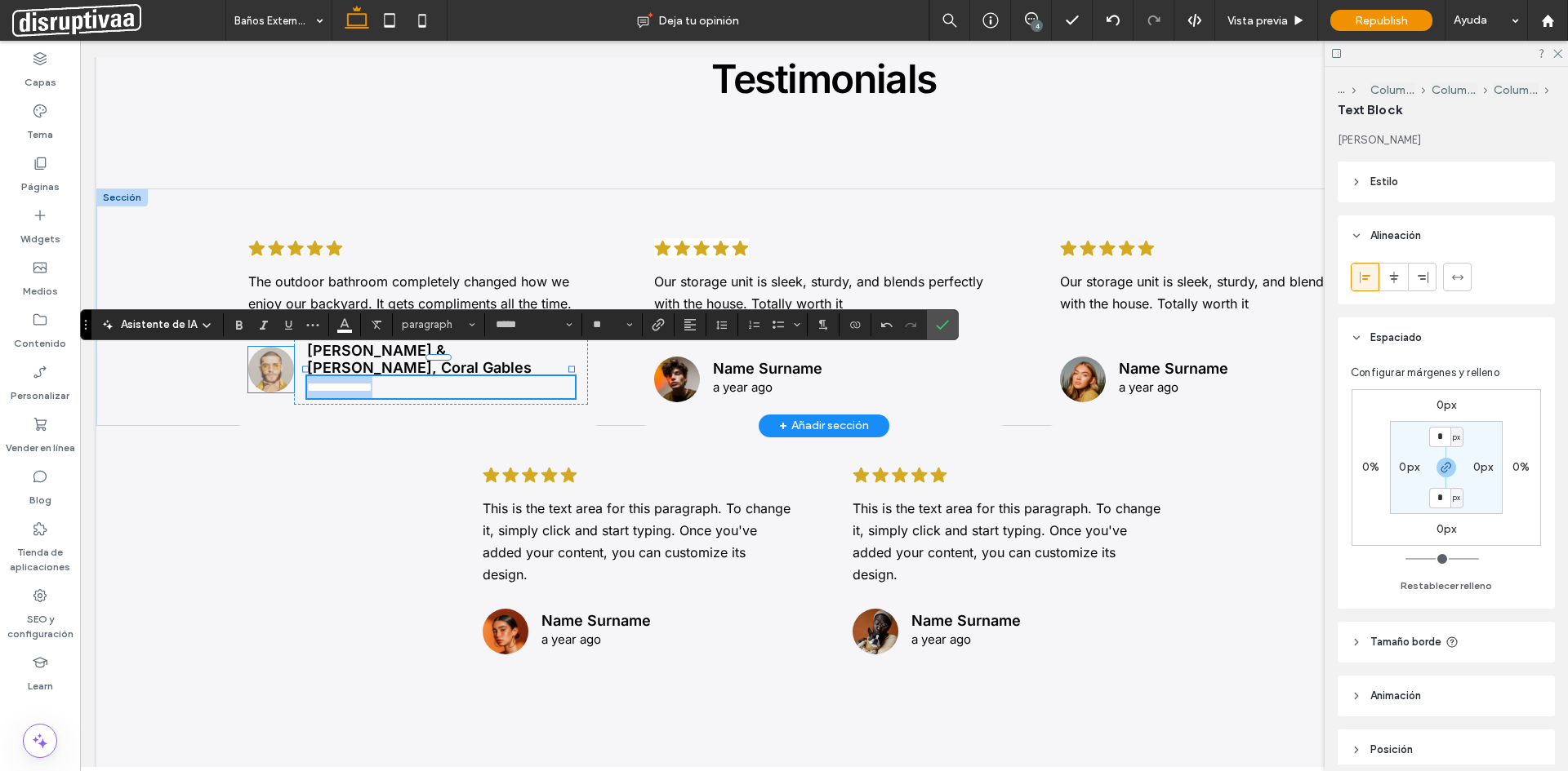
drag, startPoint x: 426, startPoint y: 362, endPoint x: 255, endPoint y: 360, distance: 171.0
click at [255, 360] on div "**********" at bounding box center [418, 370] width 346 height 76
click at [350, 322] on icon "Color" at bounding box center [344, 323] width 13 height 13
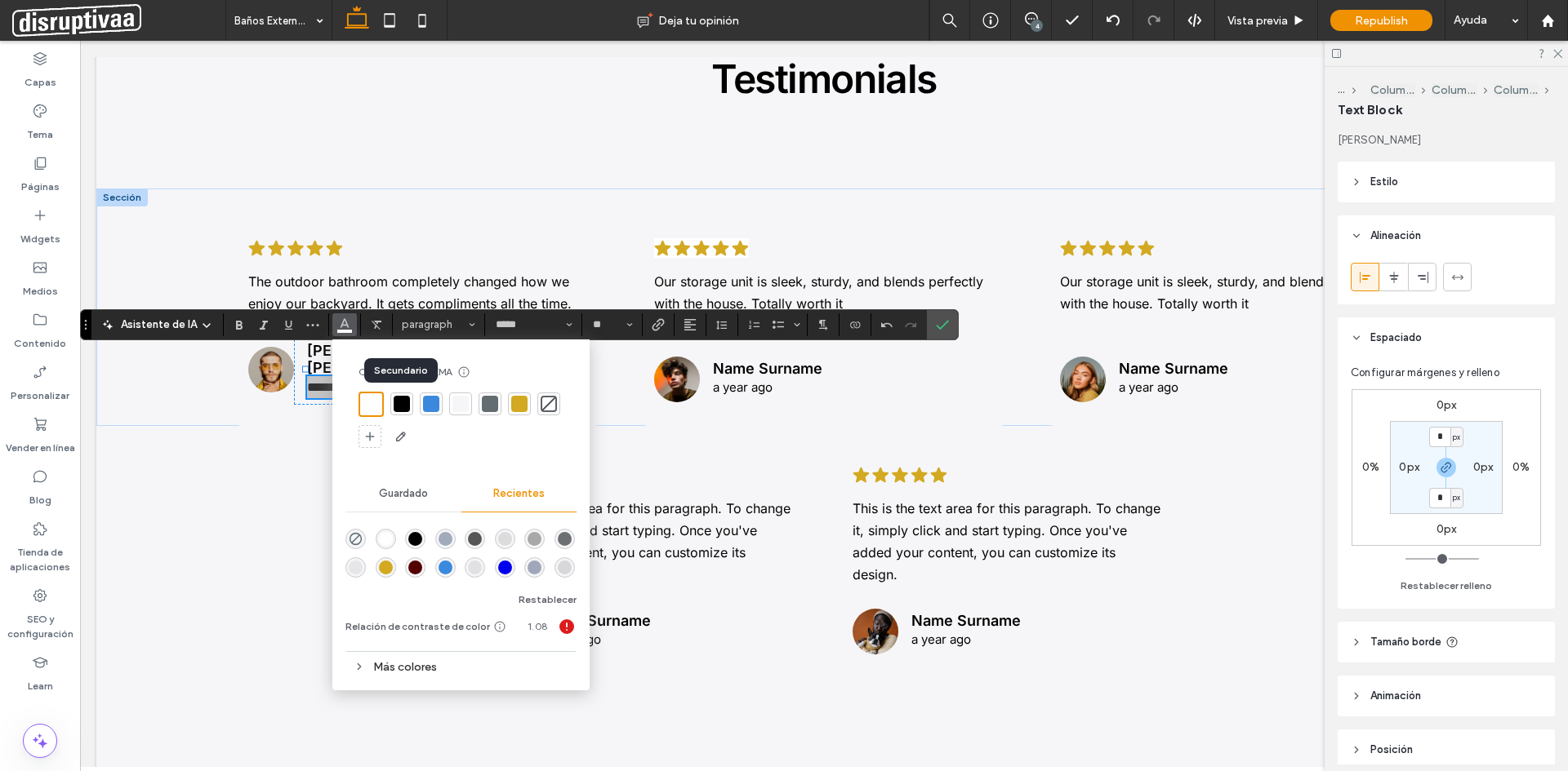
click at [397, 404] on div at bounding box center [402, 404] width 16 height 16
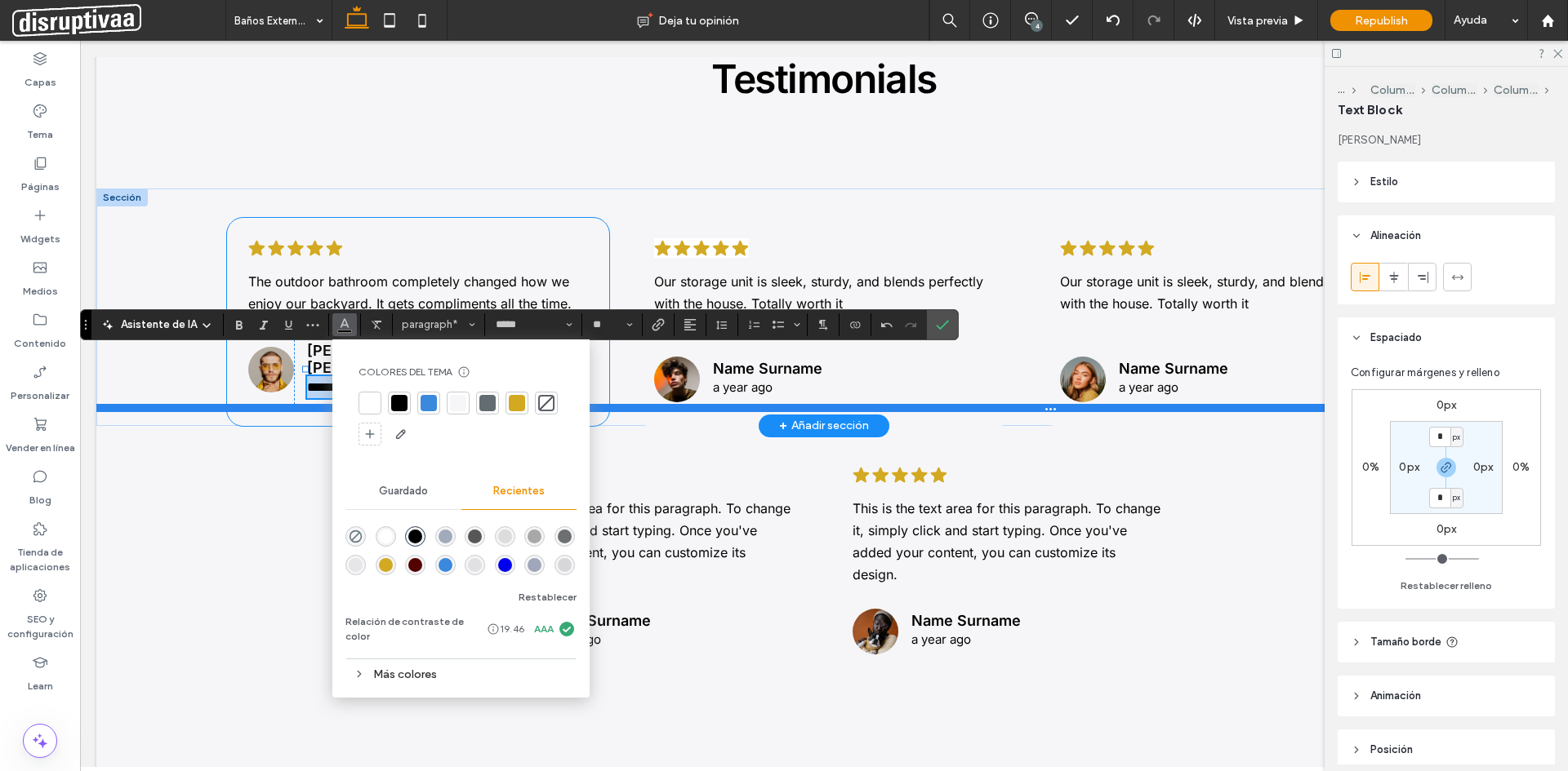
click at [299, 404] on div at bounding box center [817, 407] width 1443 height 8
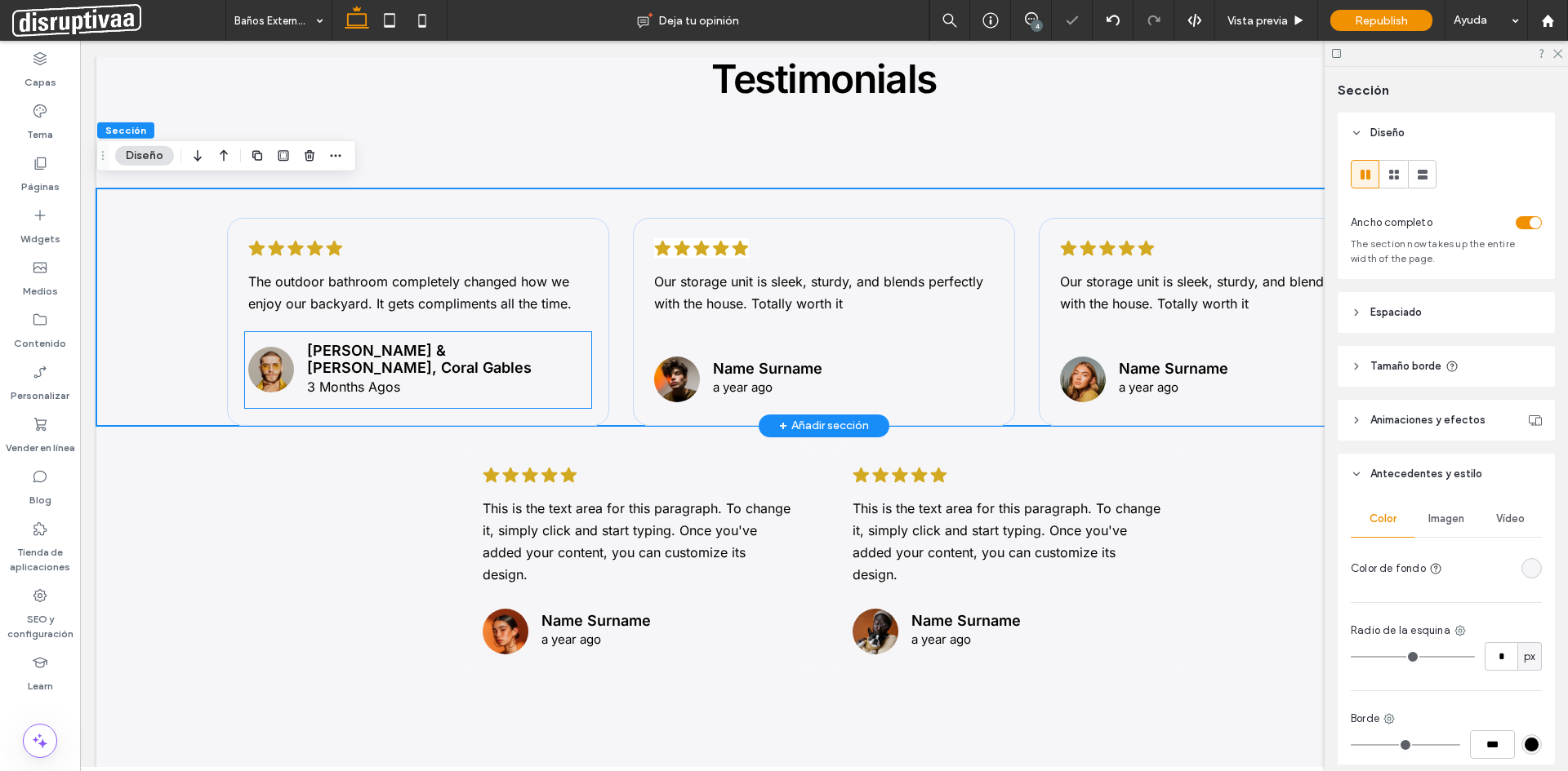
click at [409, 376] on p "3 Months Agos" at bounding box center [441, 387] width 268 height 22
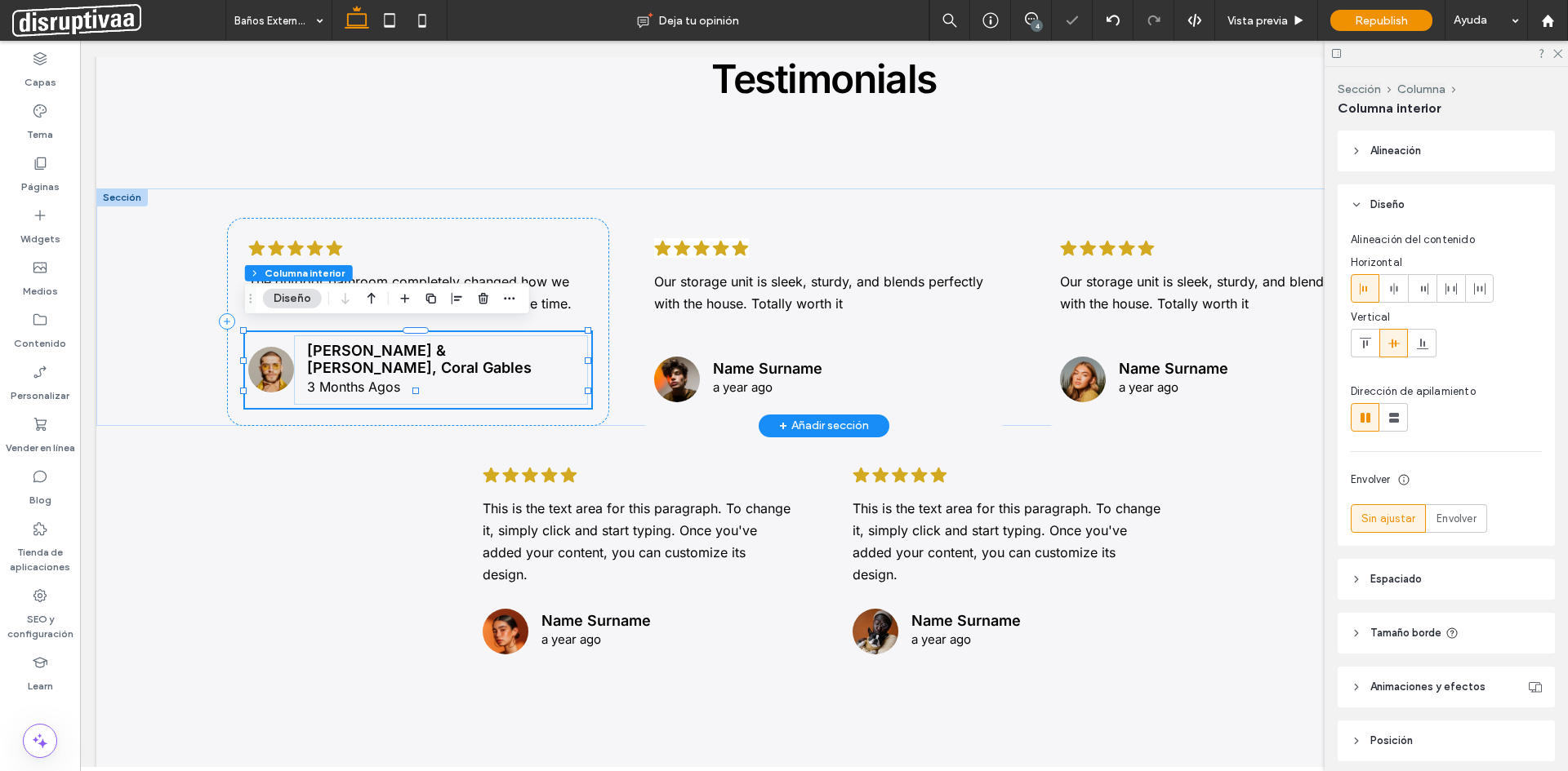
click at [409, 376] on p "3 Months Agos" at bounding box center [441, 387] width 268 height 22
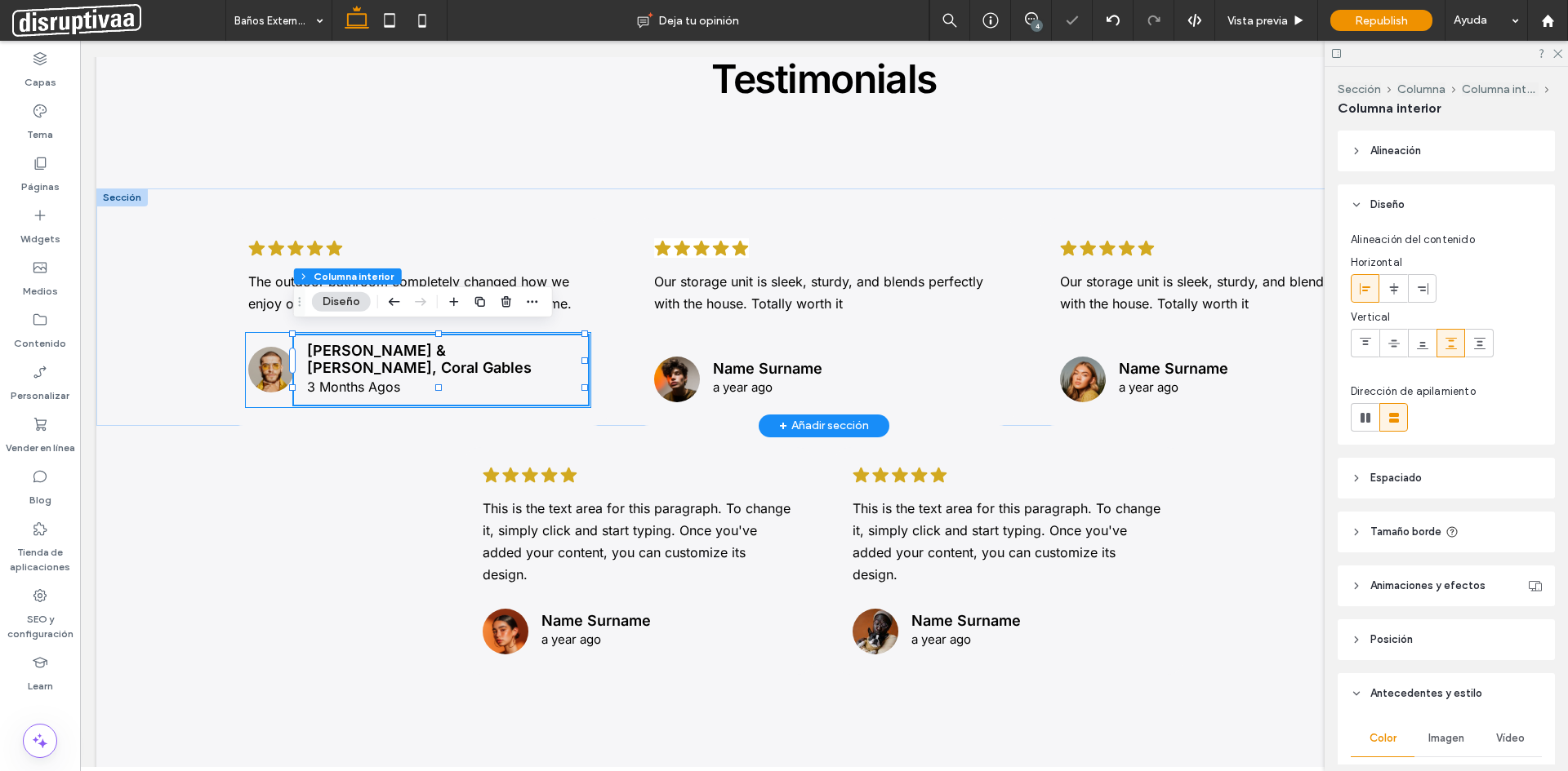
click at [409, 376] on p "3 Months Agos" at bounding box center [441, 387] width 268 height 22
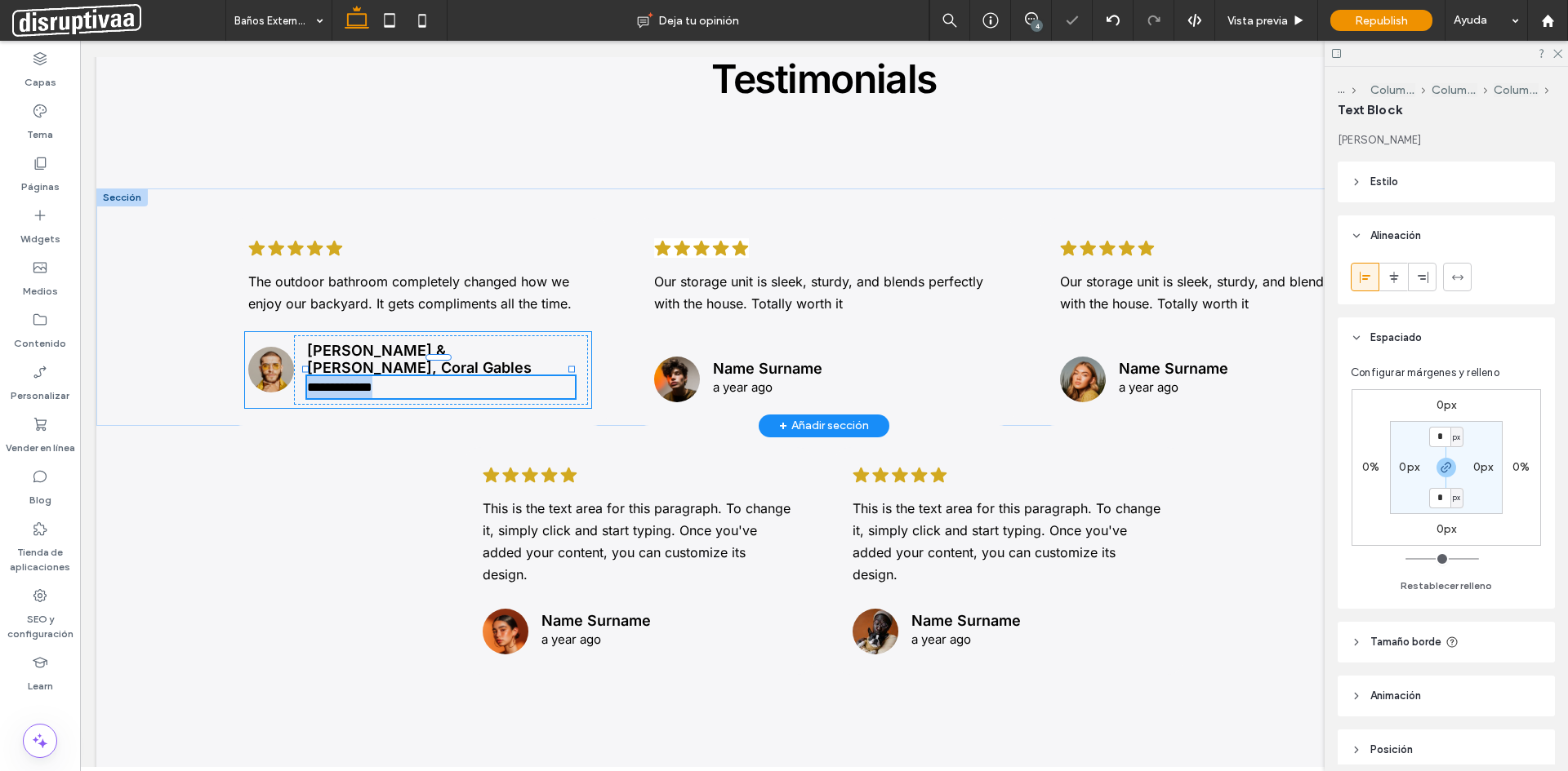
type input "*****"
type input "**"
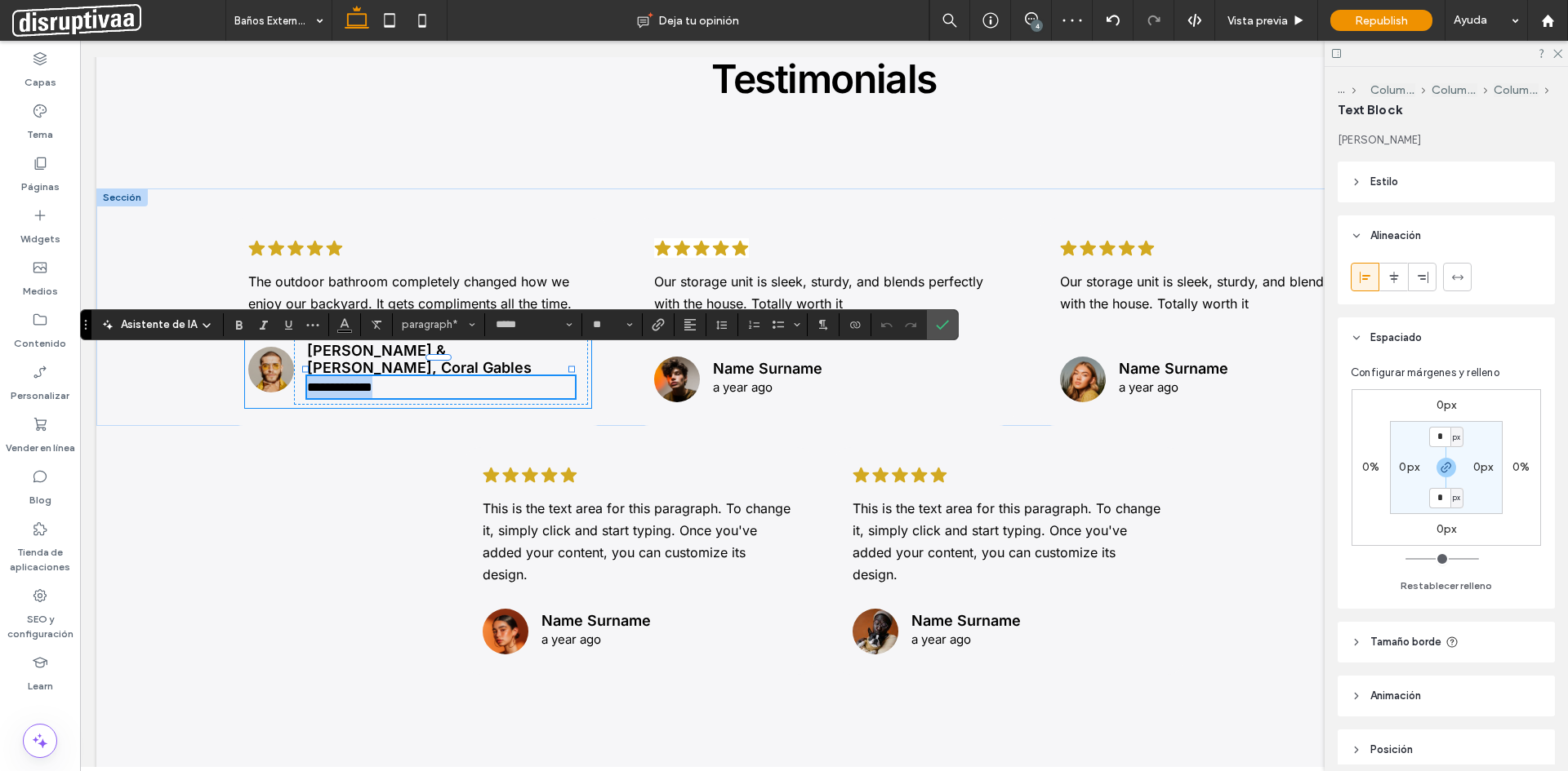
click at [408, 376] on p "**********" at bounding box center [441, 387] width 268 height 22
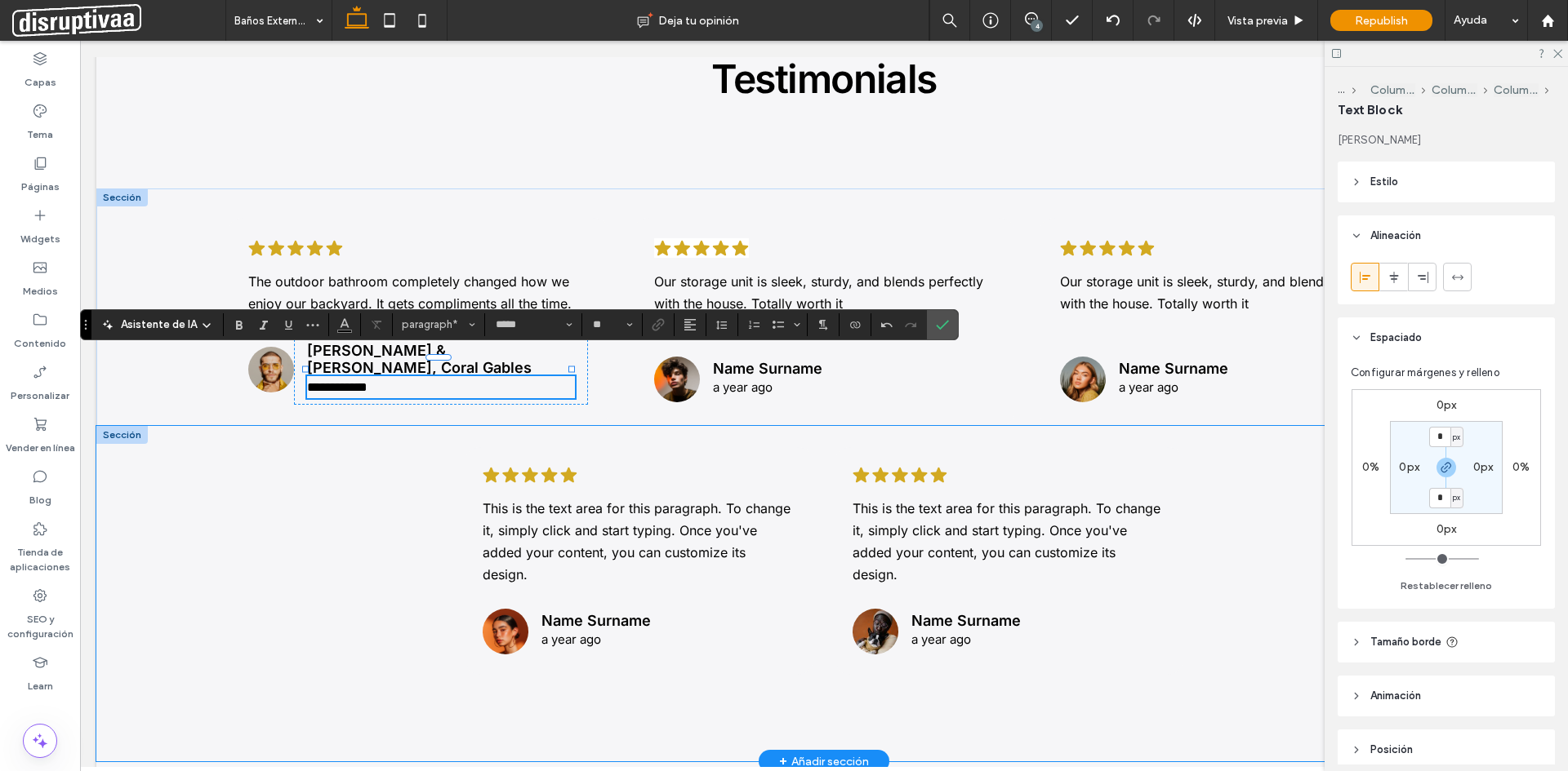
click at [397, 471] on div ".cls-1-1788903176-1788903176 { fill: #00000; stroke-width: 0px; } This is the t…" at bounding box center [824, 594] width 980 height 336
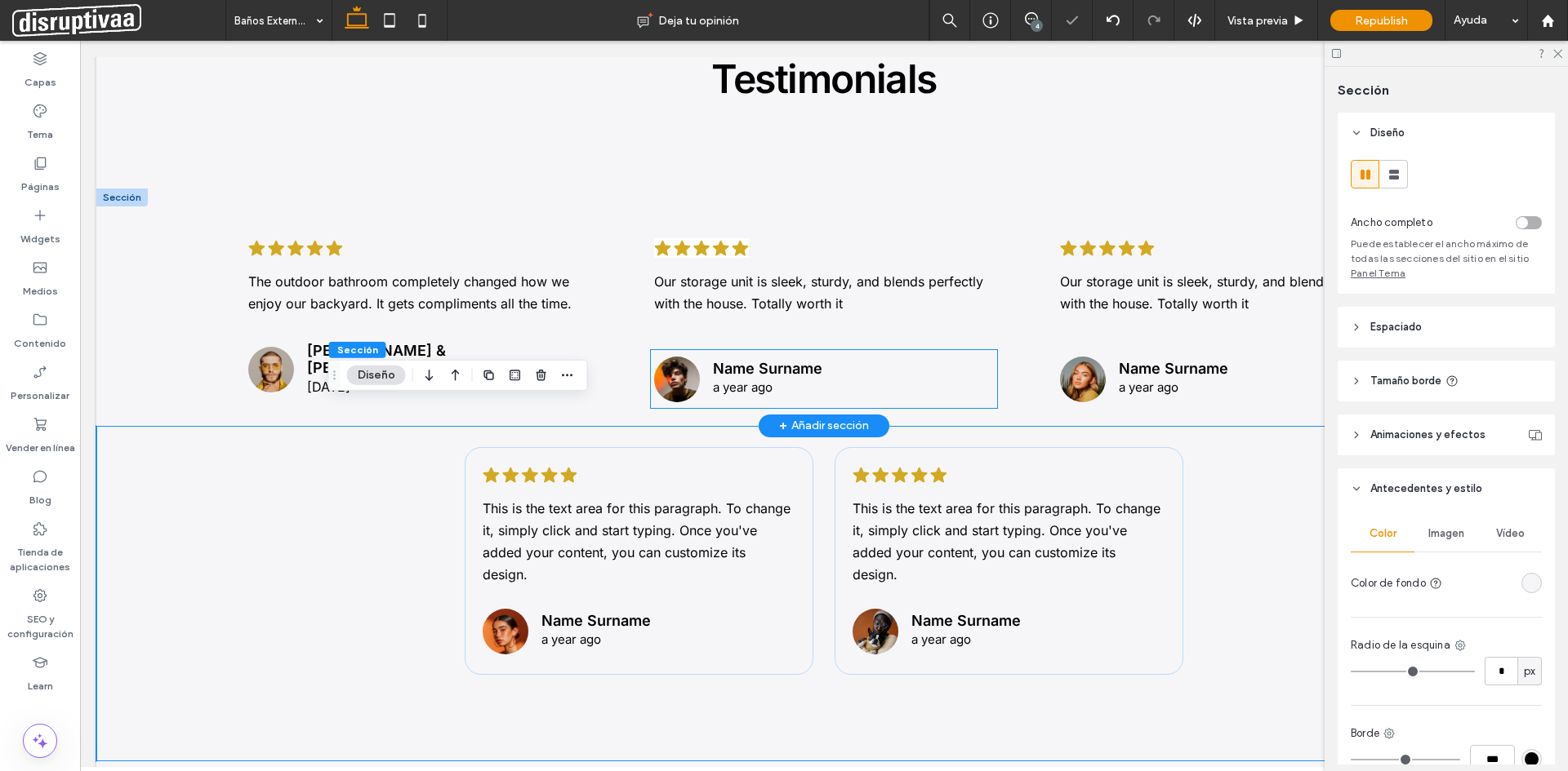
click at [741, 379] on span "a year ago" at bounding box center [743, 386] width 59 height 15
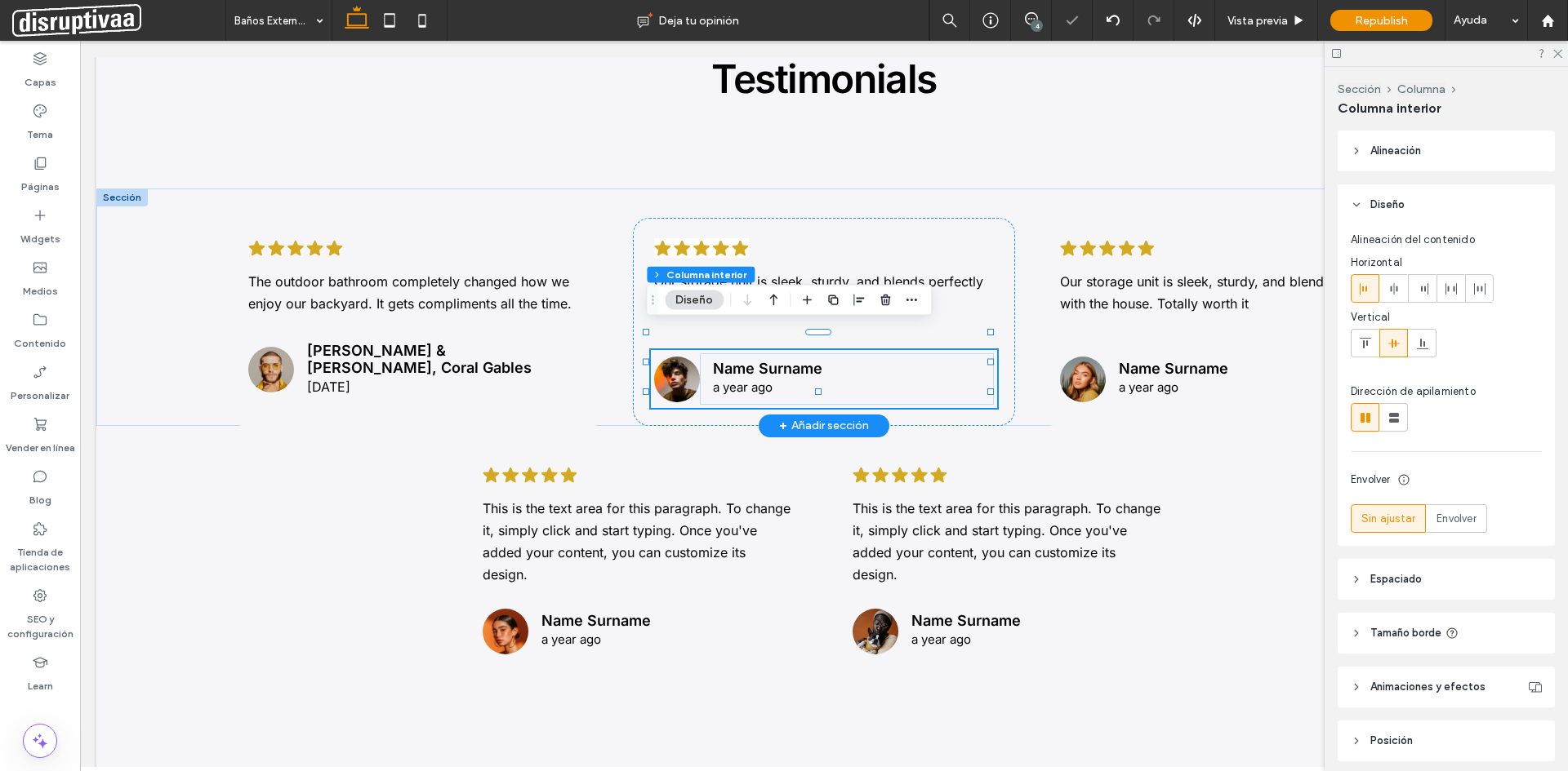
click at [741, 379] on span "a year ago" at bounding box center [743, 386] width 59 height 15
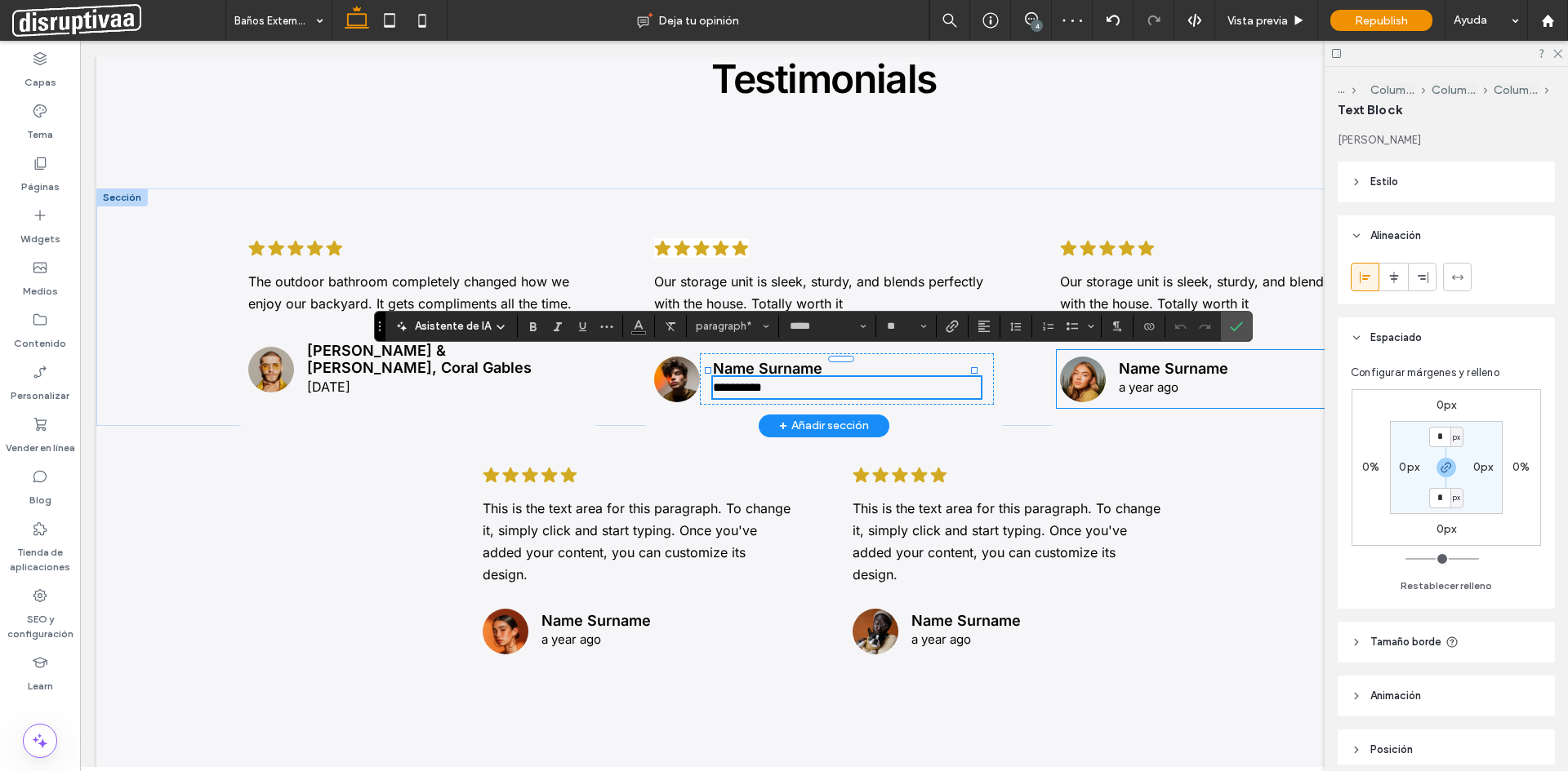
click at [1147, 379] on span "a year ago" at bounding box center [1148, 386] width 59 height 15
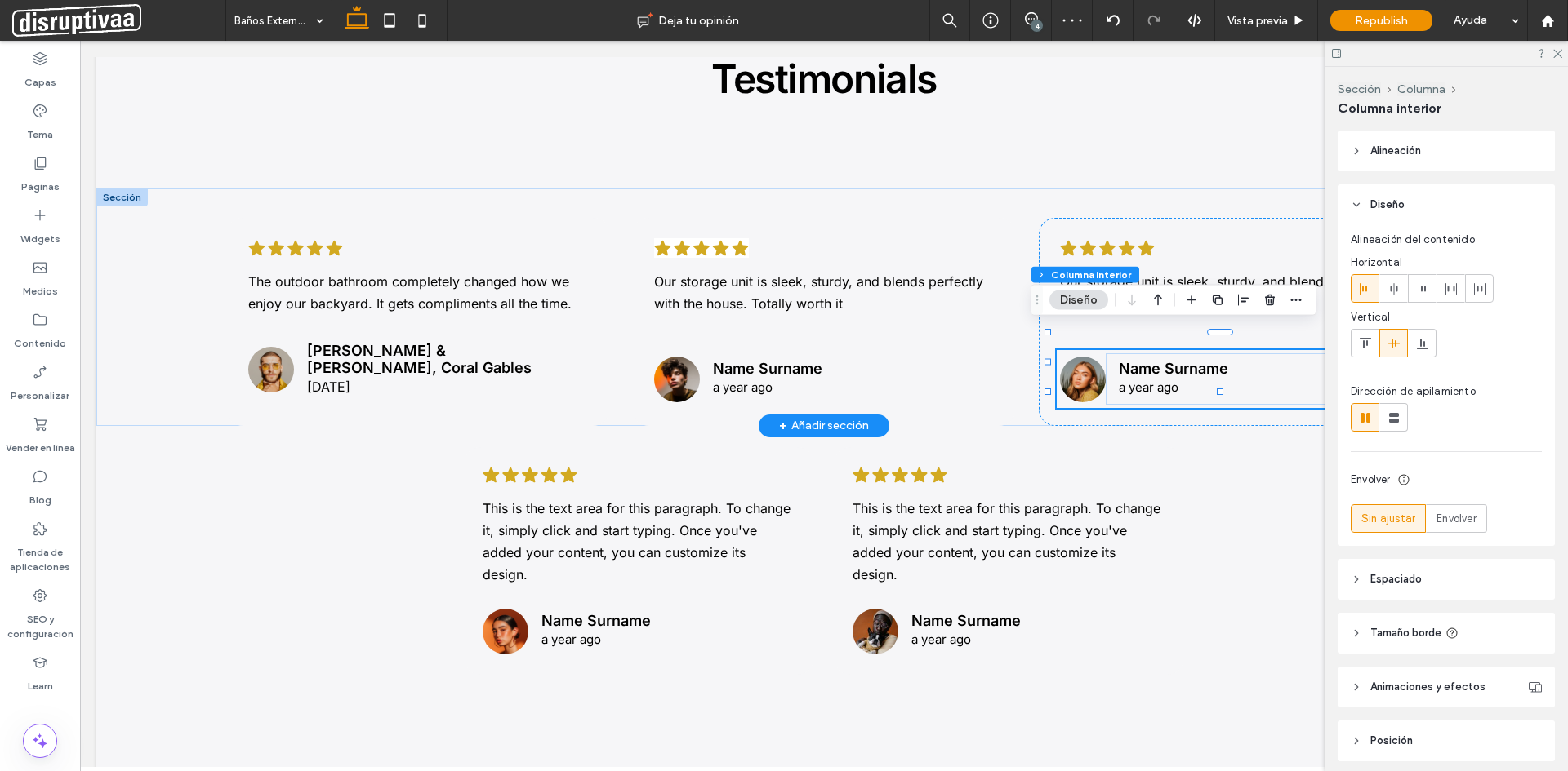
click at [1147, 379] on span "a year ago" at bounding box center [1148, 386] width 59 height 15
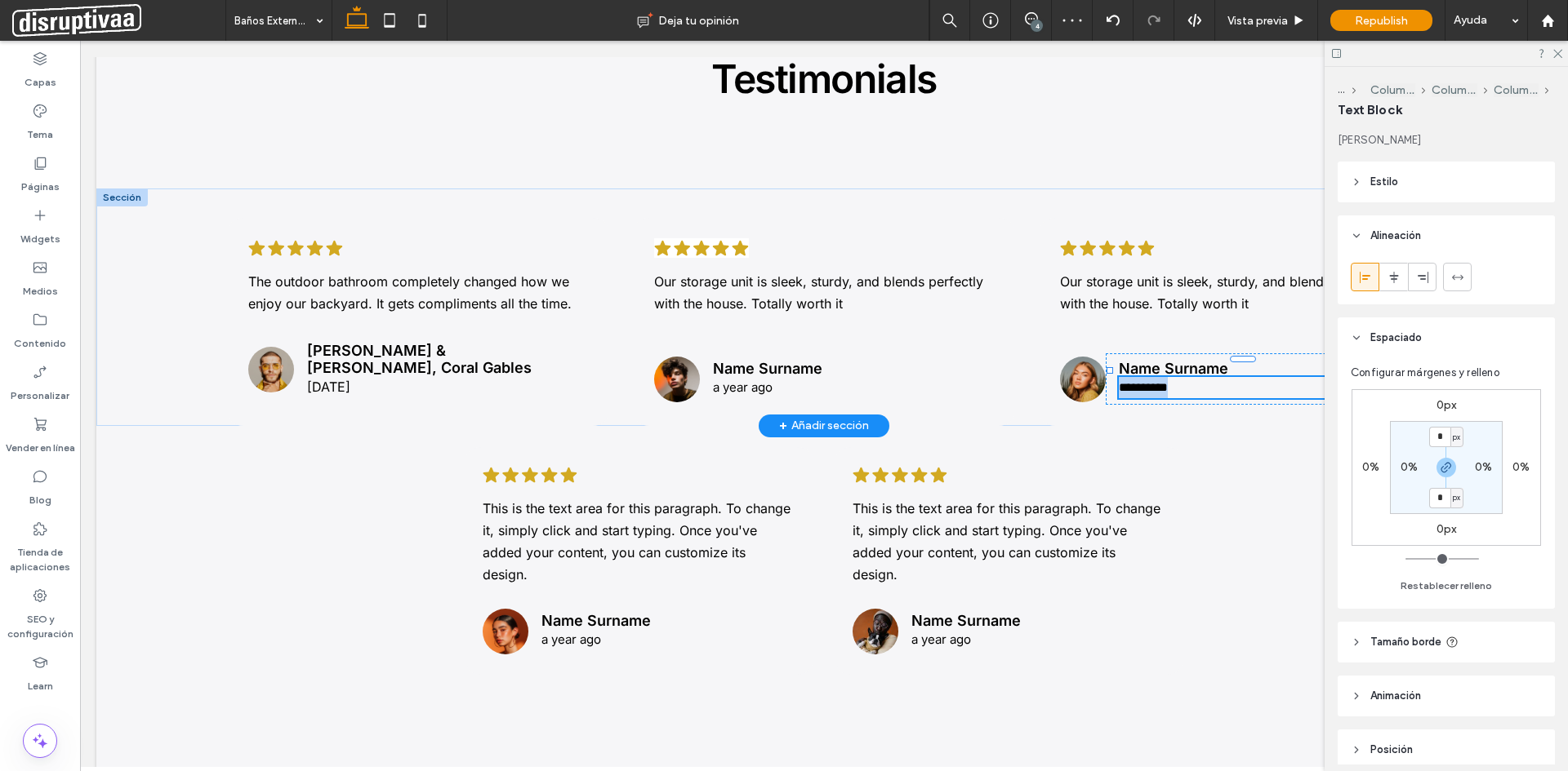
type input "*****"
type input "**"
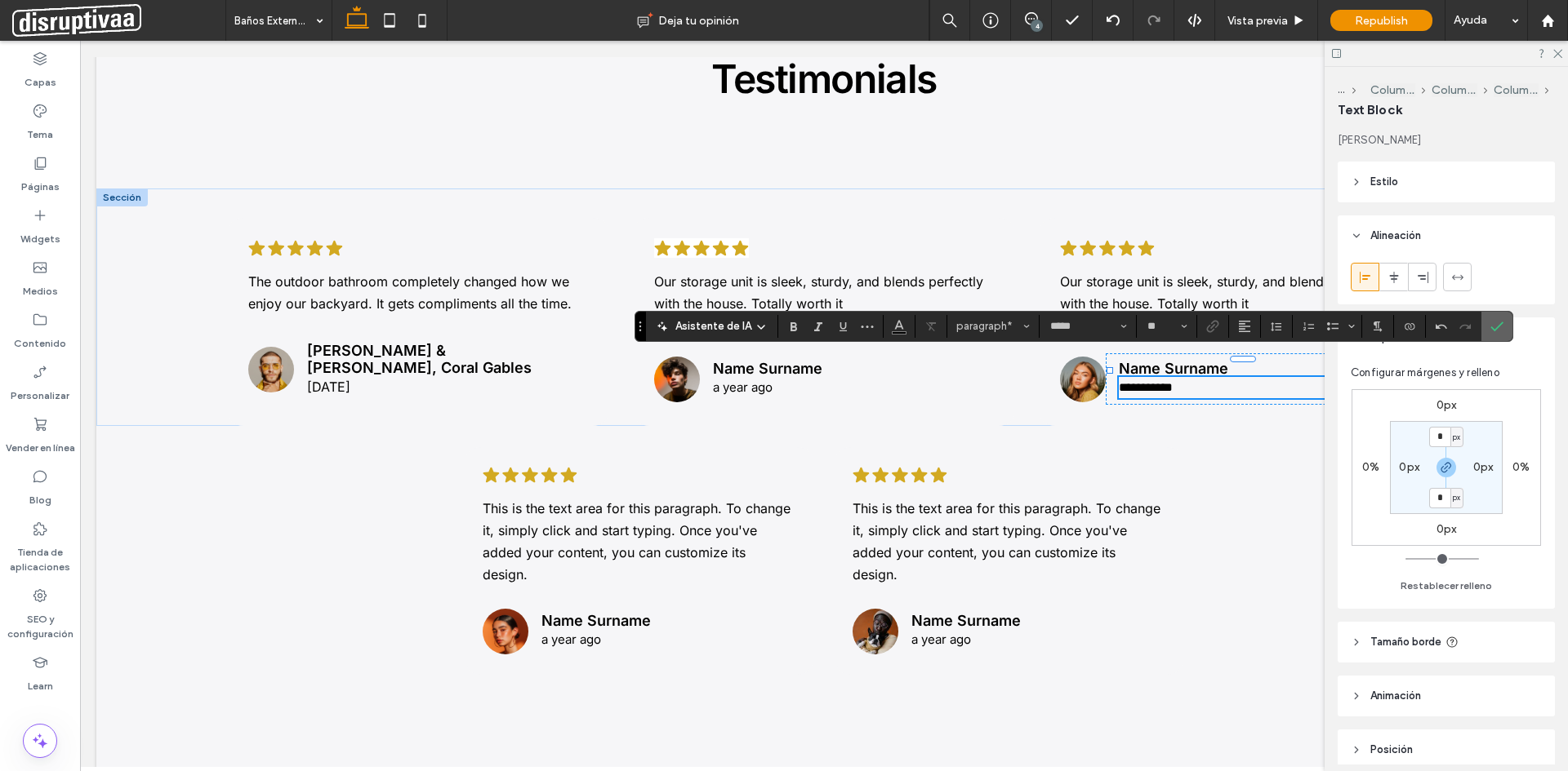
click at [1494, 326] on icon "Confirmar" at bounding box center [1496, 326] width 13 height 13
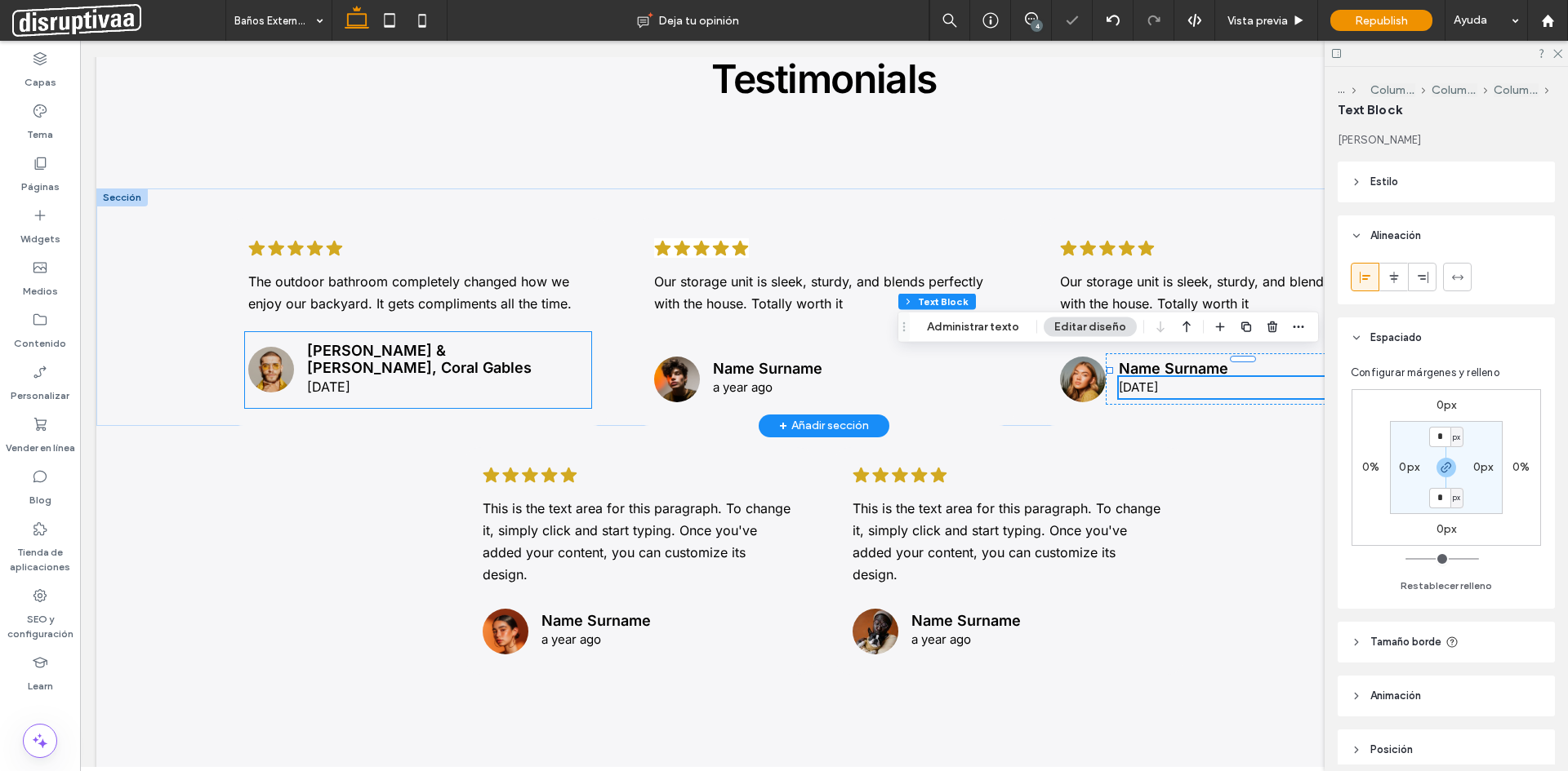
click at [351, 378] on span "[DATE]" at bounding box center [329, 386] width 43 height 16
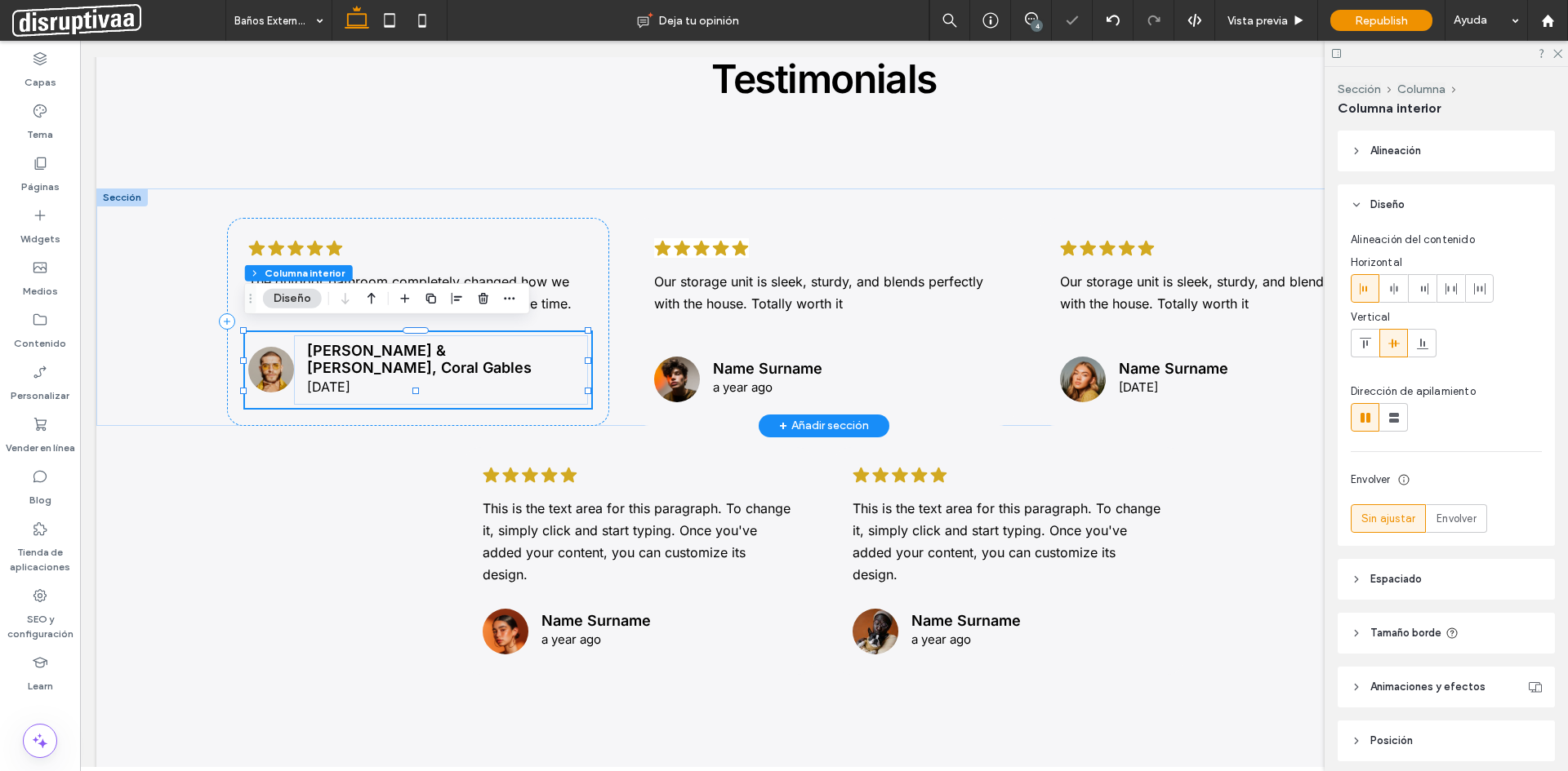
click at [351, 378] on span "[DATE]" at bounding box center [329, 386] width 43 height 16
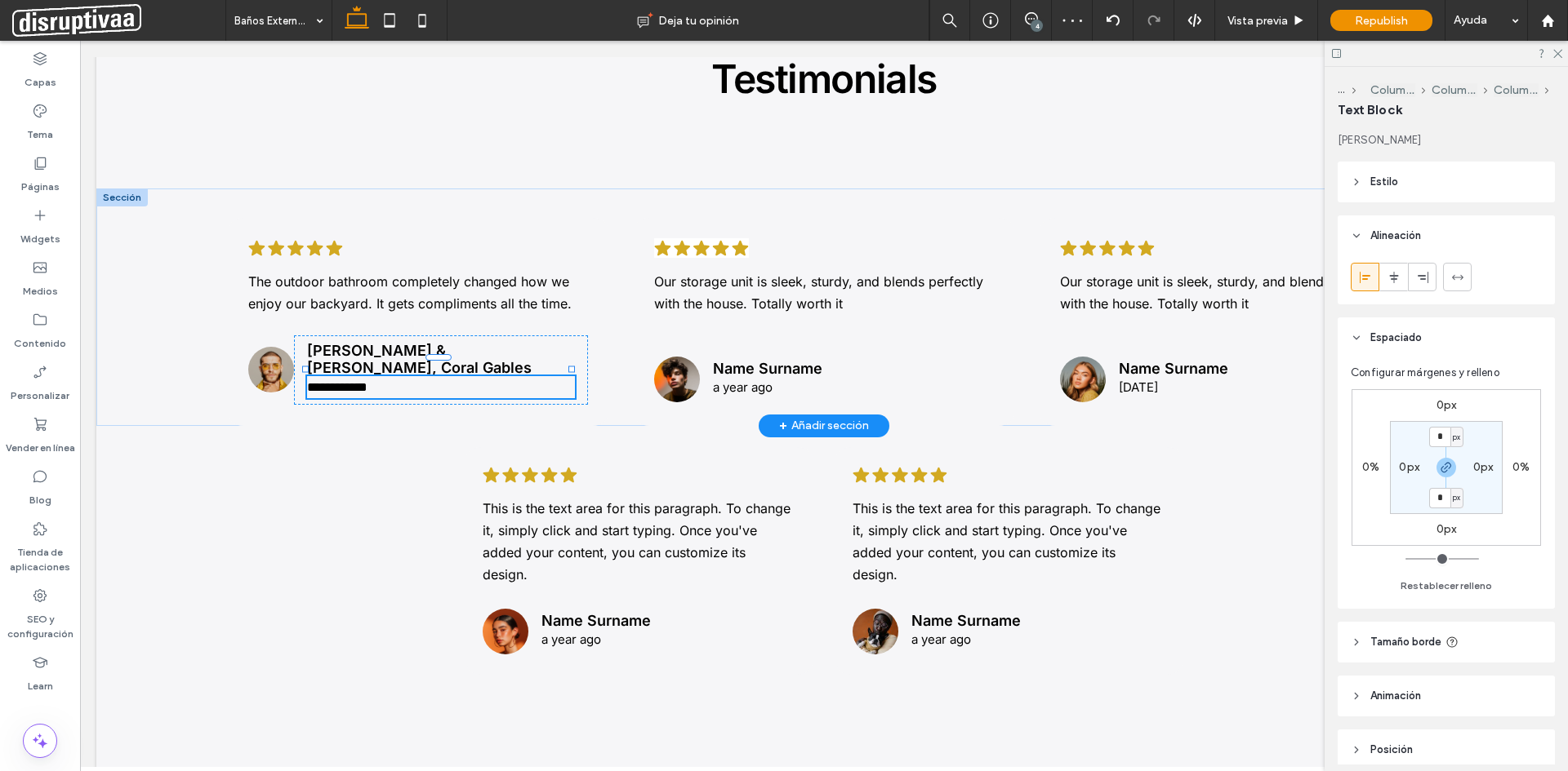
type input "*****"
type input "**"
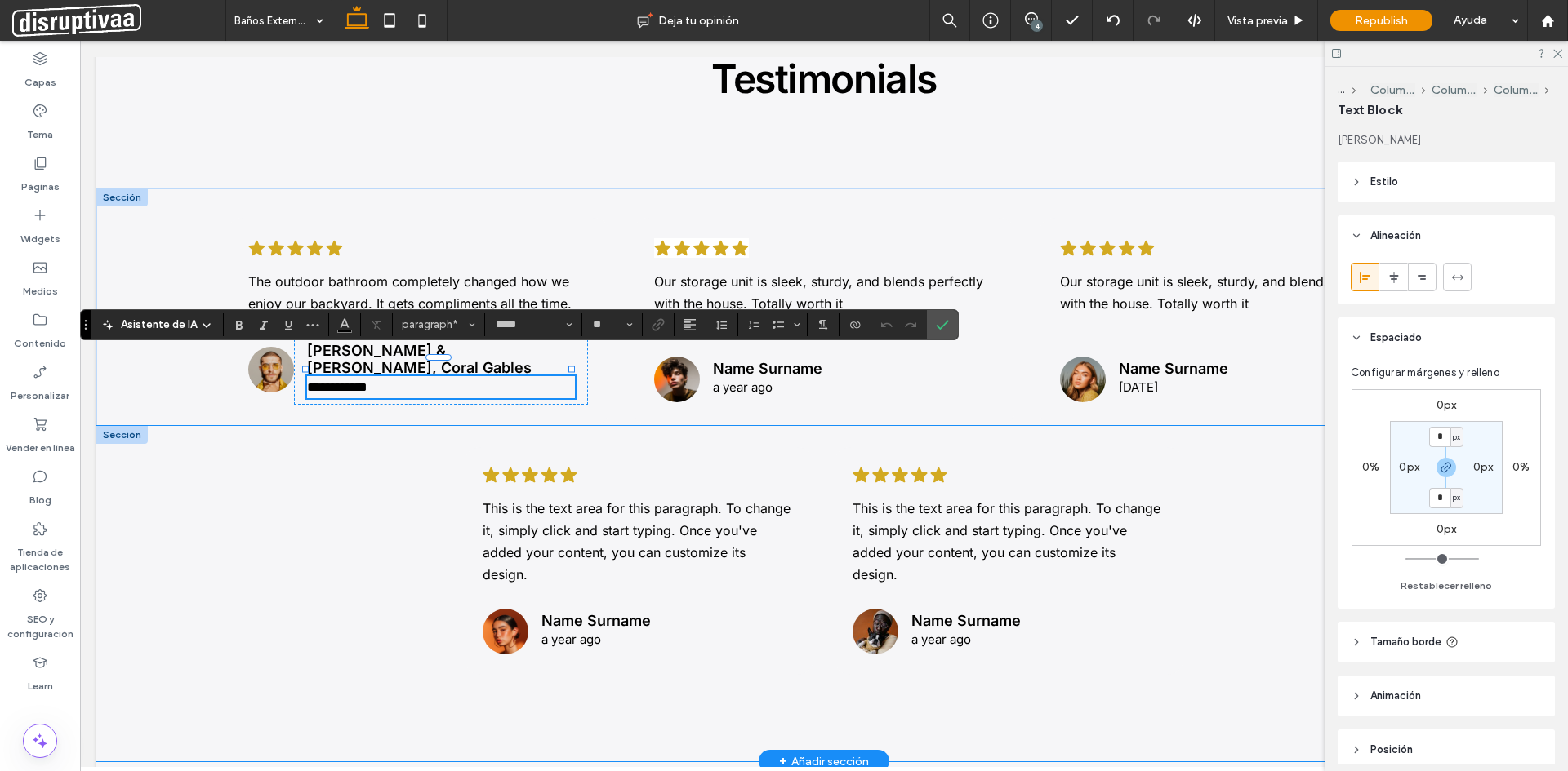
click at [386, 543] on div ".cls-1-1788903176-1788903176 { fill: #00000; stroke-width: 0px; } This is the t…" at bounding box center [824, 594] width 980 height 336
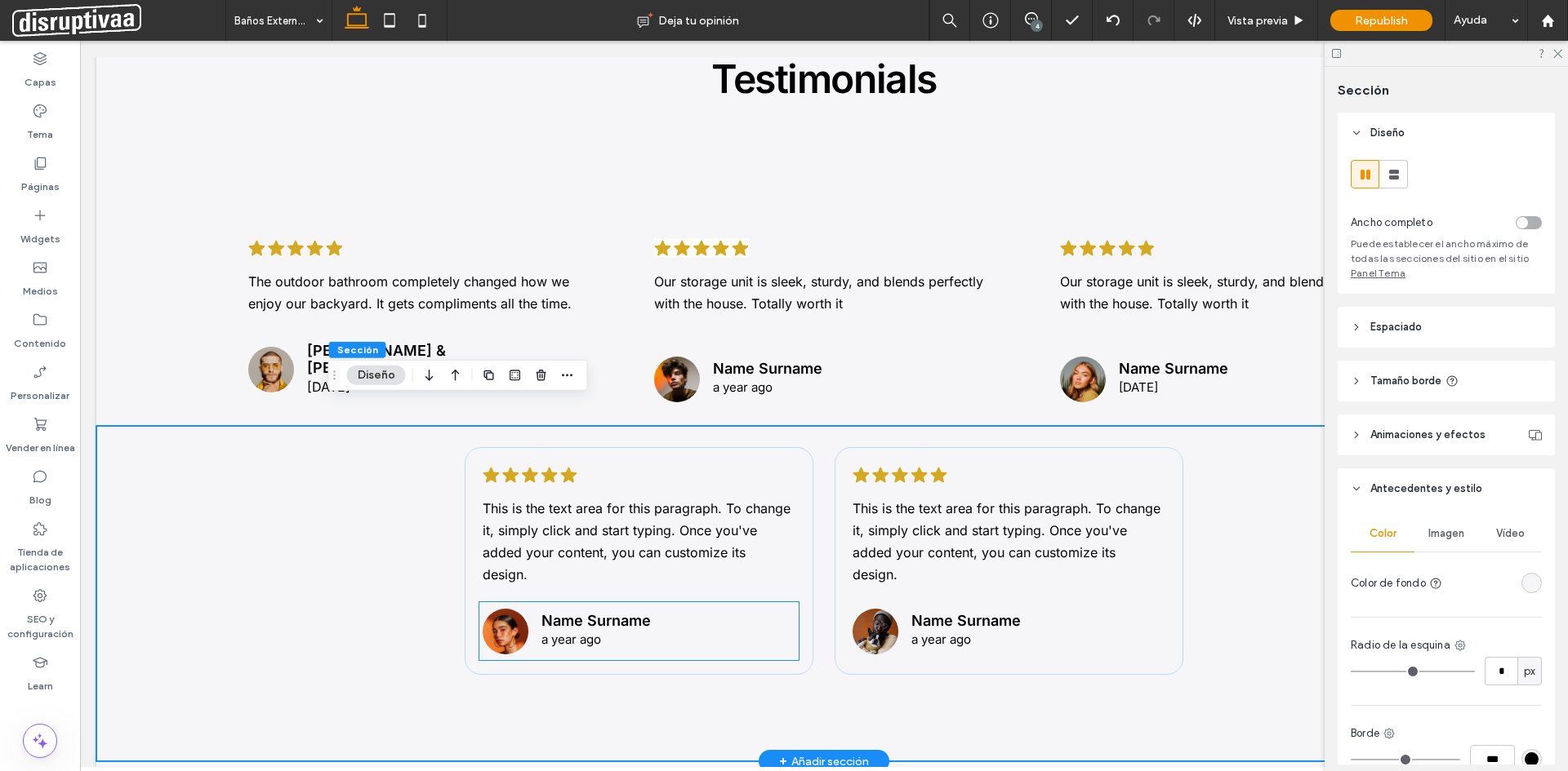
click at [571, 631] on span "a year ago" at bounding box center [571, 639] width 59 height 15
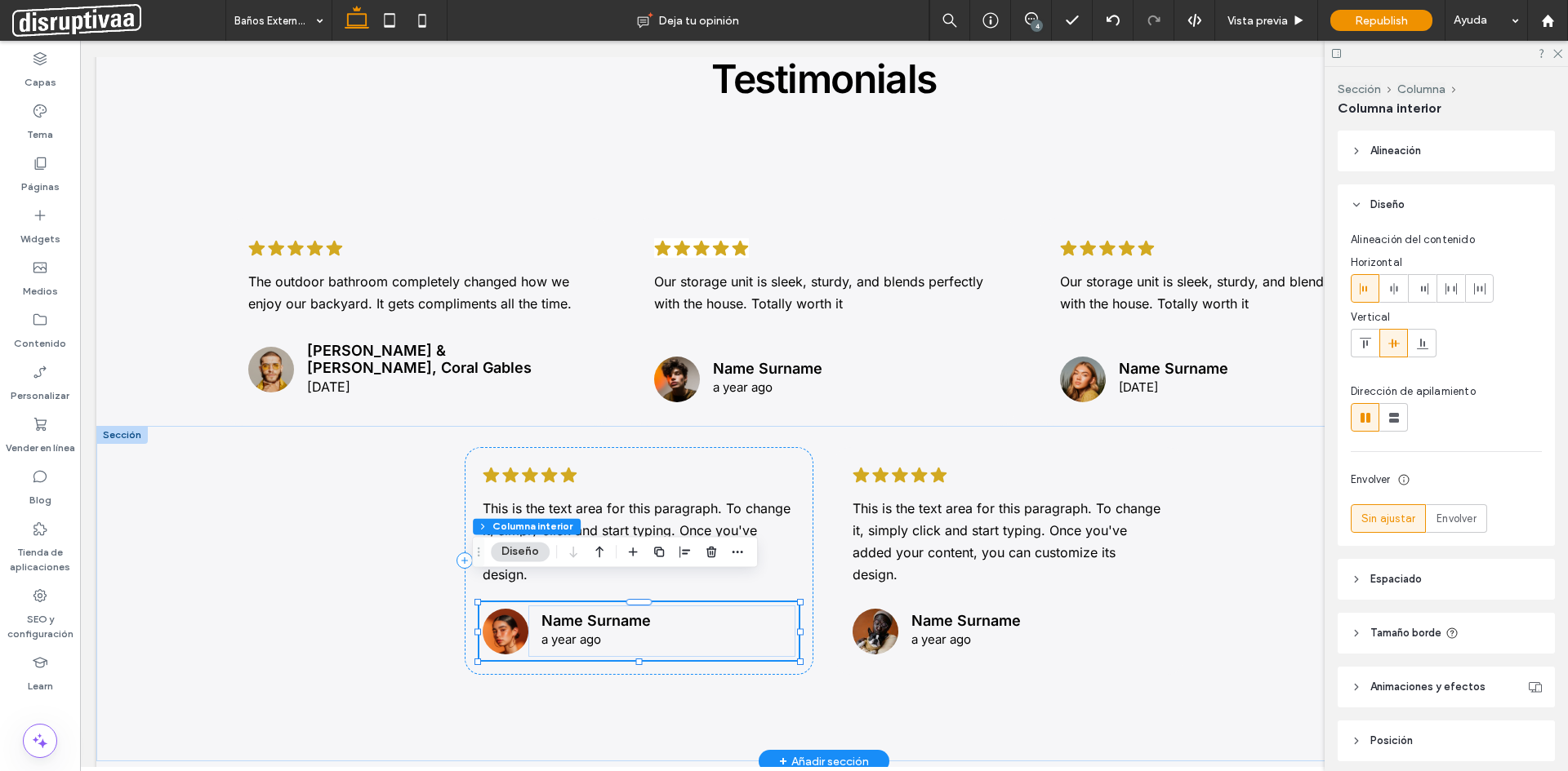
click at [571, 631] on span "a year ago" at bounding box center [571, 639] width 59 height 15
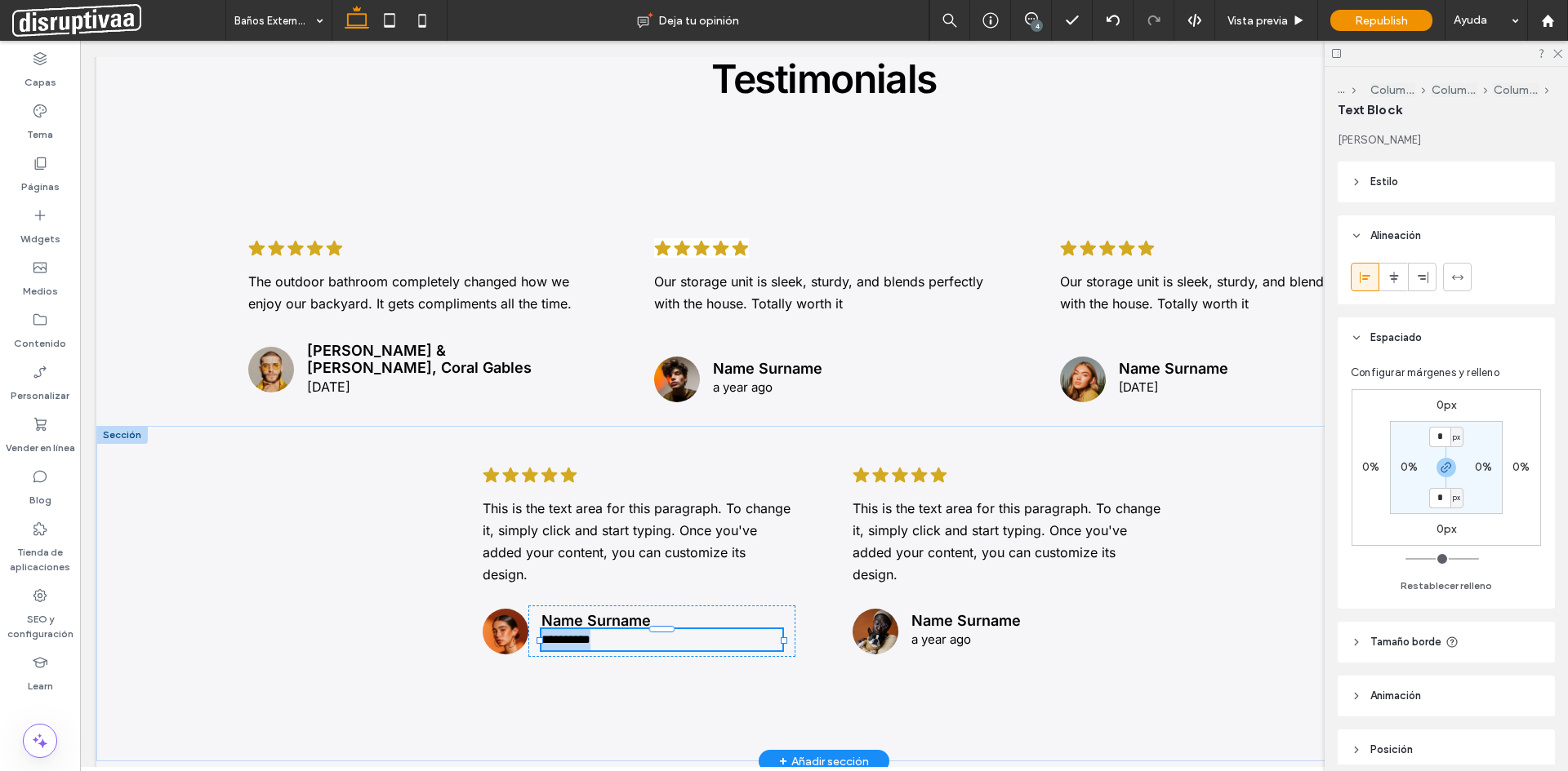
type input "*****"
type input "**"
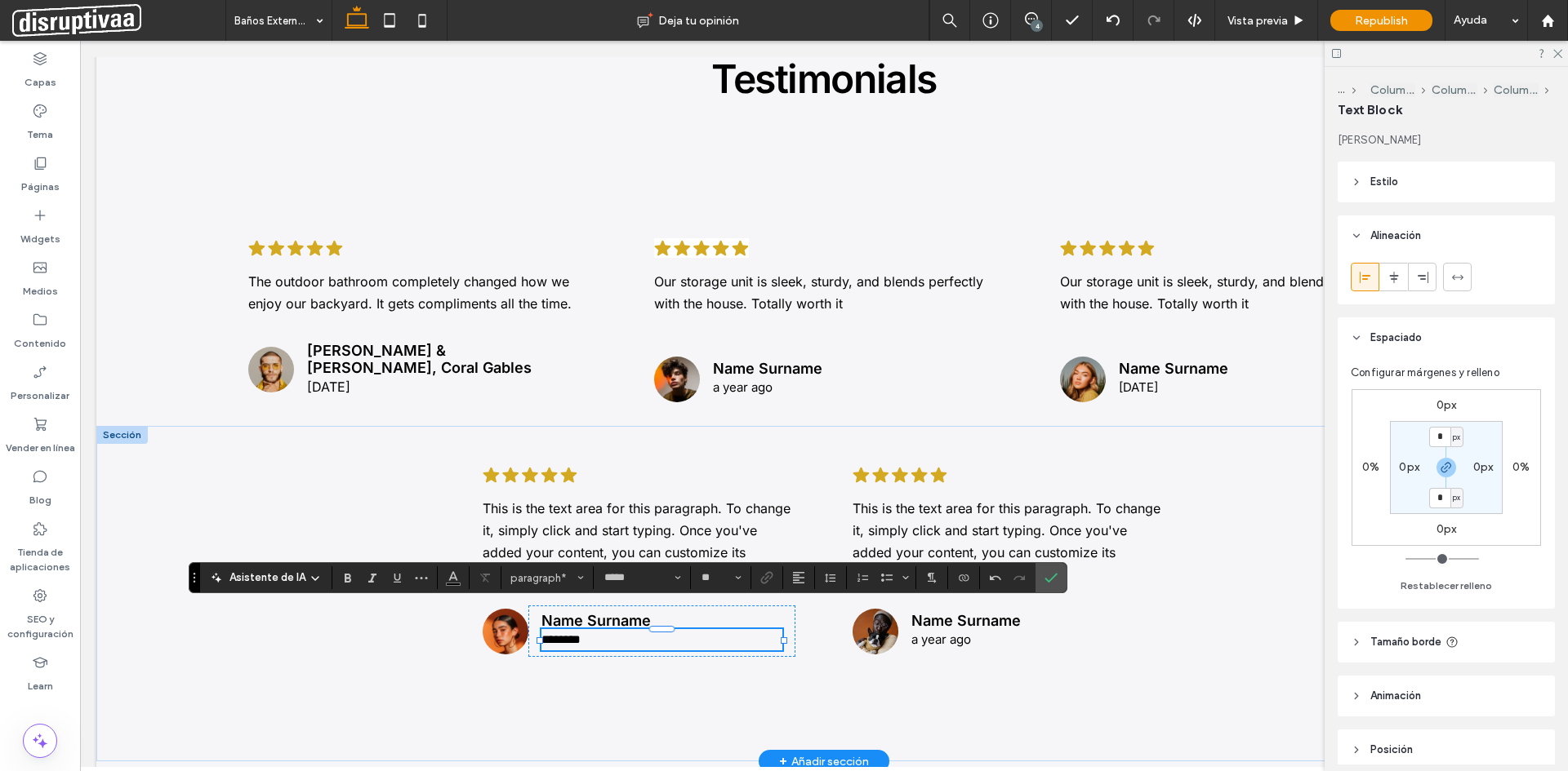
click at [552, 633] on span "********" at bounding box center [561, 639] width 39 height 13
click at [675, 702] on div ".cls-1-1788903176-1788903176 { fill: #00000; stroke-width: 0px; } This is the t…" at bounding box center [824, 594] width 980 height 336
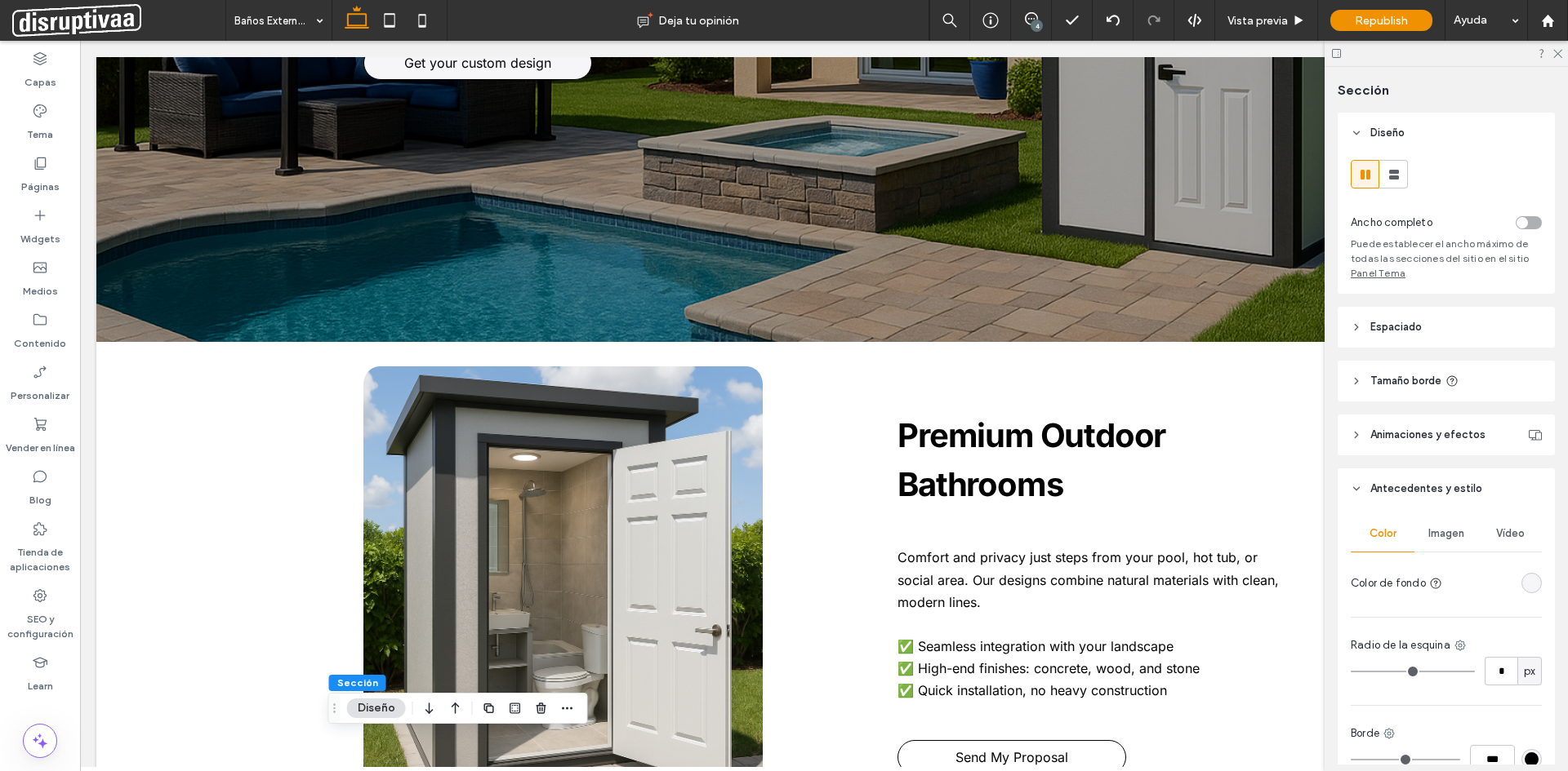
scroll to position [408, 0]
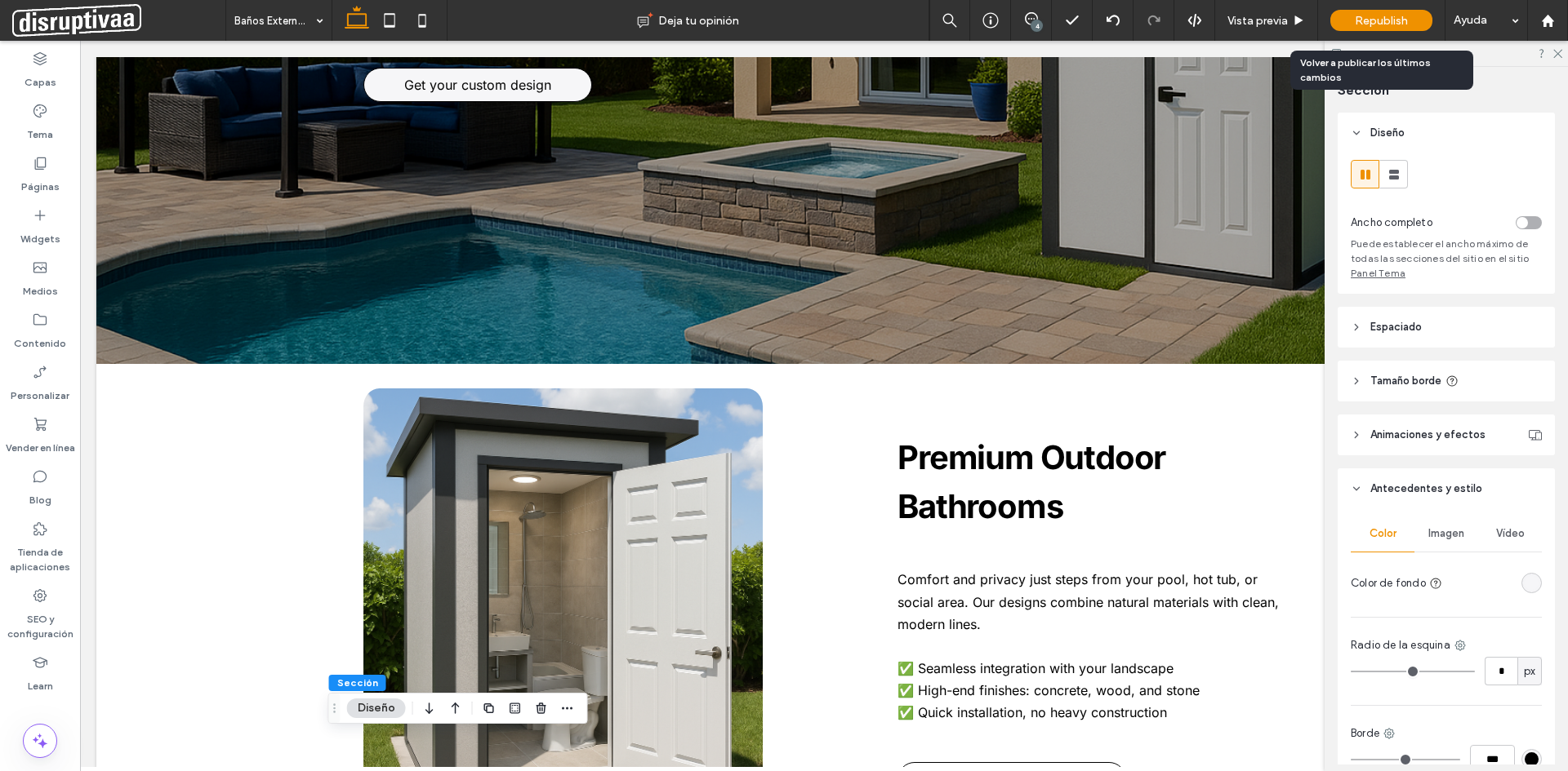
click at [1402, 23] on span "Republish" at bounding box center [1381, 20] width 53 height 14
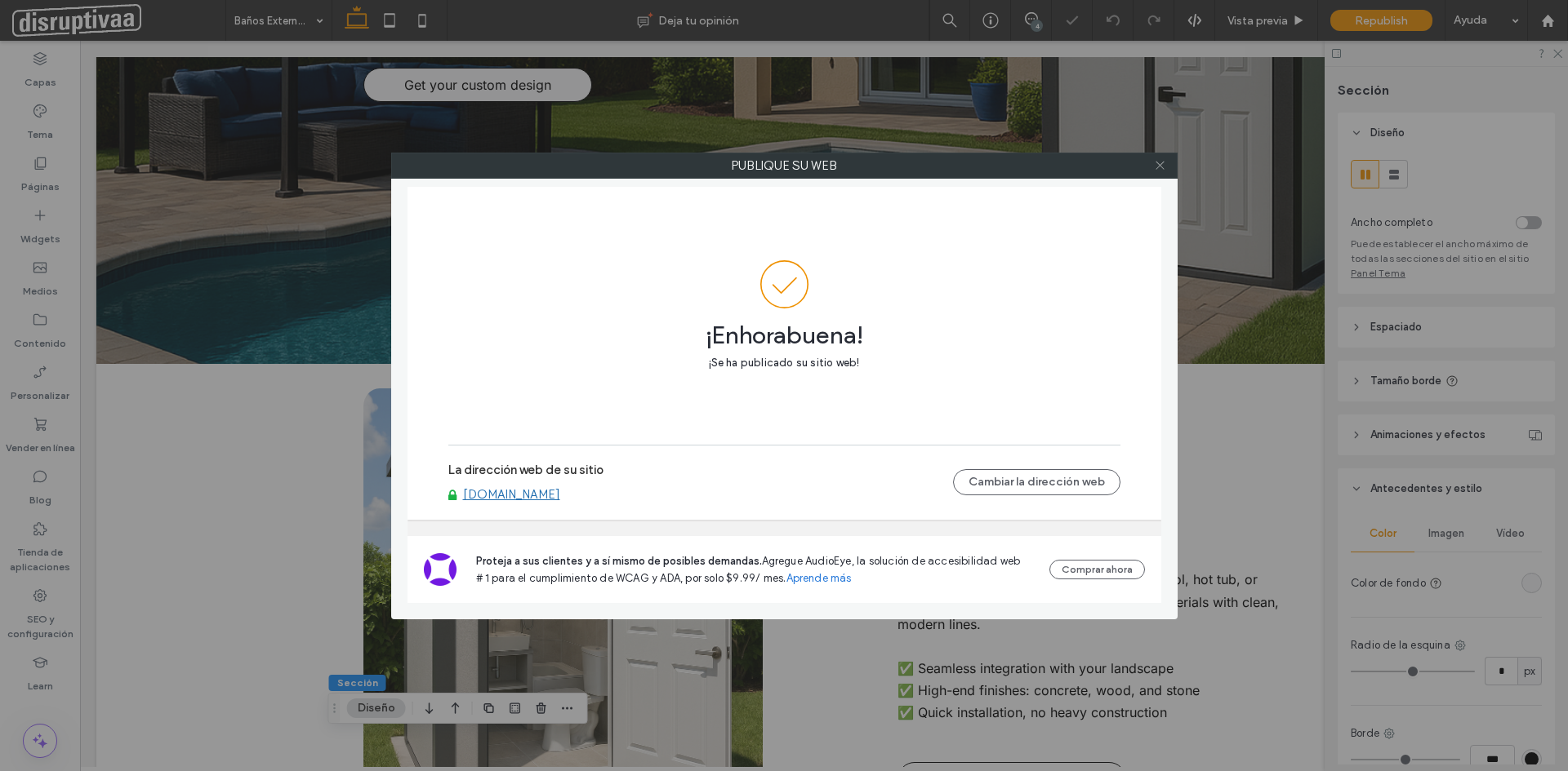
click at [1162, 159] on span at bounding box center [1160, 165] width 13 height 24
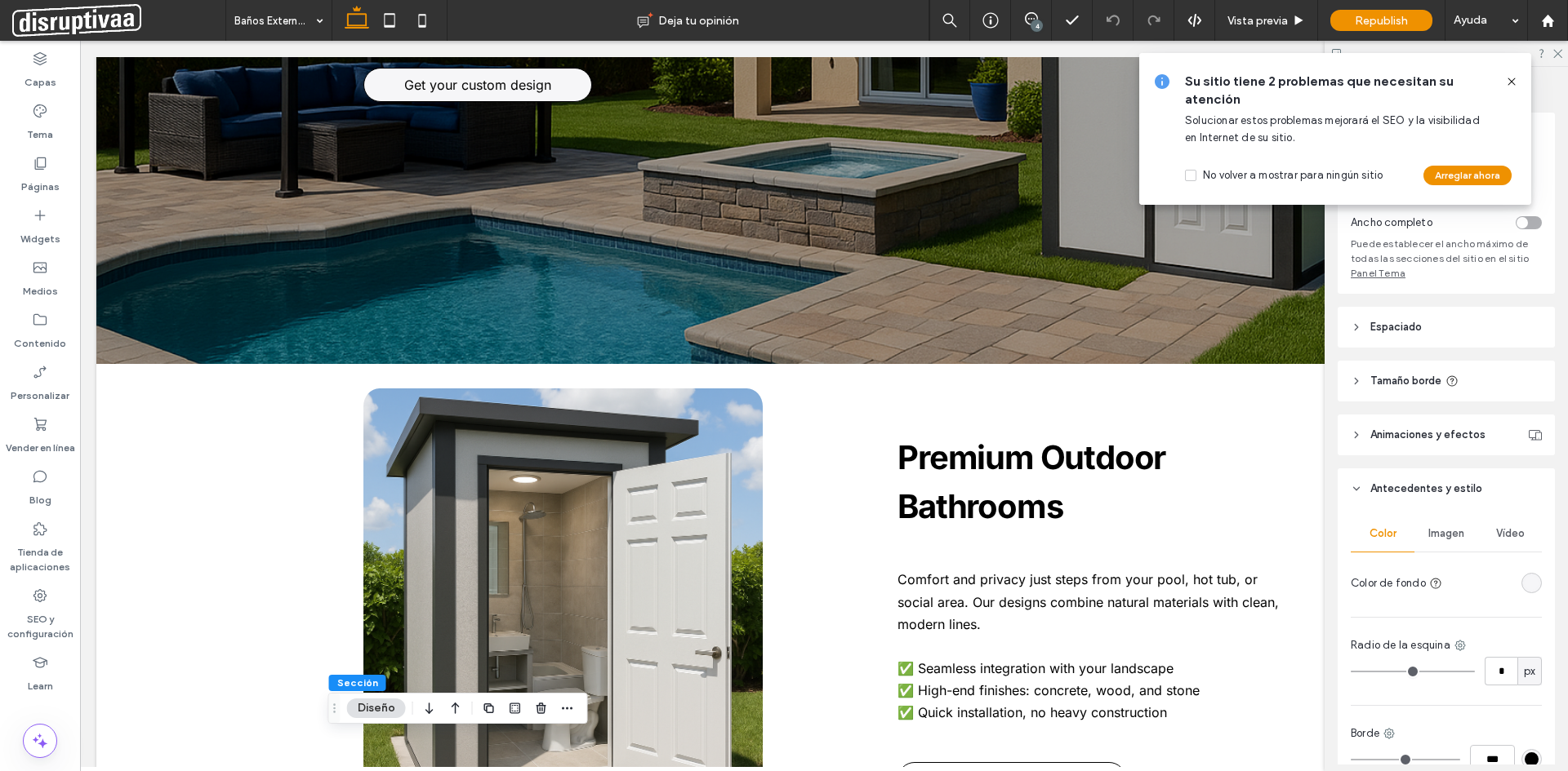
click at [1508, 79] on icon at bounding box center [1511, 81] width 13 height 13
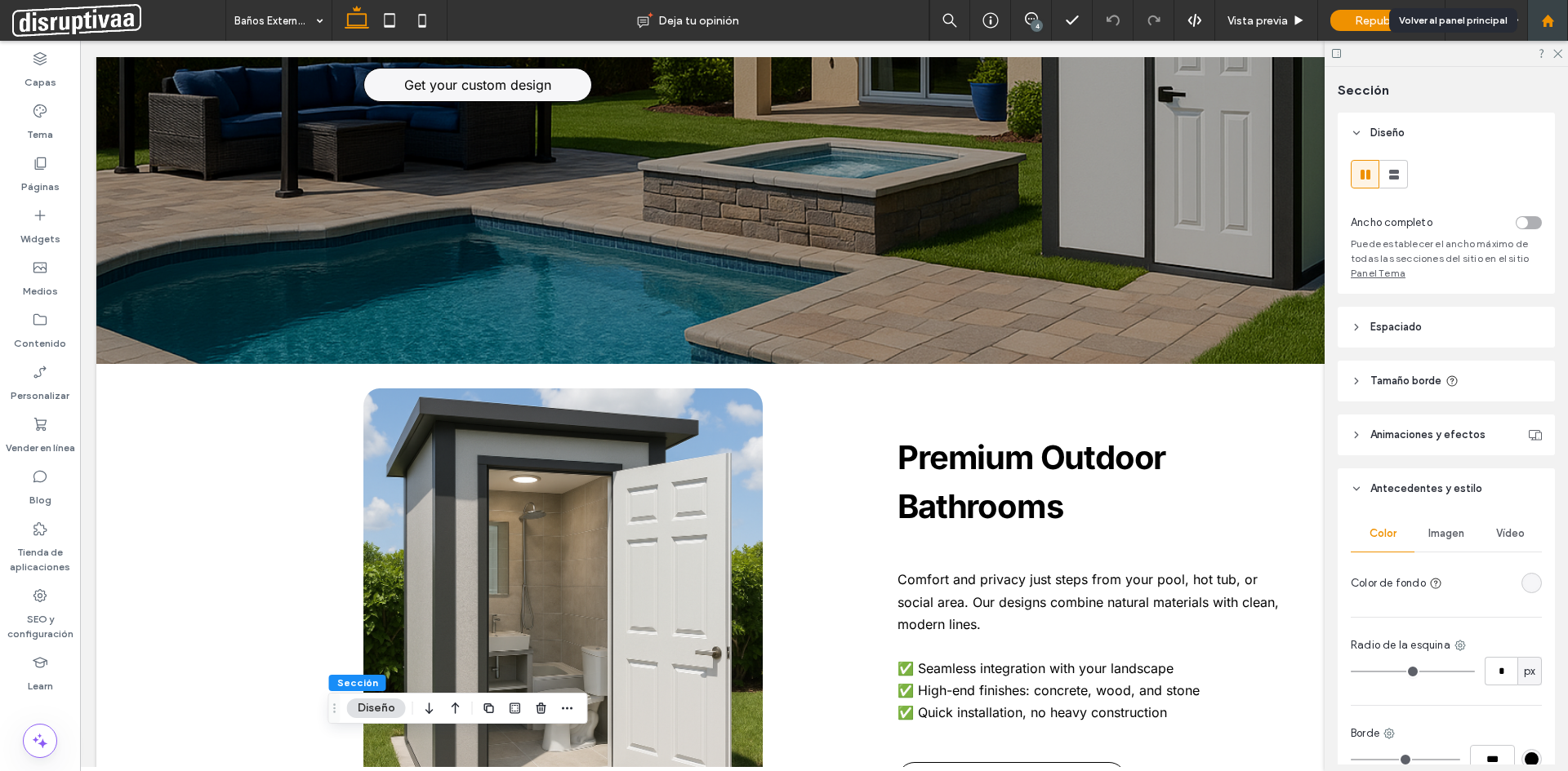
click at [1547, 22] on use at bounding box center [1547, 20] width 13 height 13
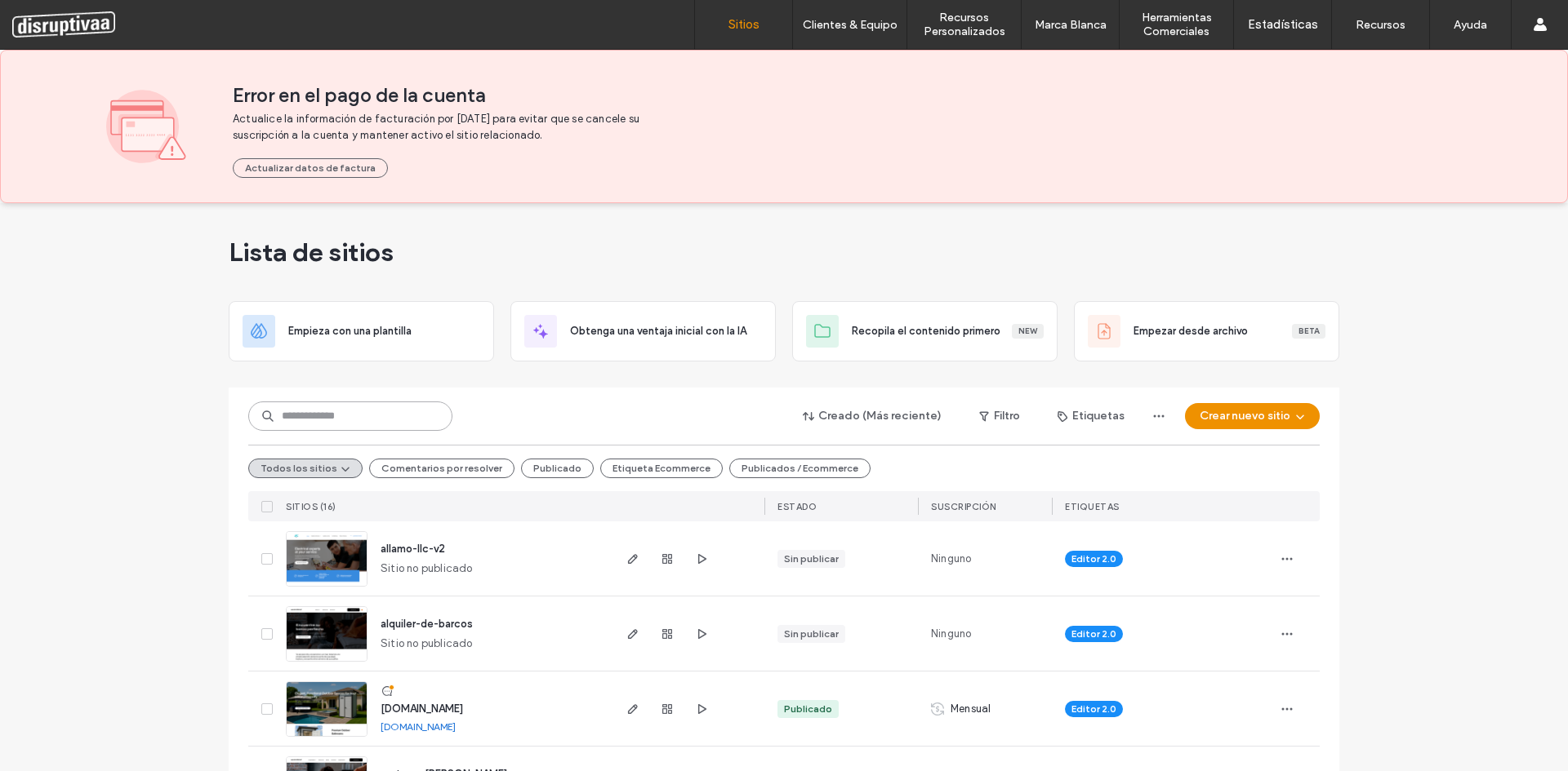
click at [348, 417] on input at bounding box center [350, 416] width 204 height 30
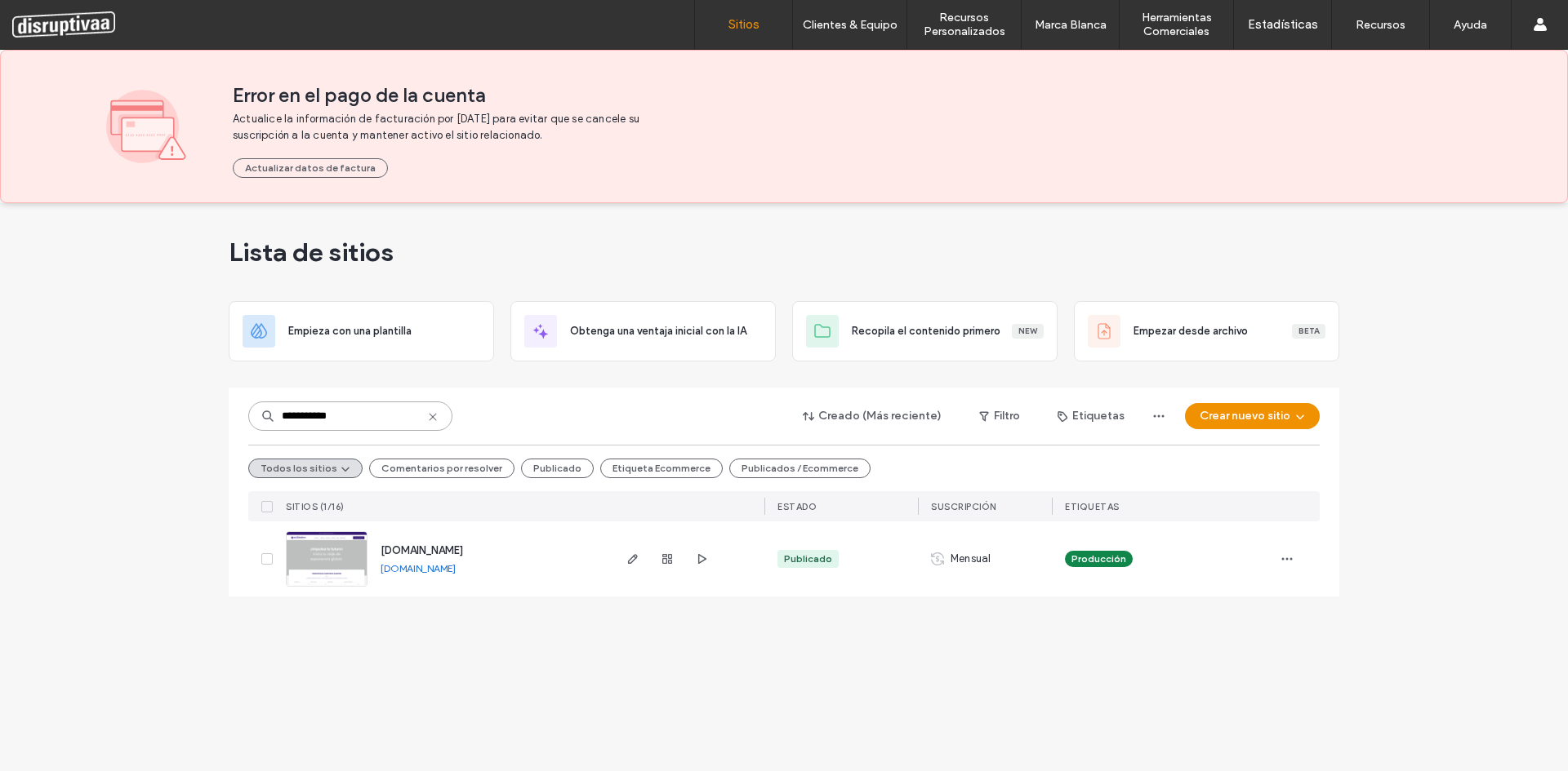
type input "**********"
click at [641, 564] on span "button" at bounding box center [633, 559] width 20 height 20
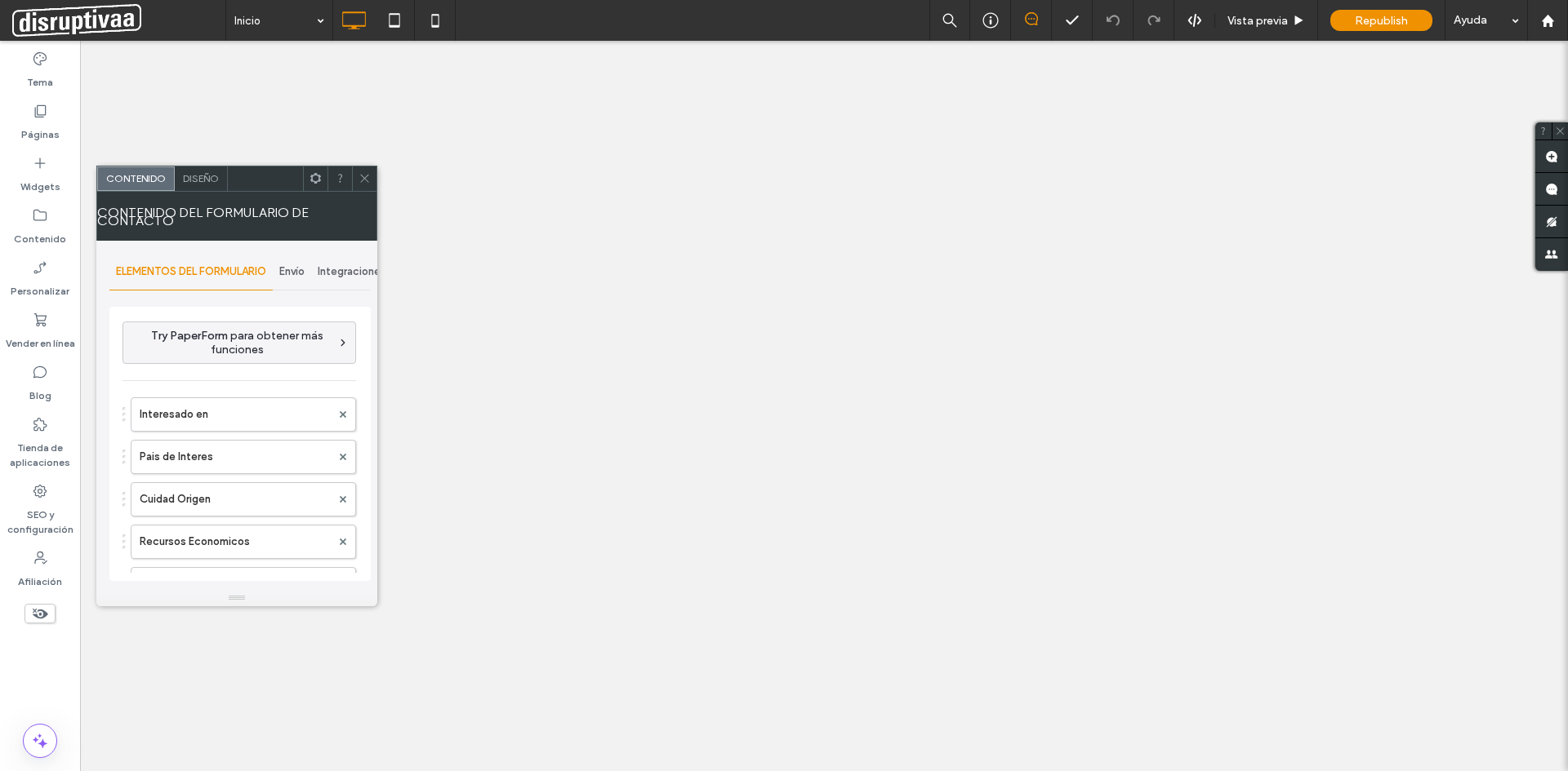
click at [293, 269] on span "Envío" at bounding box center [292, 271] width 25 height 13
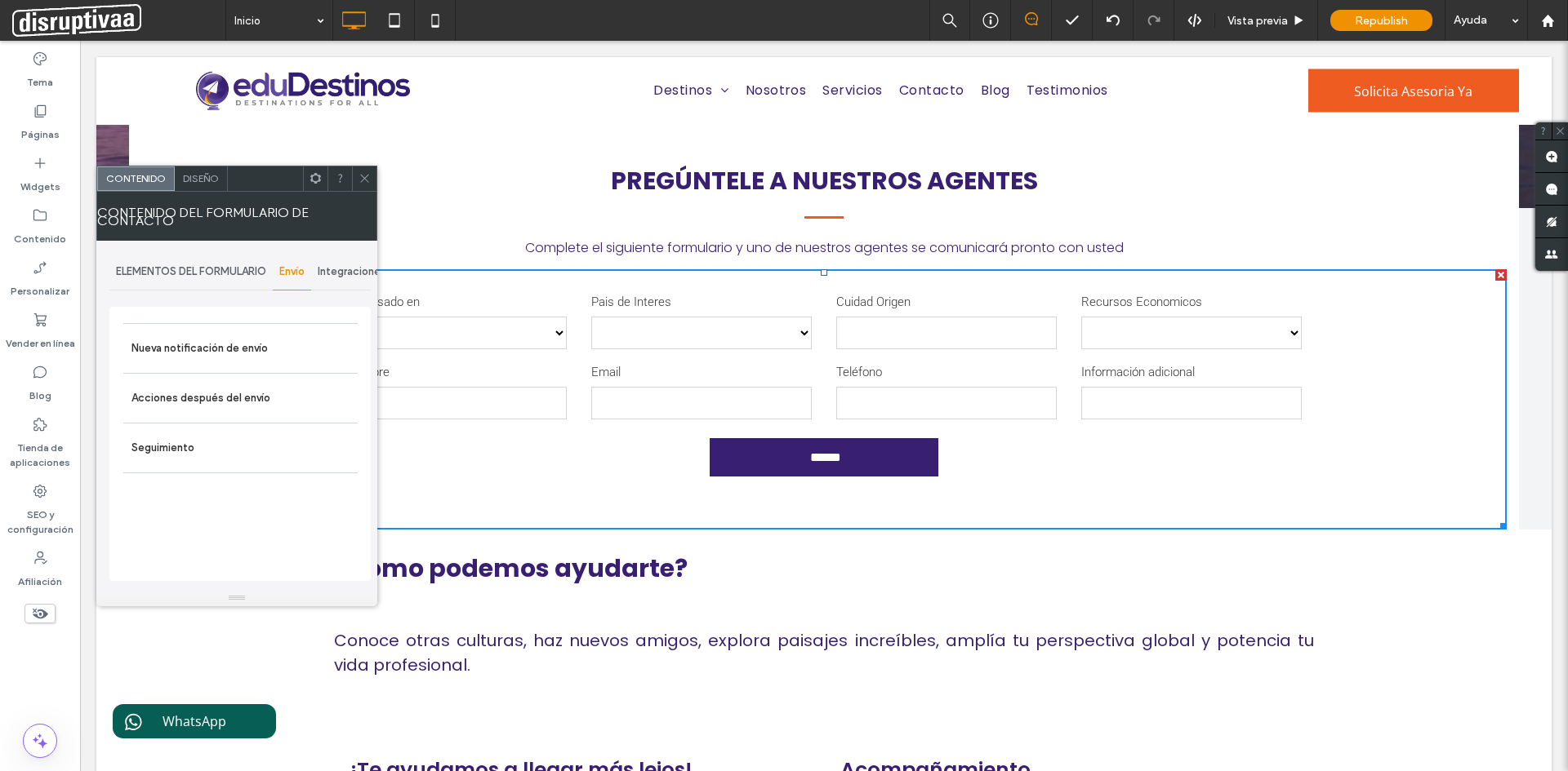
click at [346, 269] on span "Integraciones" at bounding box center [351, 271] width 68 height 13
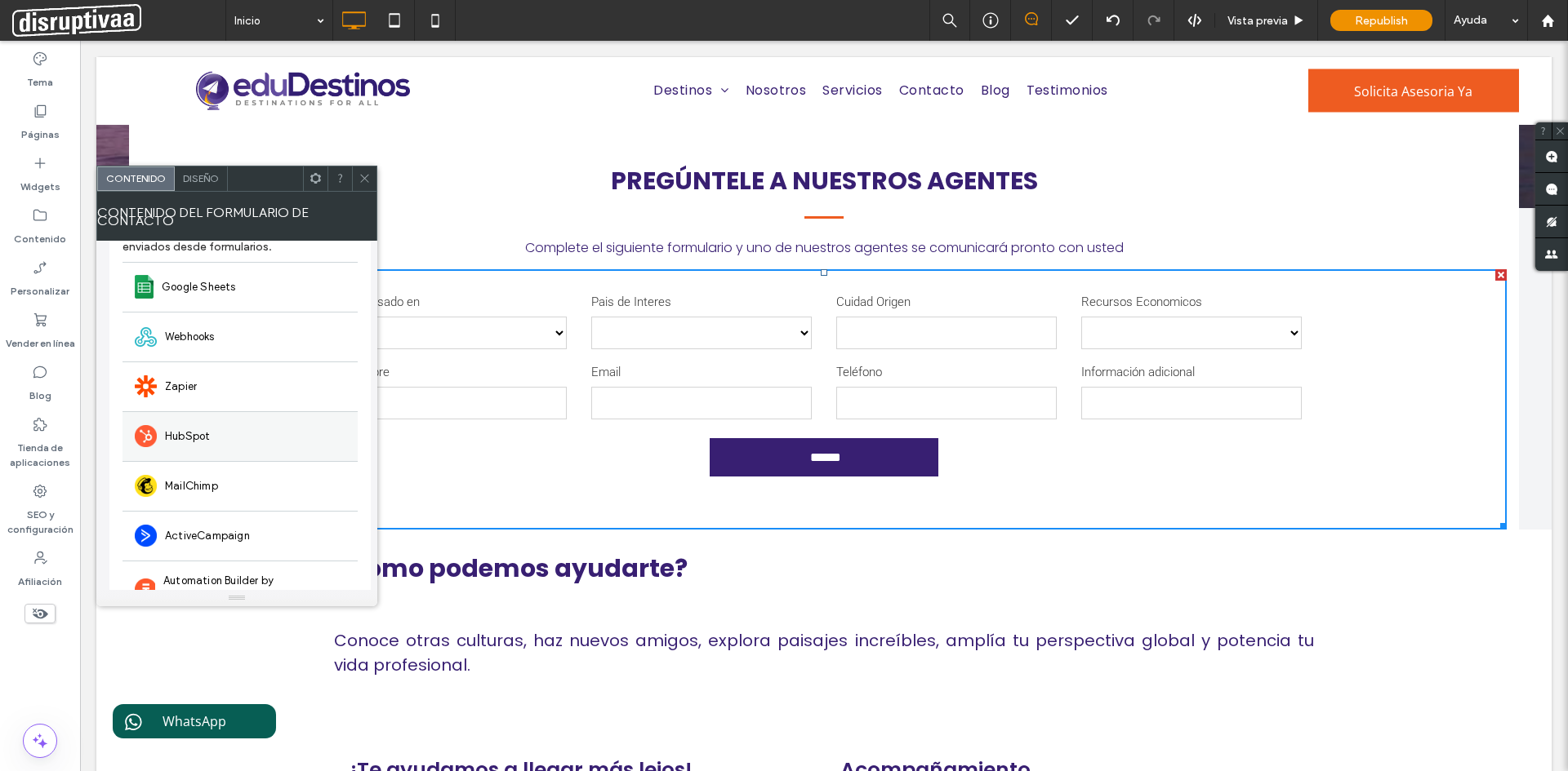
scroll to position [134, 0]
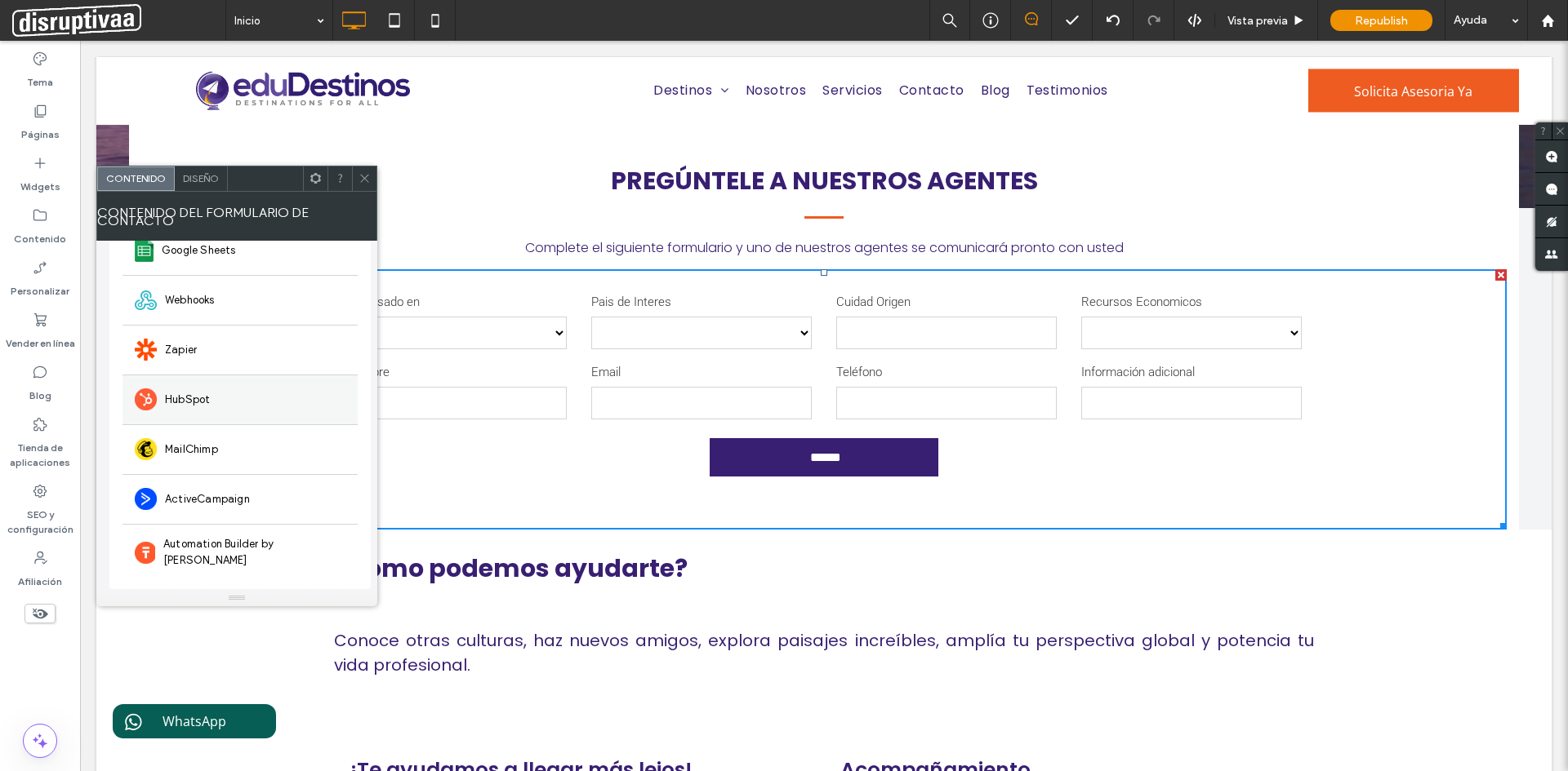
click at [208, 399] on span "HubSpot" at bounding box center [187, 400] width 45 height 16
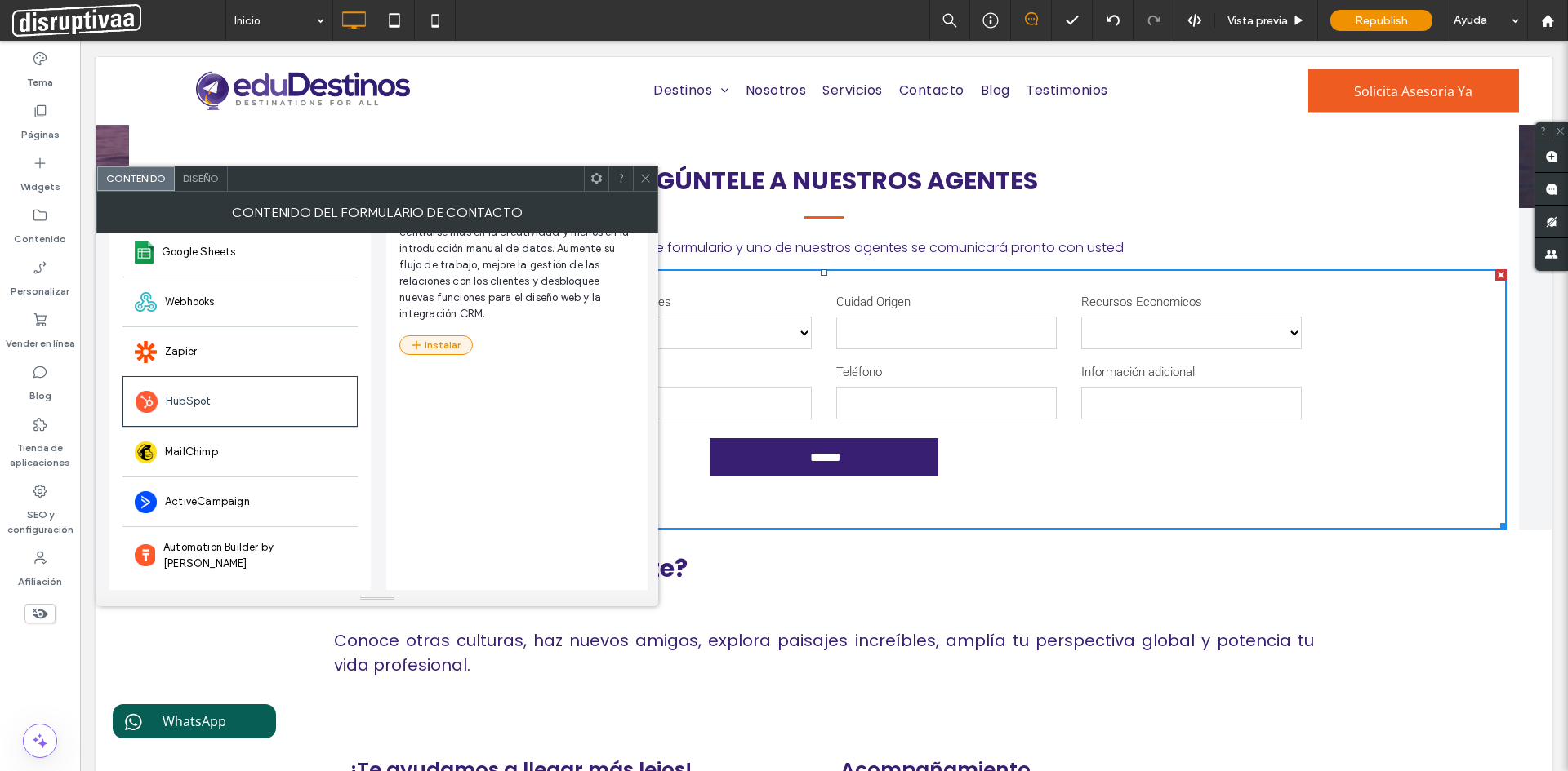
click at [434, 343] on button "Instalar" at bounding box center [436, 345] width 74 height 20
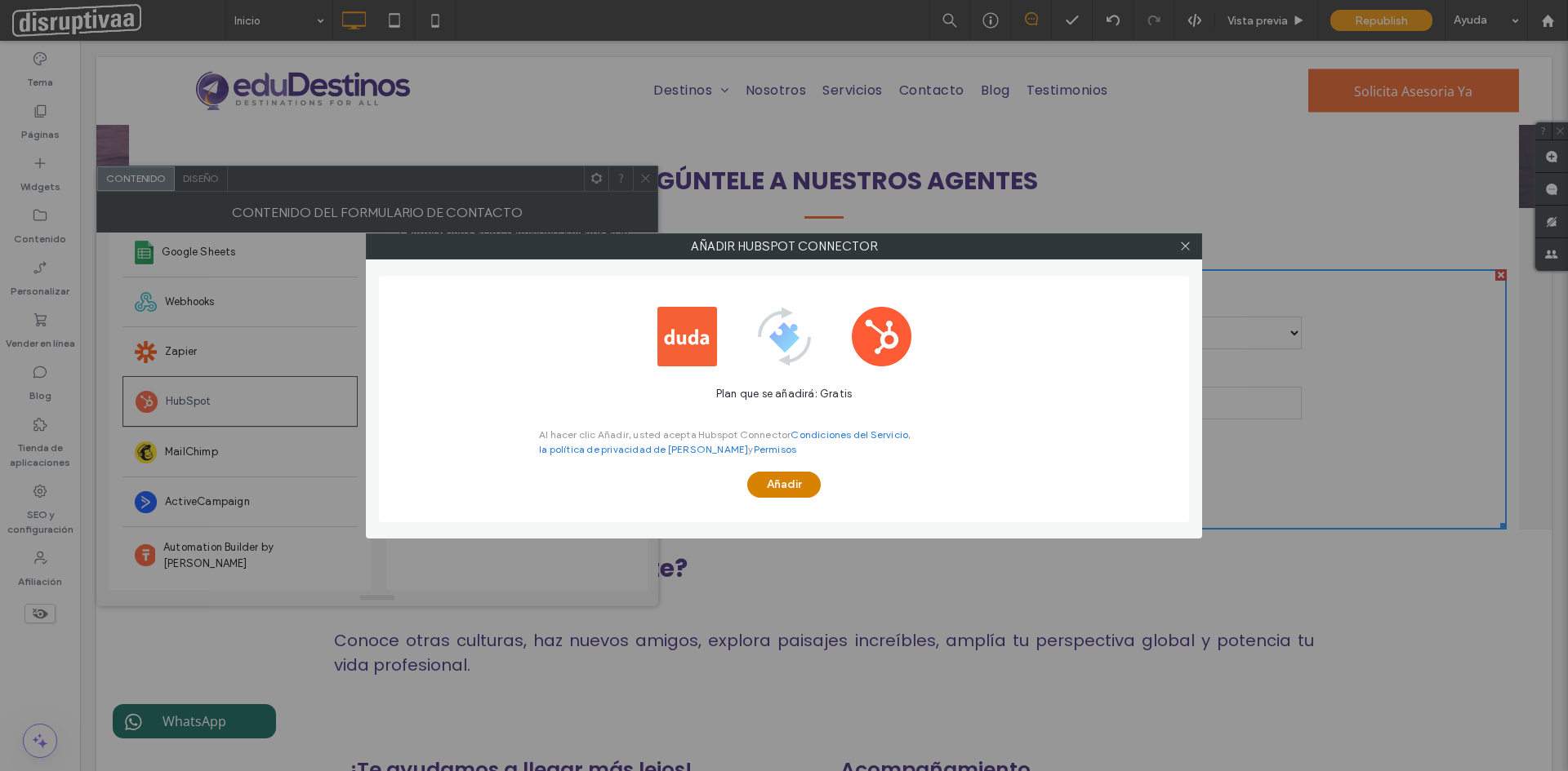
click at [765, 486] on button "Añadir" at bounding box center [784, 485] width 74 height 26
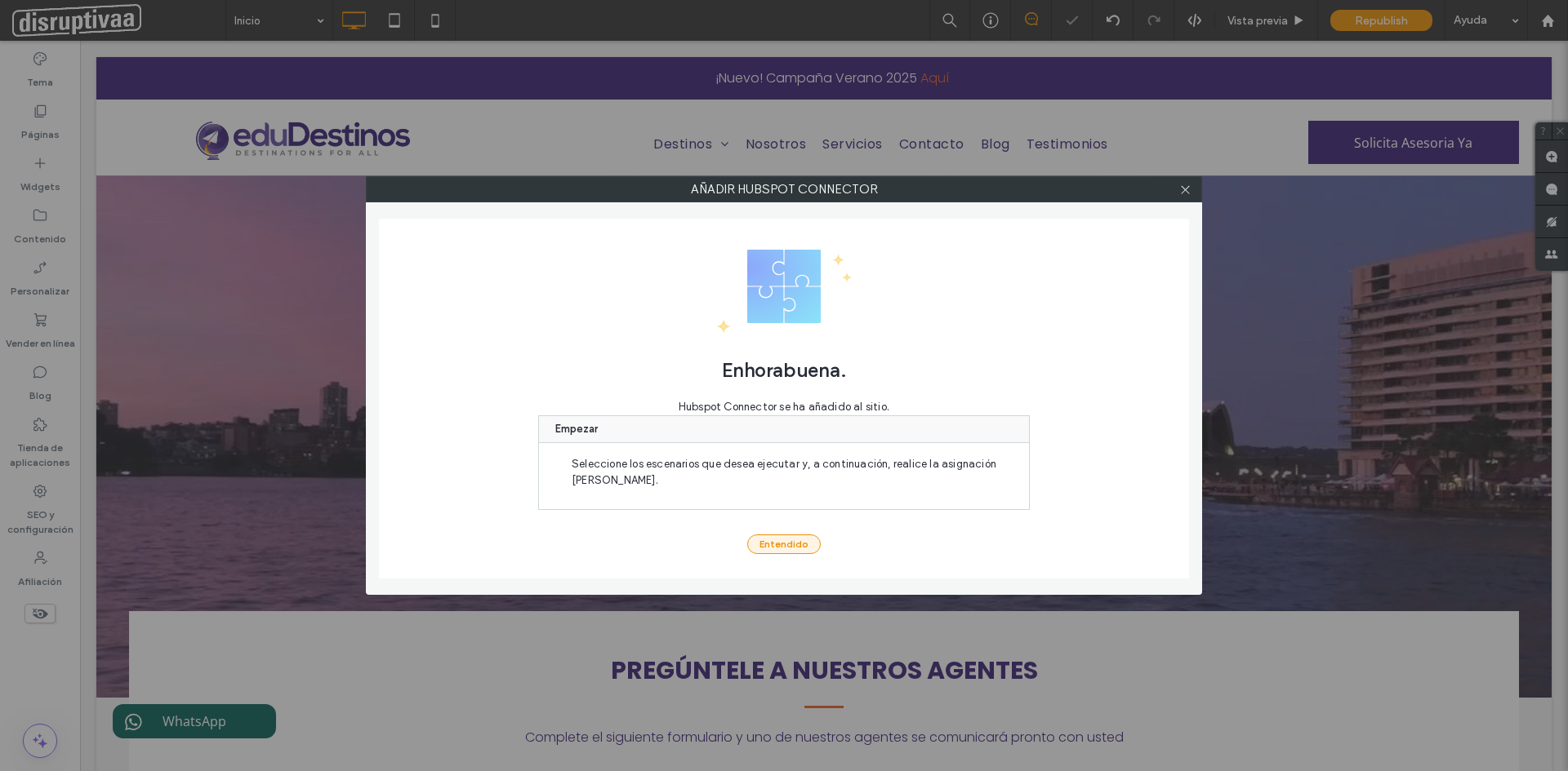
scroll to position [0, 0]
click at [778, 541] on button "Entendido" at bounding box center [784, 544] width 74 height 20
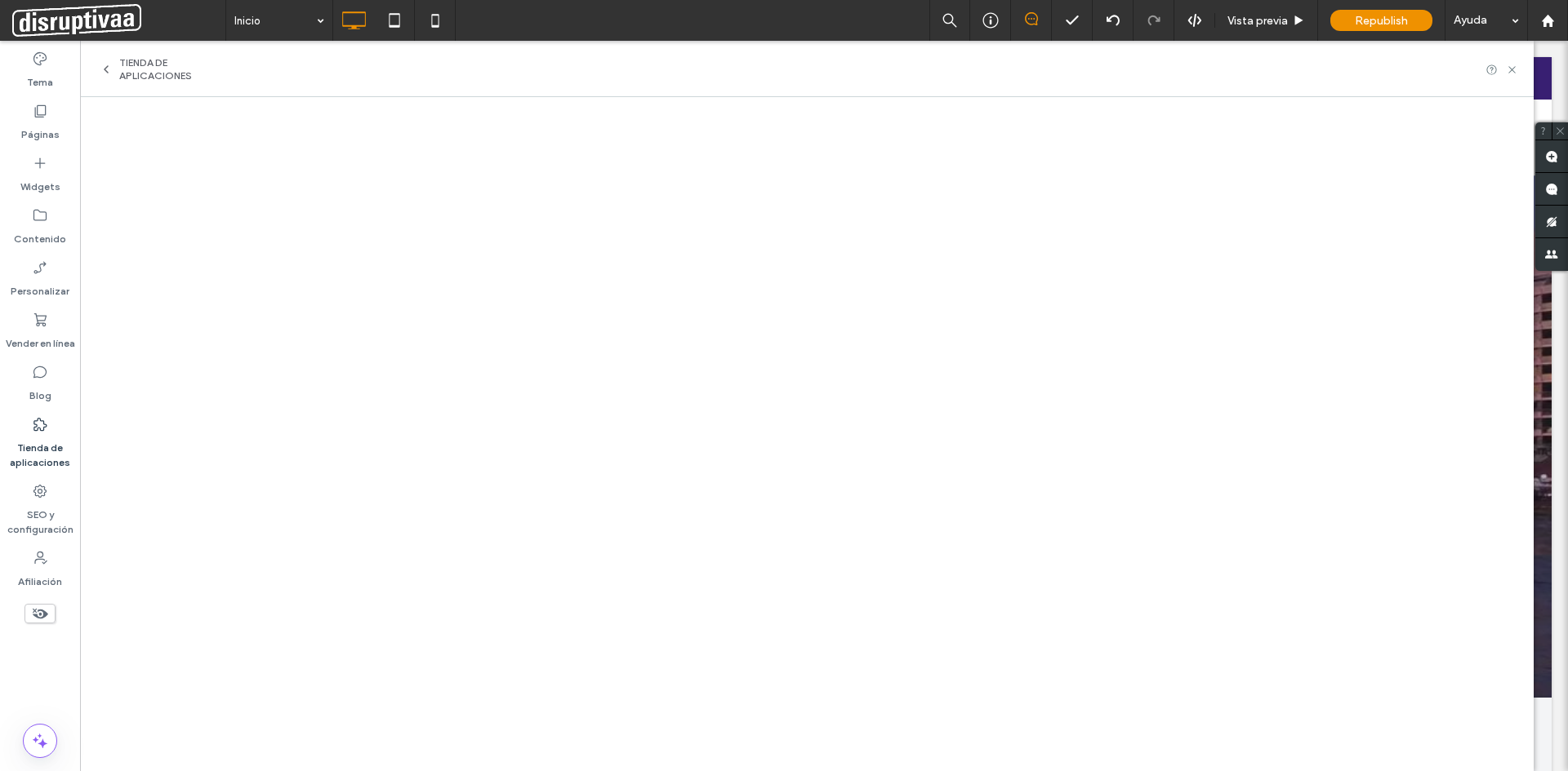
drag, startPoint x: 37, startPoint y: 117, endPoint x: 333, endPoint y: 12, distance: 314.1
click at [37, 117] on use at bounding box center [41, 112] width 12 height 13
